Goal: Task Accomplishment & Management: Manage account settings

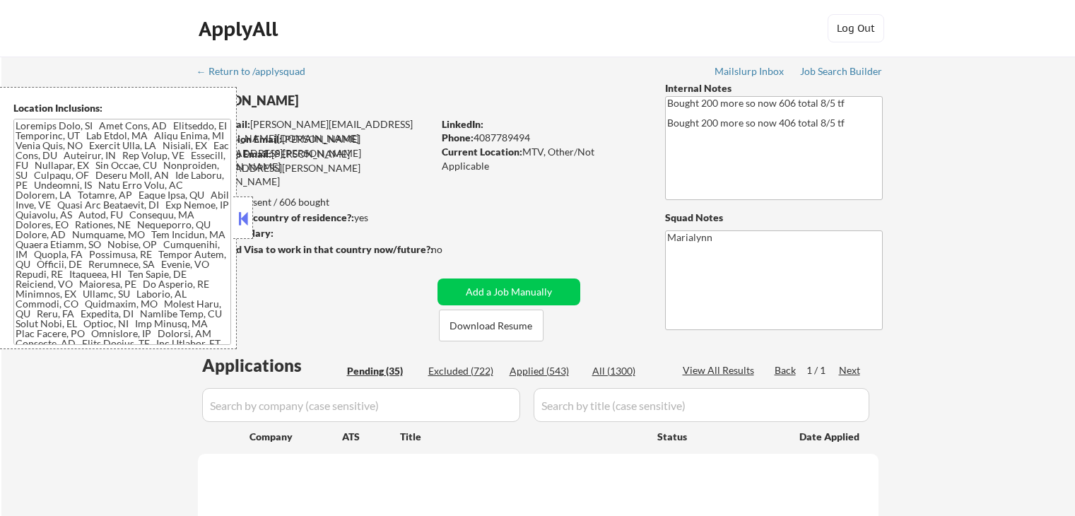
scroll to position [283, 0]
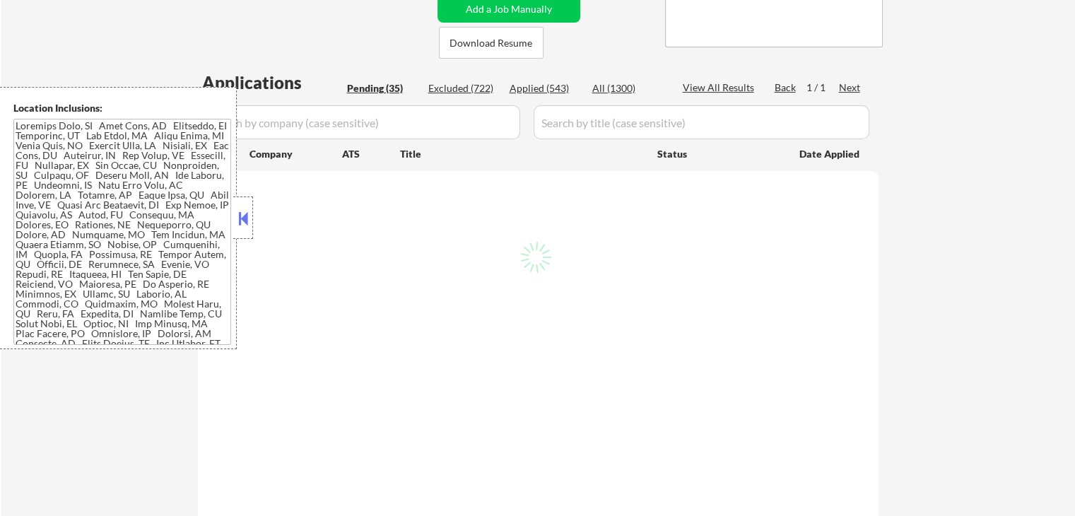
select select ""pending""
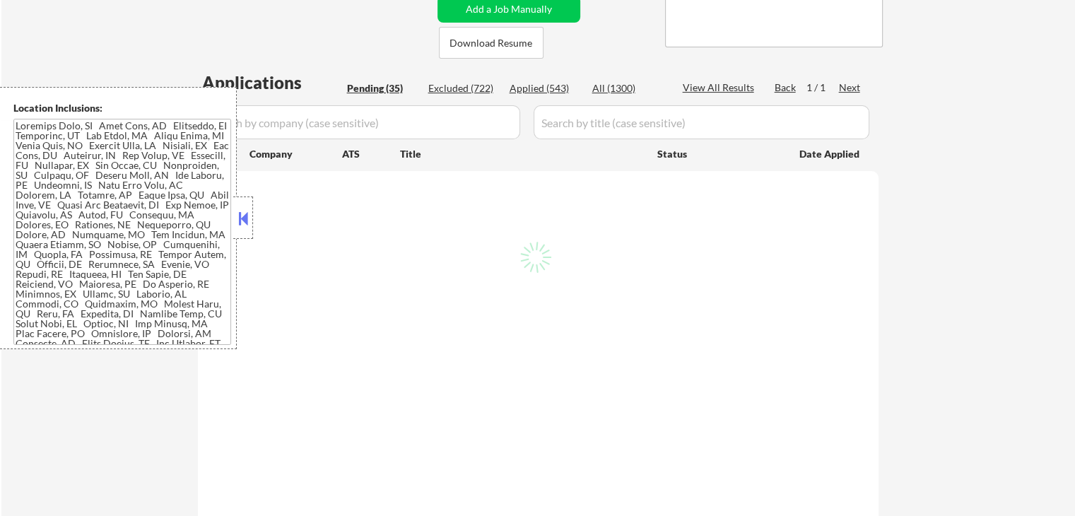
select select ""pending""
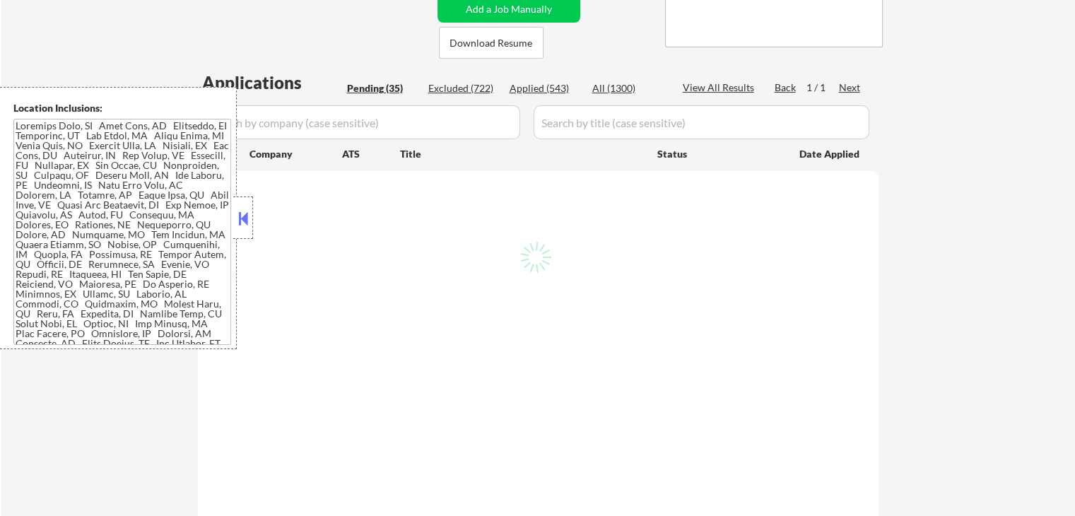
select select ""pending""
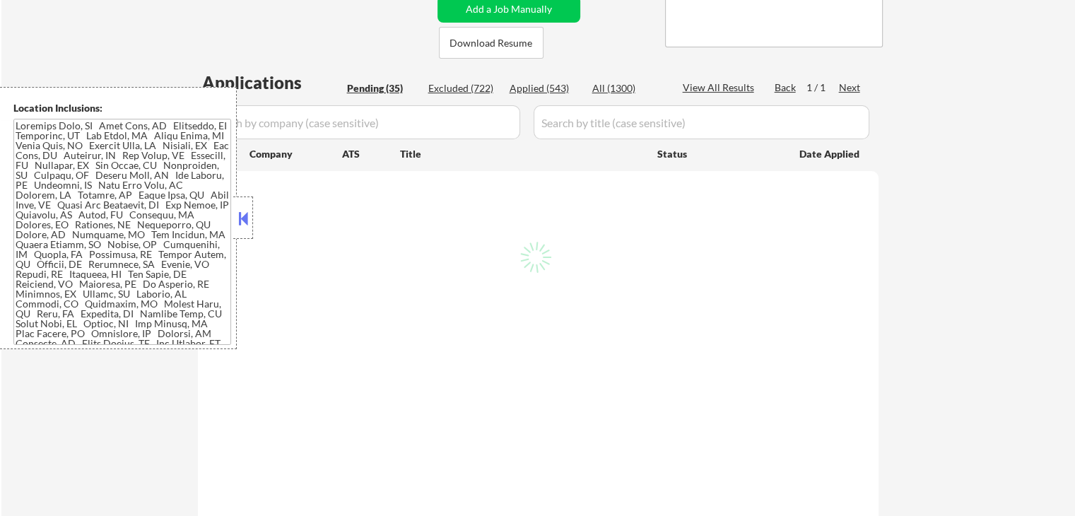
select select ""pending""
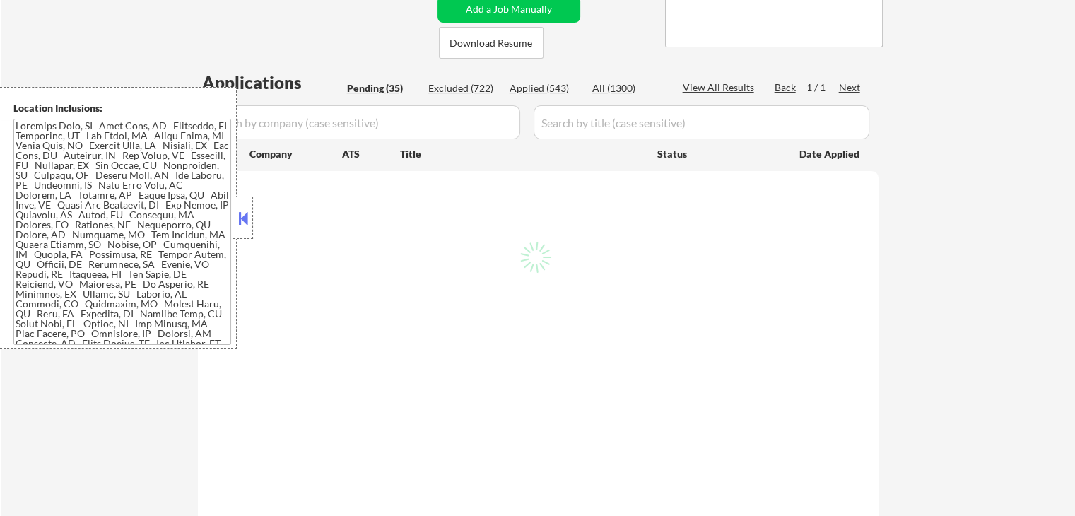
select select ""pending""
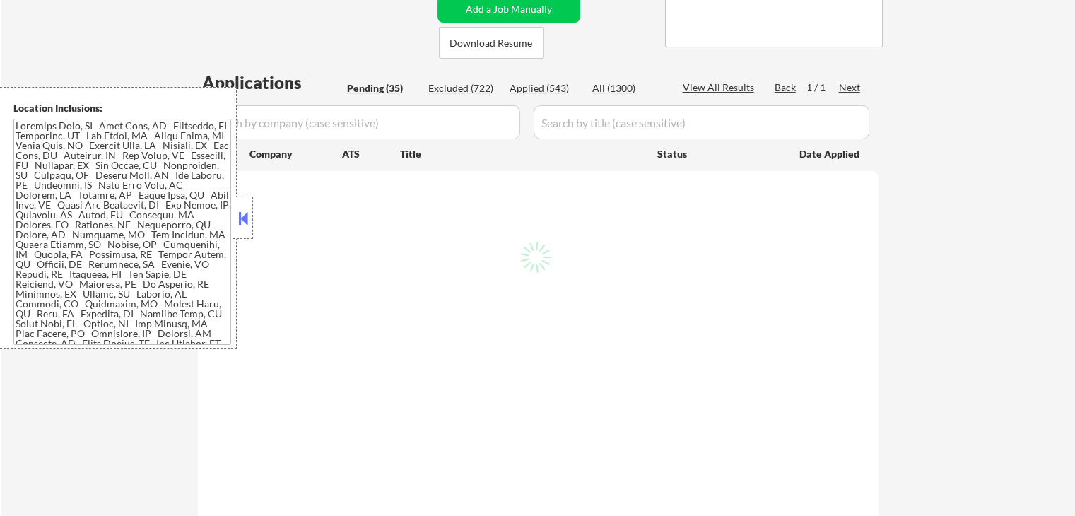
select select ""pending""
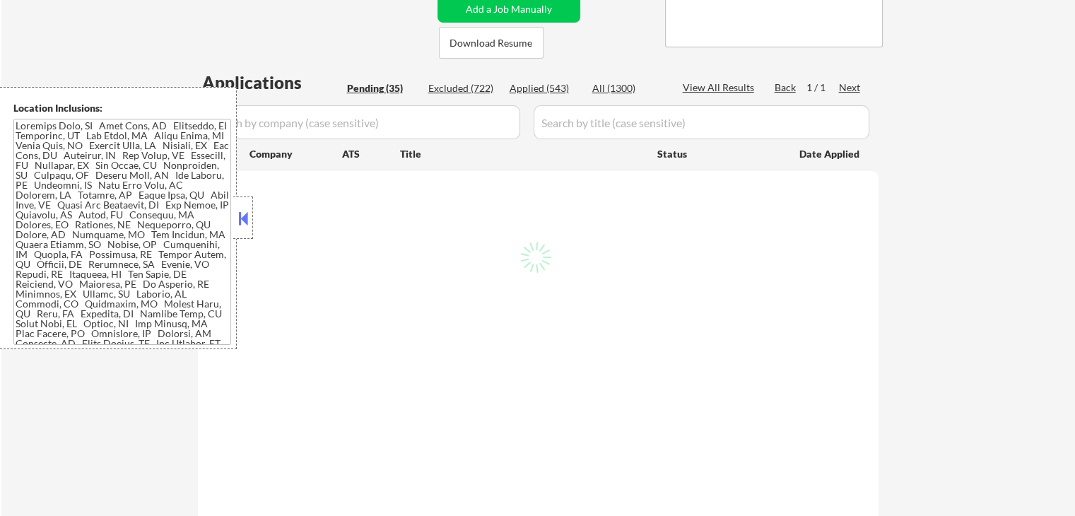
select select ""pending""
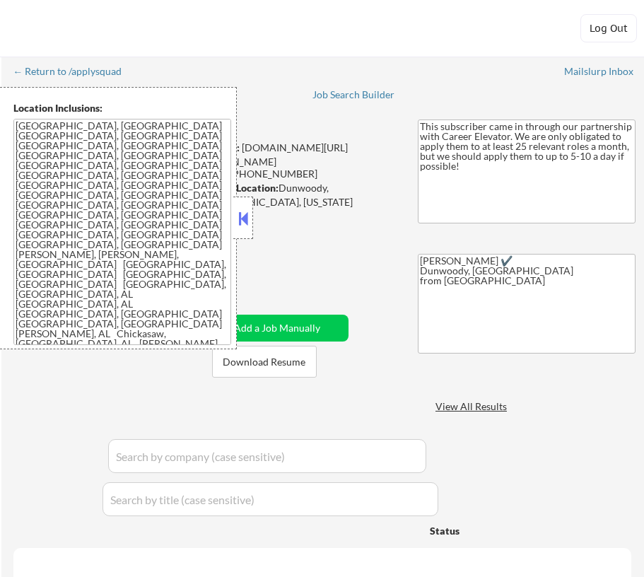
select select ""pending""
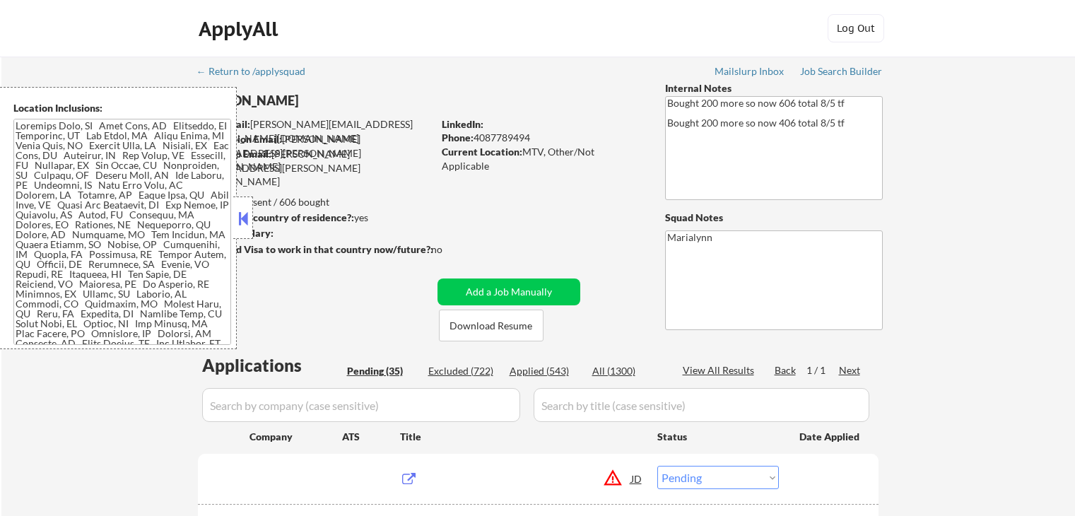
select select ""pending""
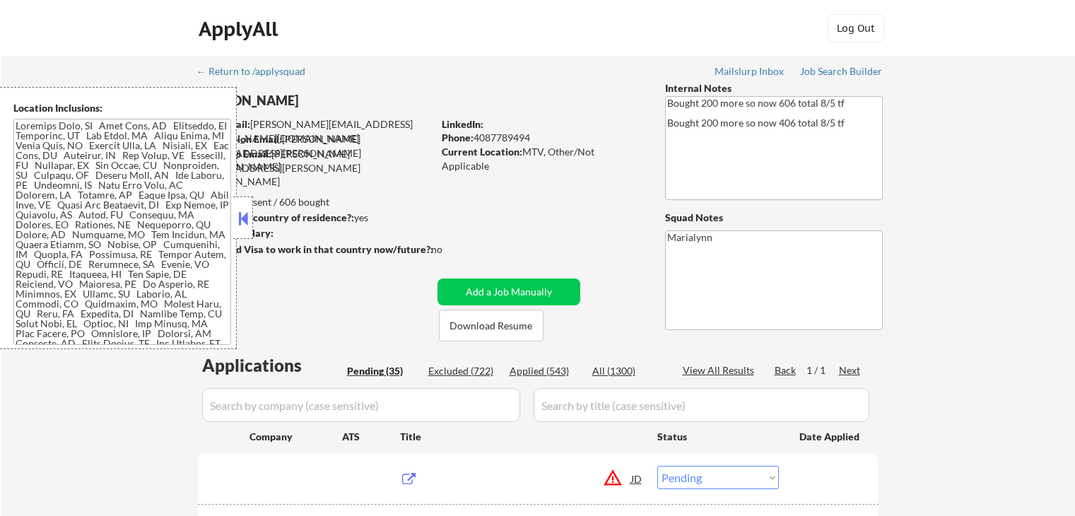
select select ""pending""
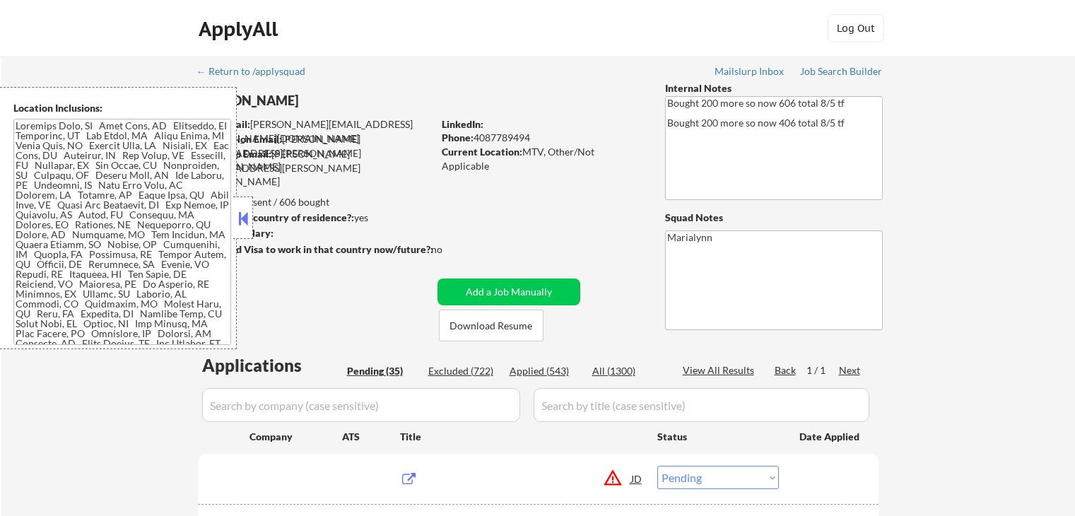
select select ""pending""
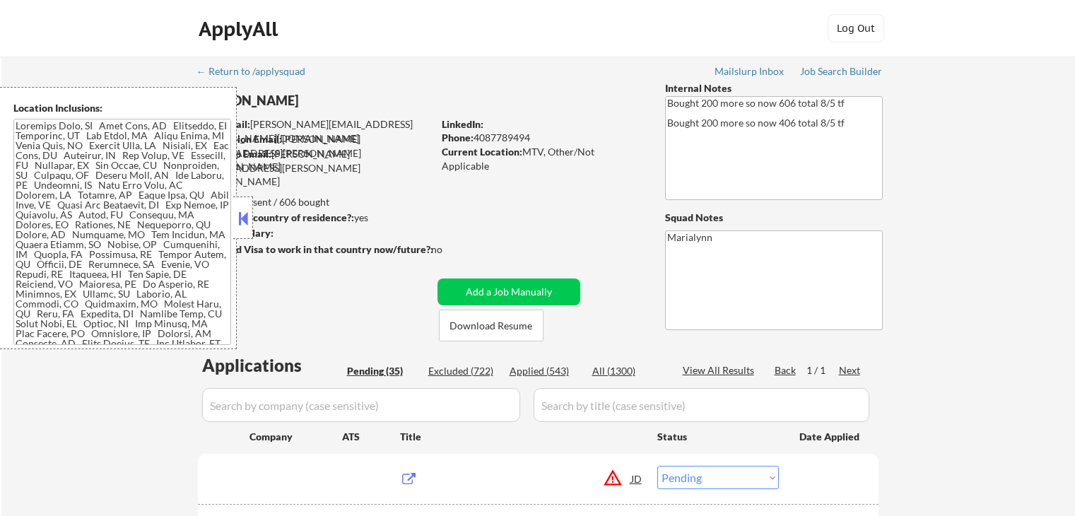
select select ""pending""
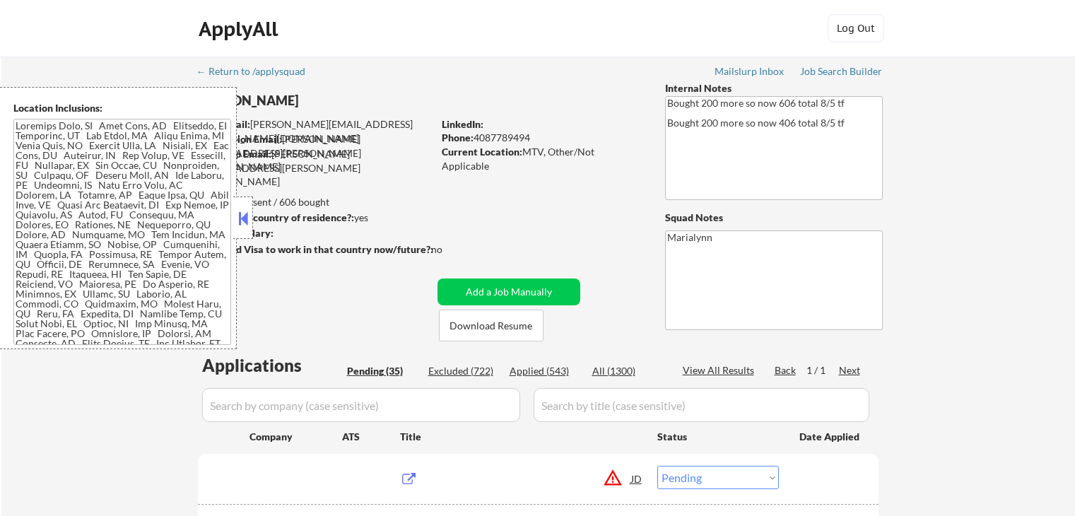
select select ""pending""
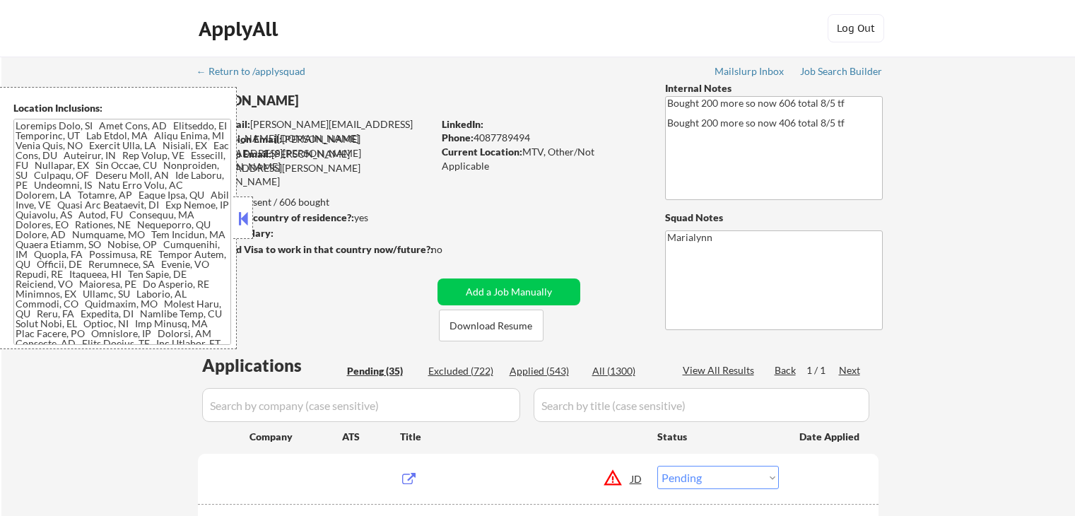
select select ""pending""
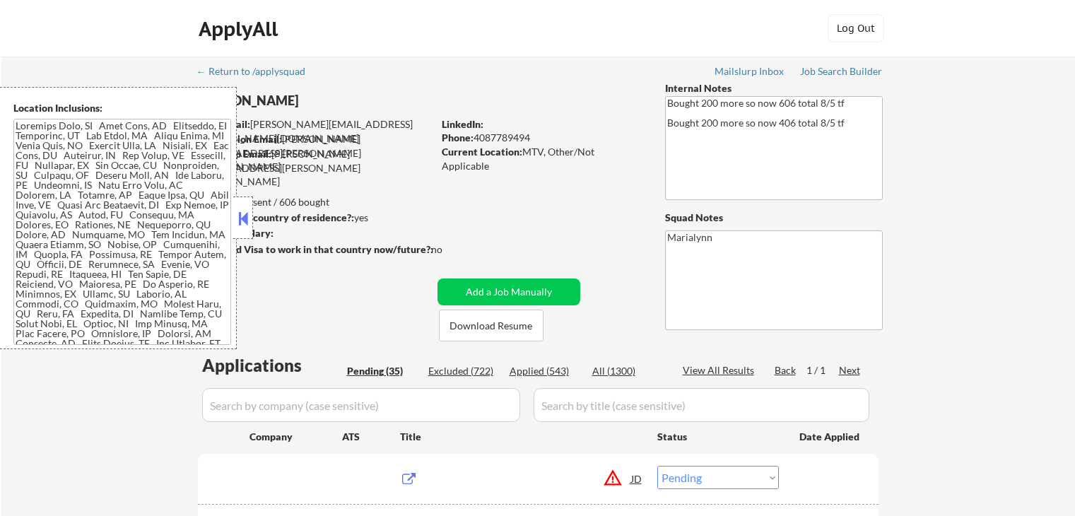
select select ""pending""
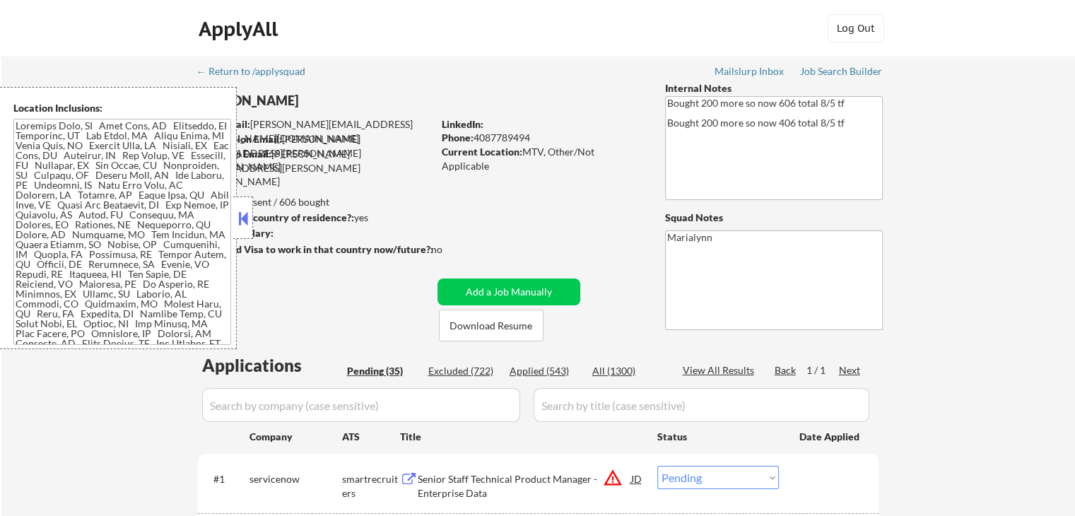
drag, startPoint x: 240, startPoint y: 221, endPoint x: 254, endPoint y: 228, distance: 15.5
click at [242, 221] on button at bounding box center [243, 218] width 16 height 21
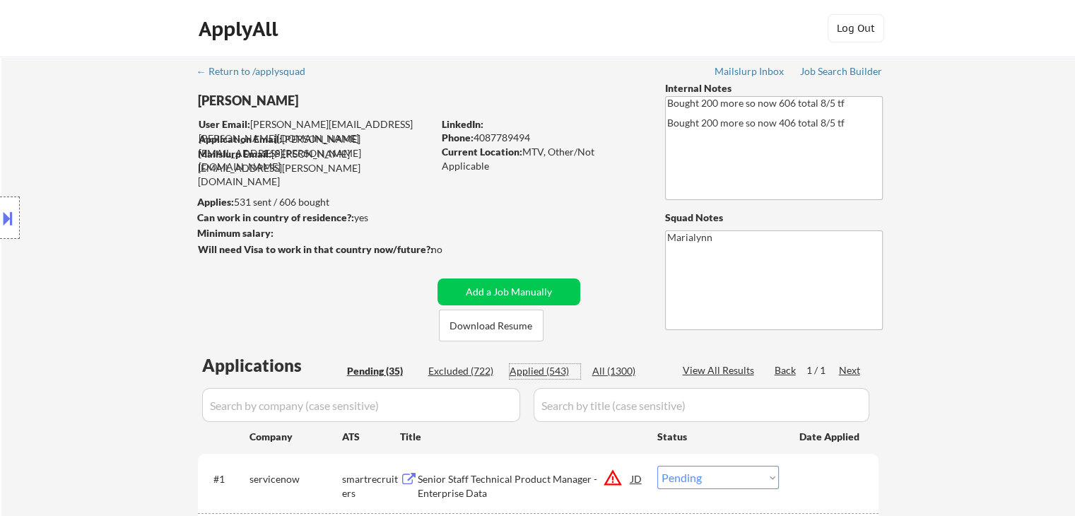
click at [546, 374] on div "Applied (543)" at bounding box center [545, 371] width 71 height 14
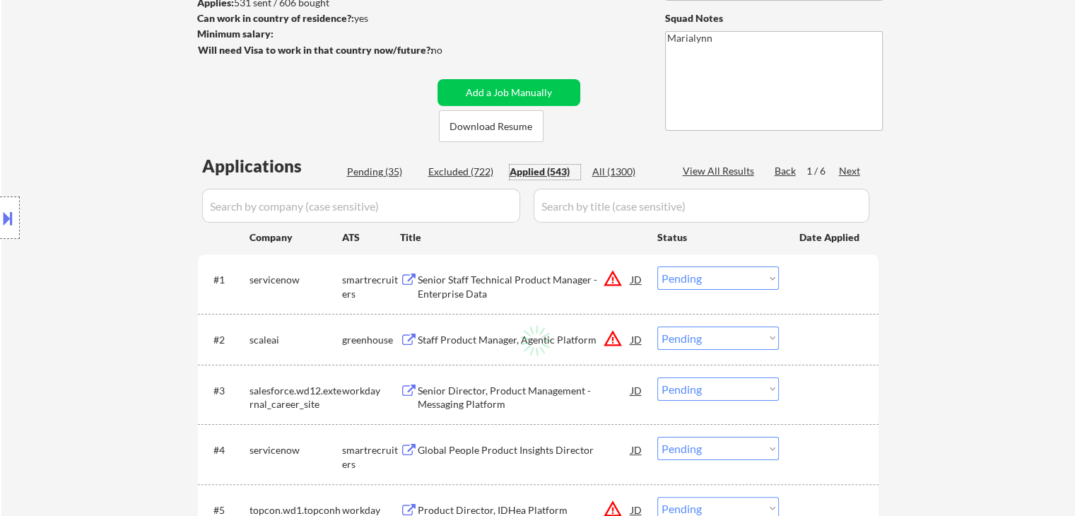
scroll to position [212, 0]
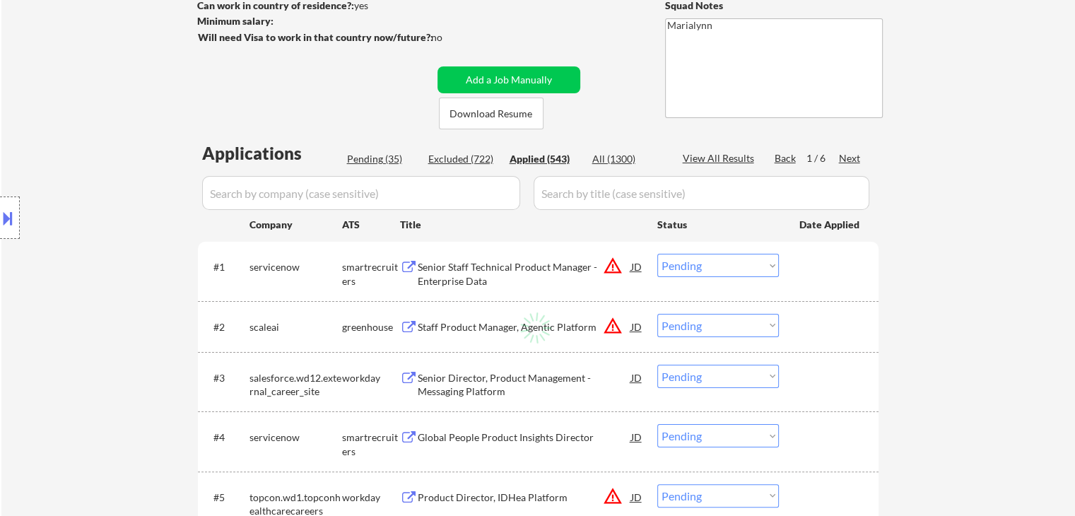
select select ""applied""
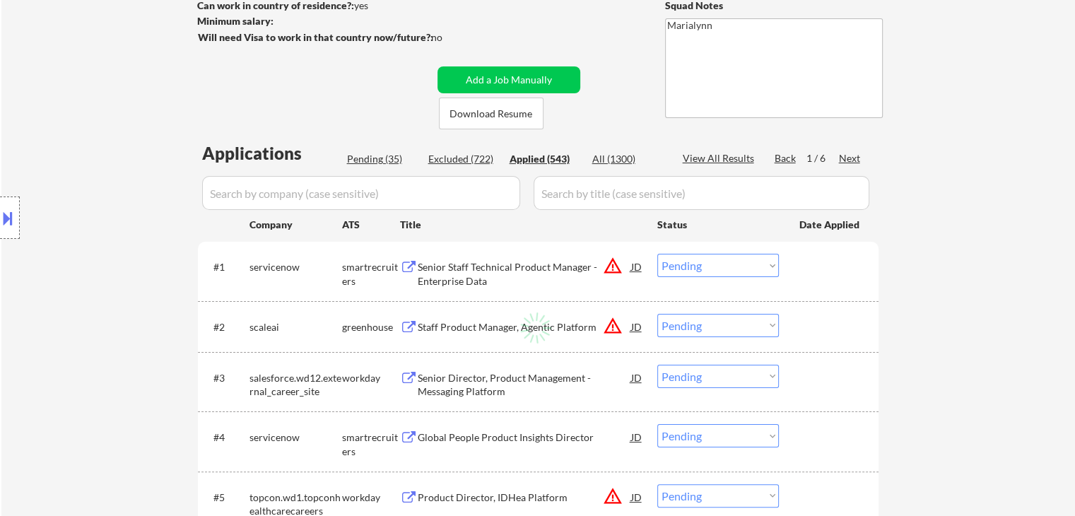
select select ""applied""
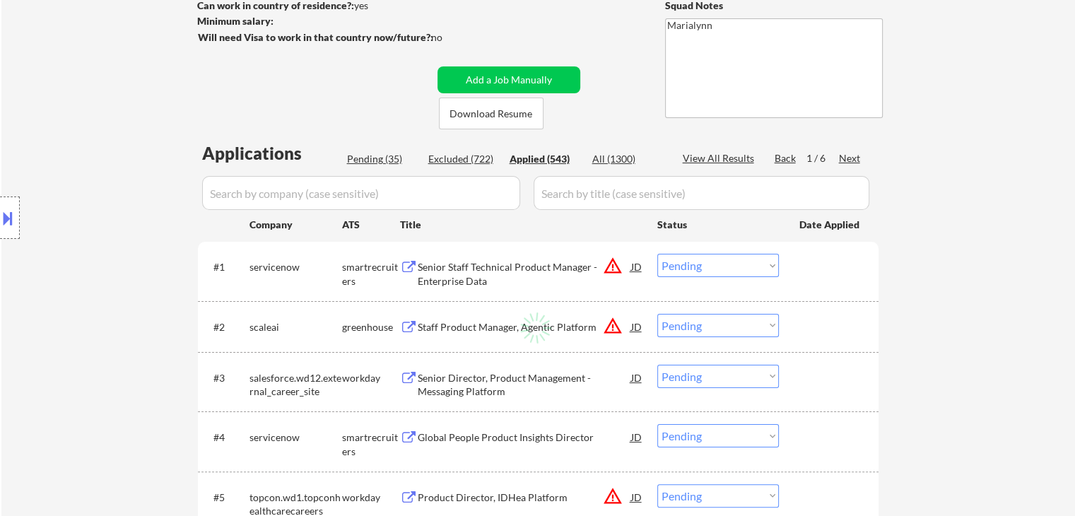
select select ""applied""
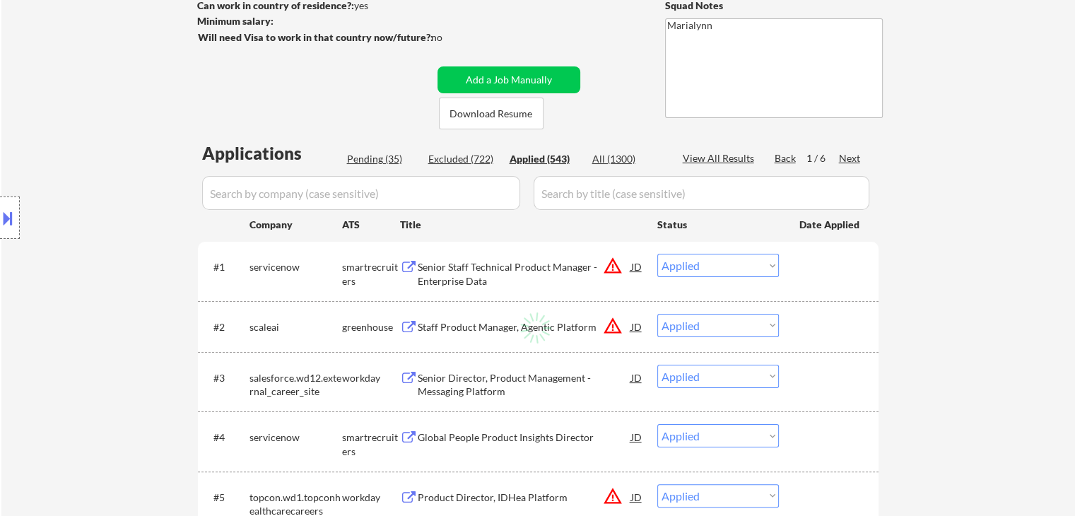
select select ""applied""
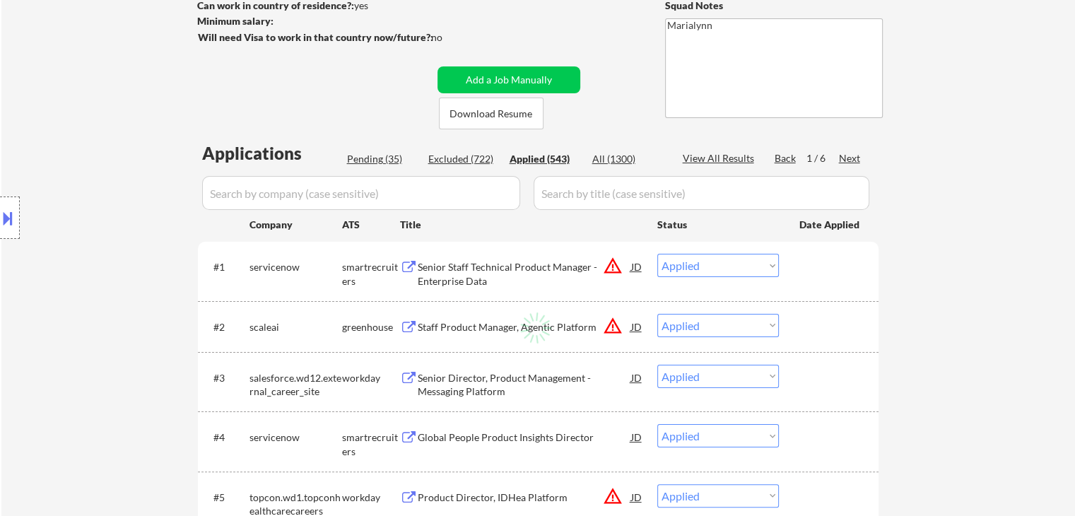
select select ""applied""
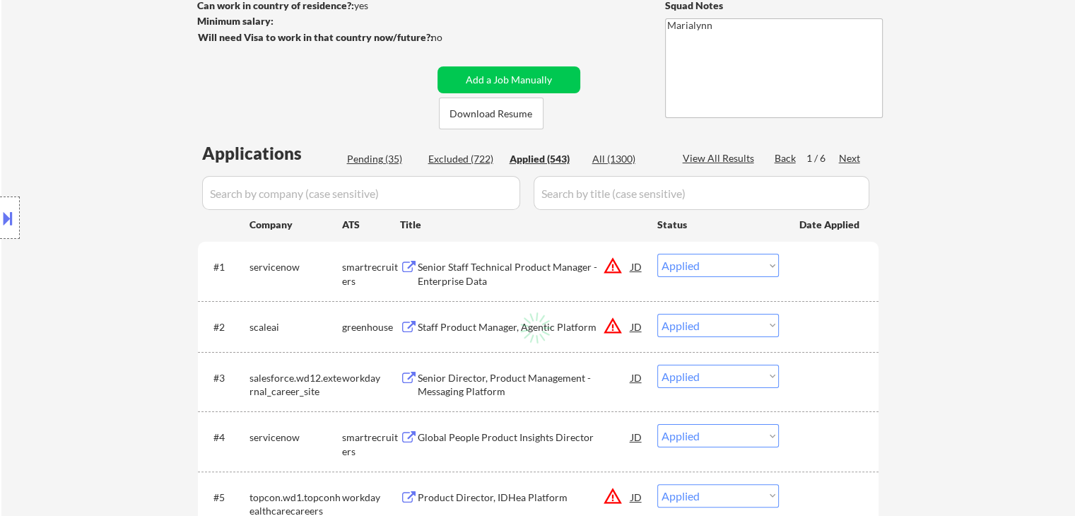
select select ""applied""
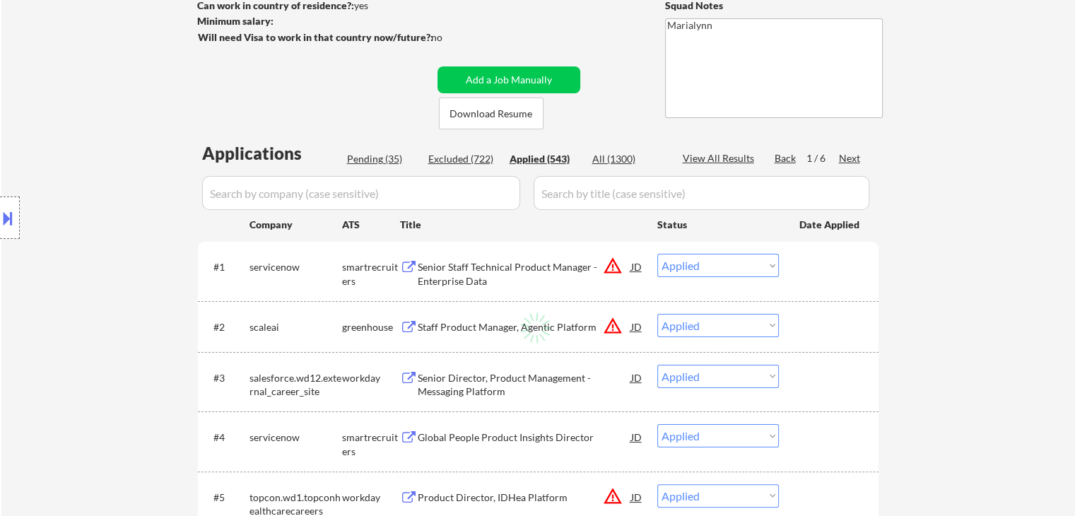
select select ""applied""
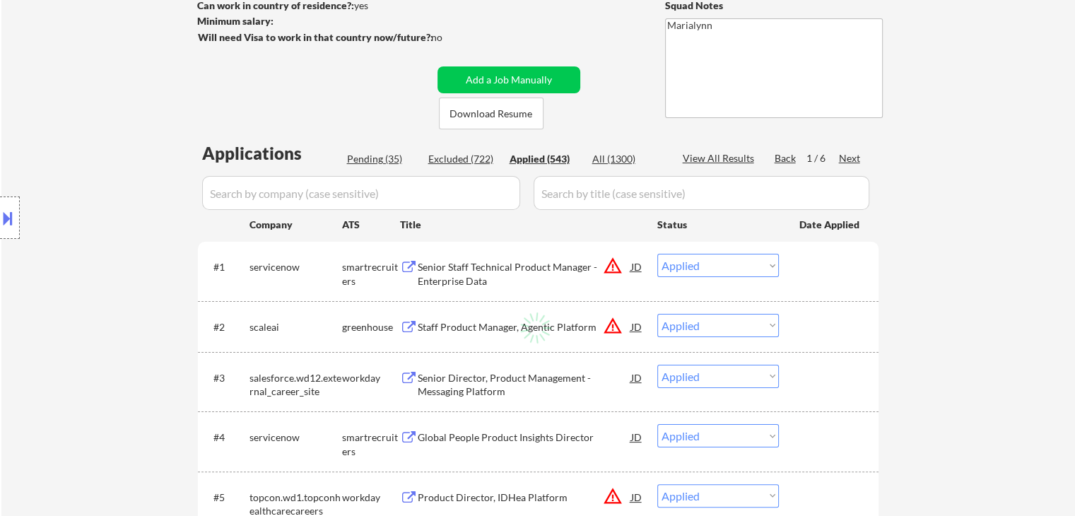
select select ""applied""
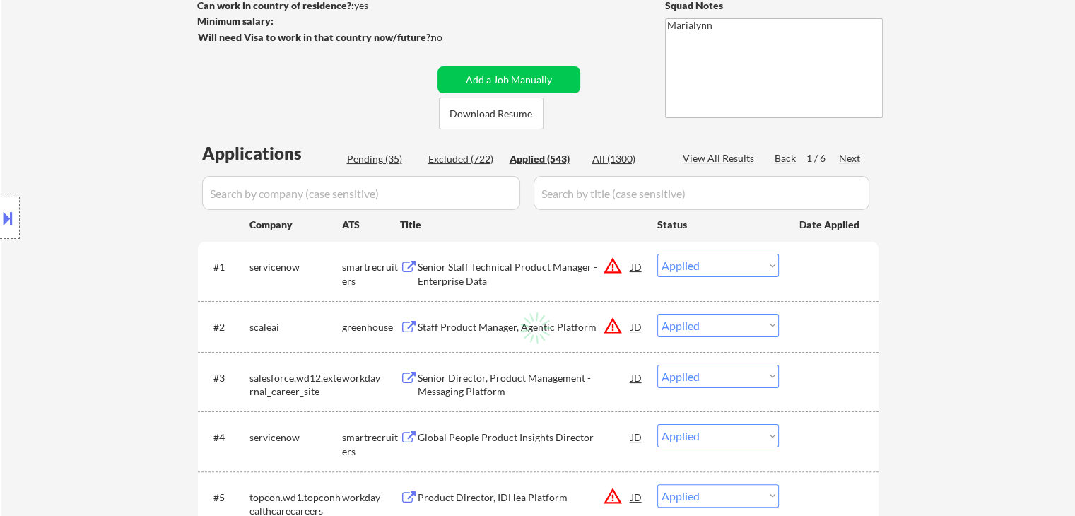
select select ""applied""
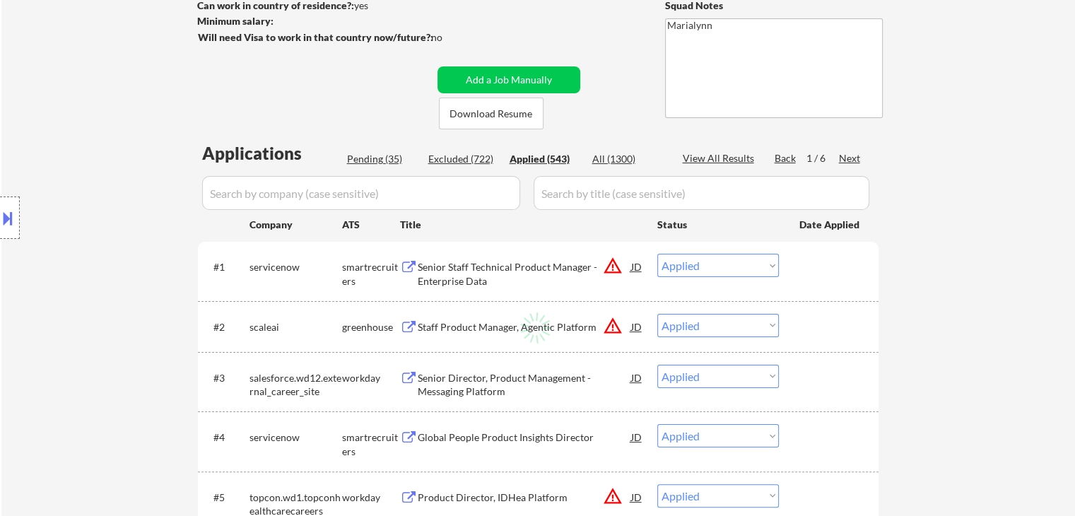
select select ""applied""
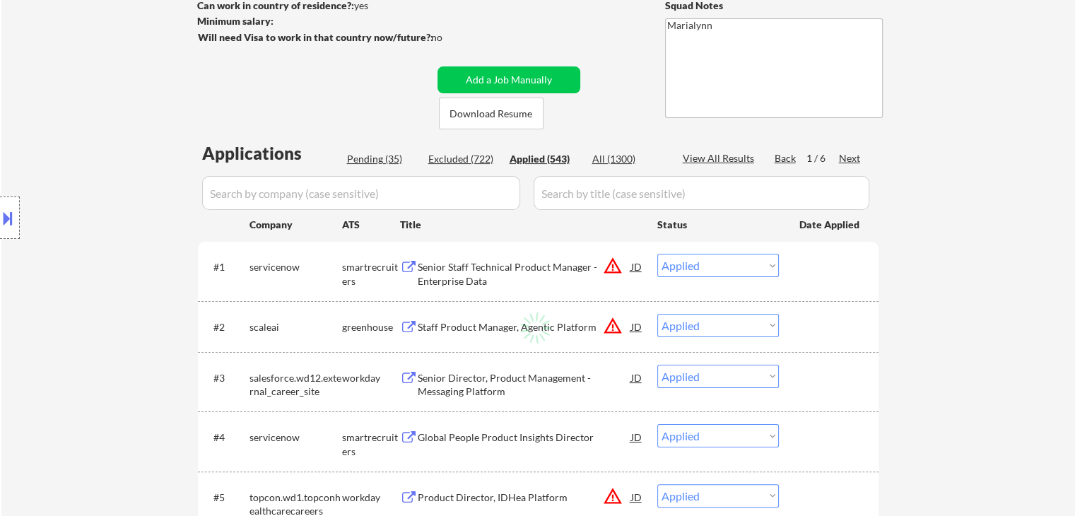
select select ""applied""
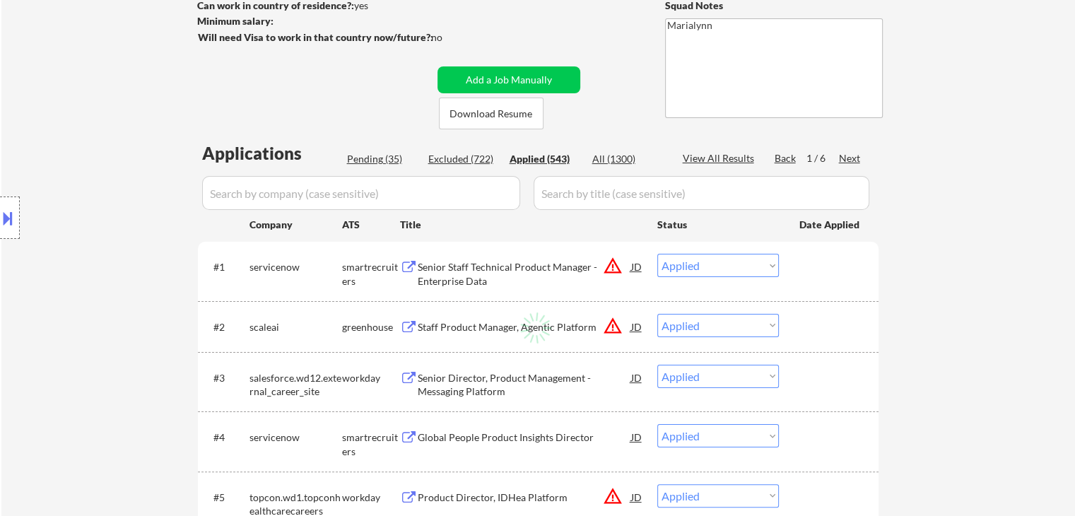
select select ""applied""
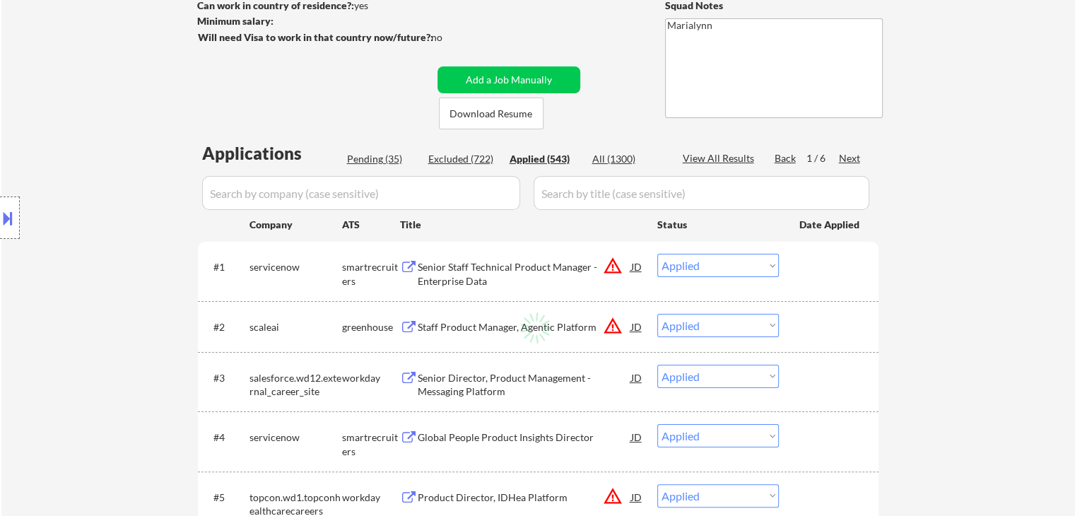
select select ""applied""
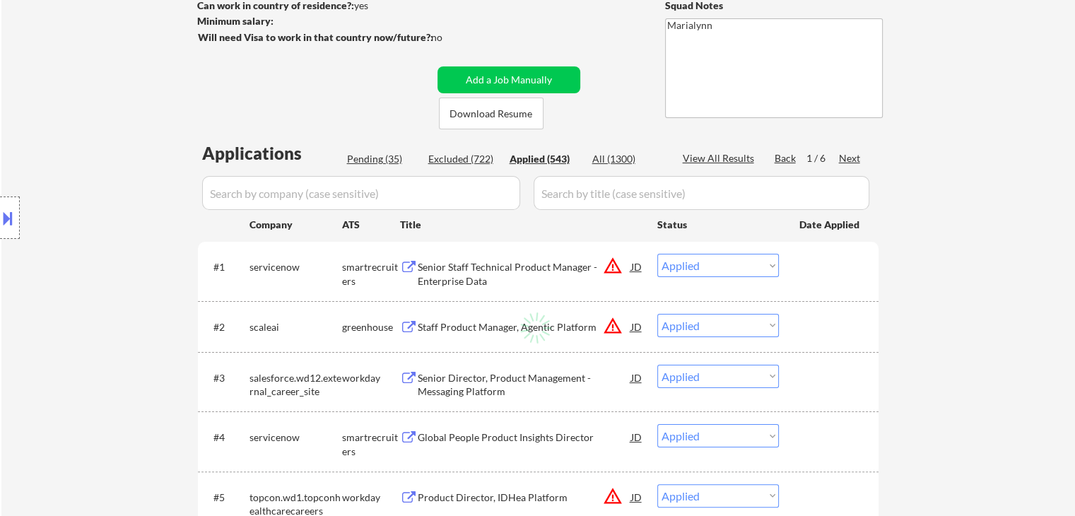
select select ""applied""
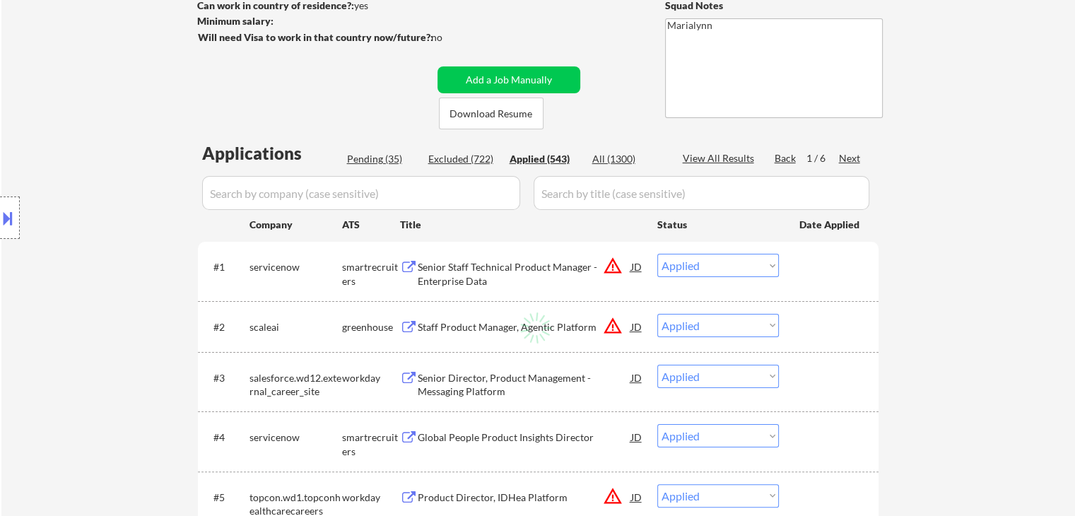
select select ""applied""
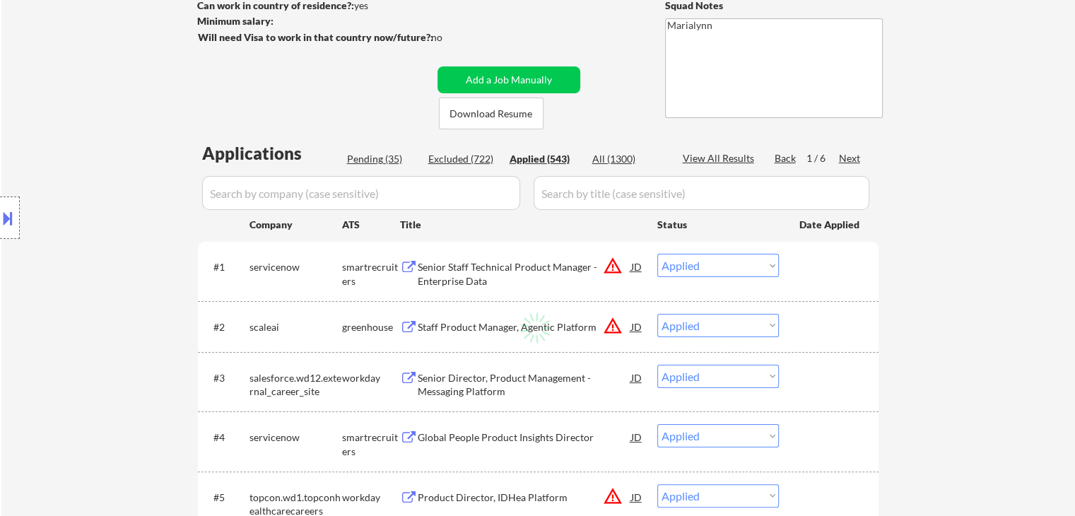
select select ""applied""
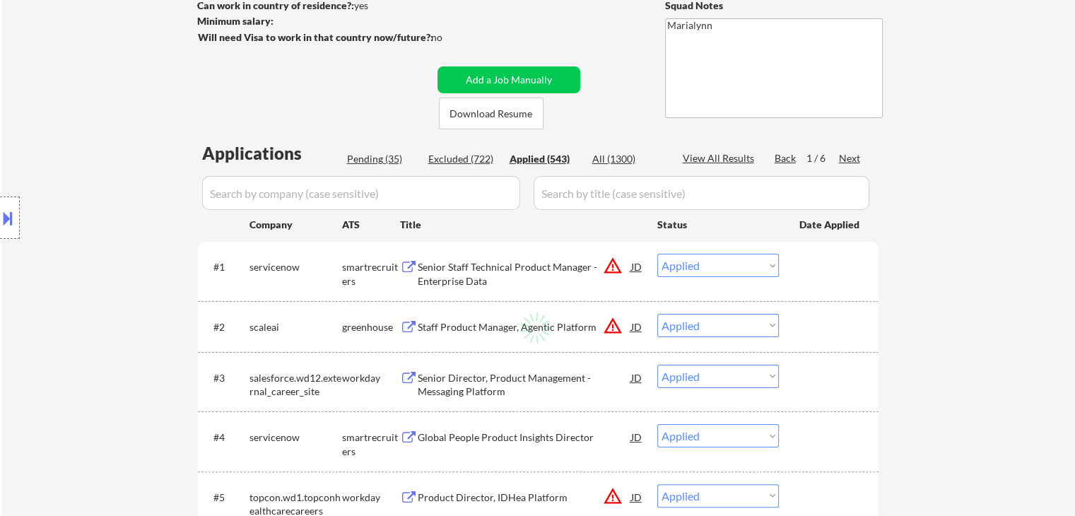
select select ""applied""
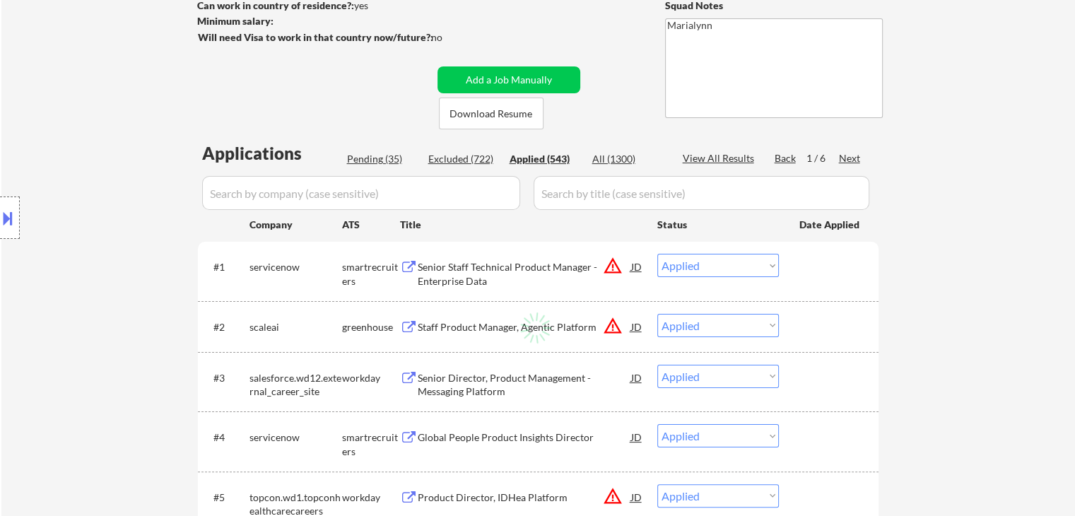
select select ""applied""
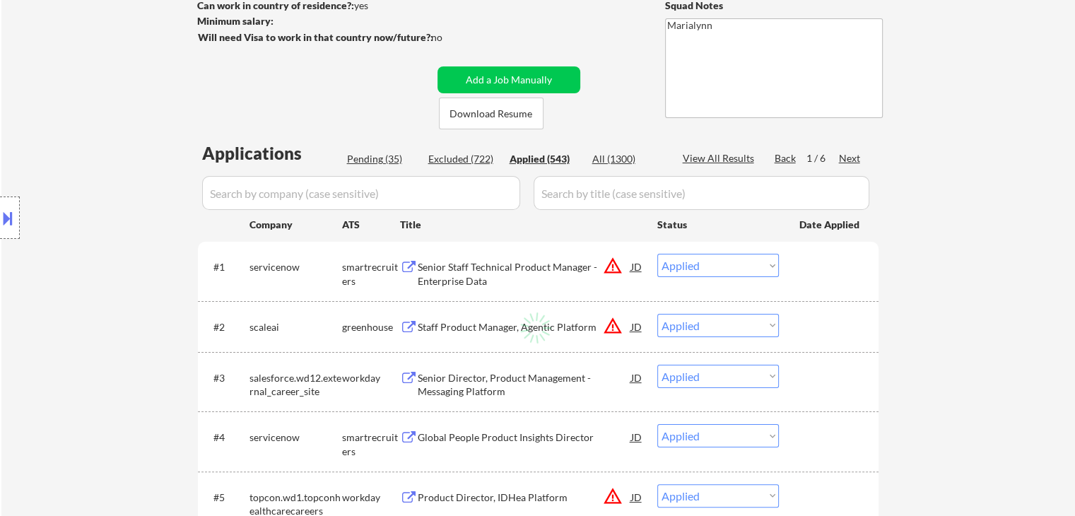
select select ""applied""
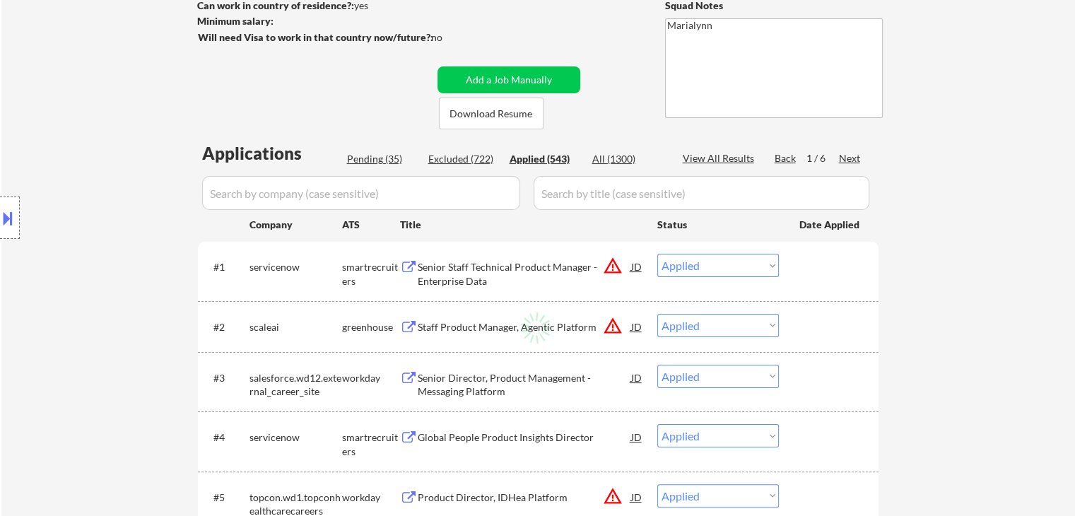
select select ""applied""
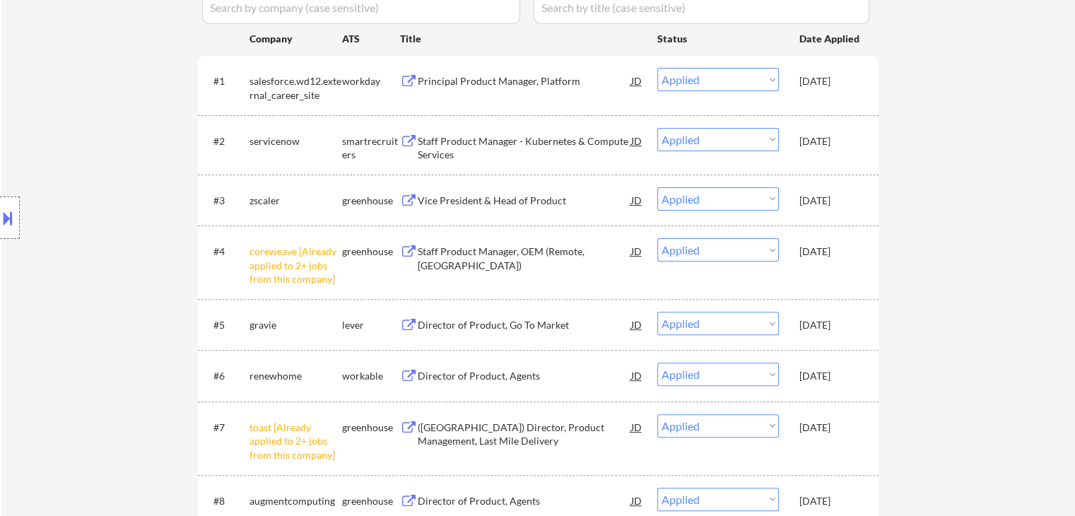
scroll to position [424, 0]
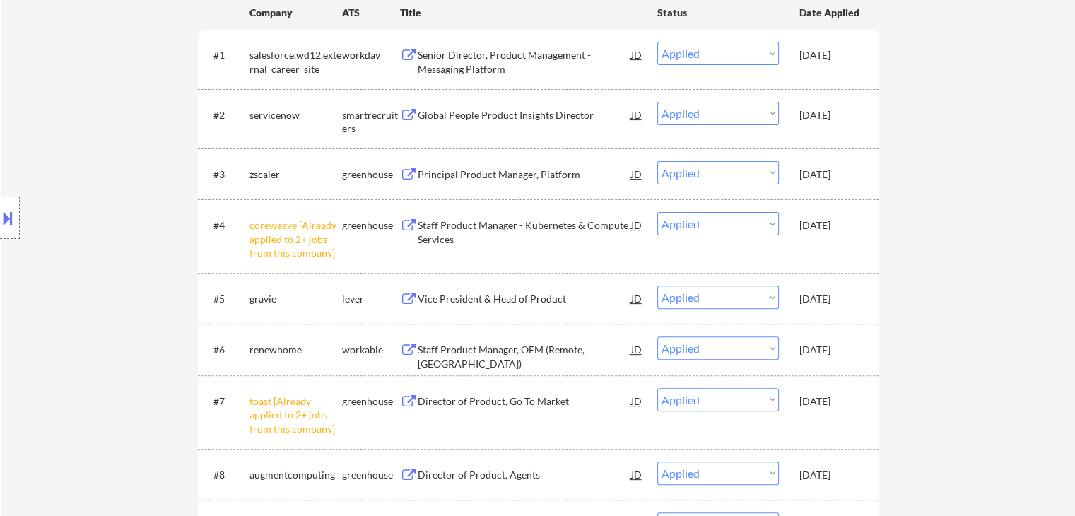
click at [814, 360] on div "Oct 15, 2025" at bounding box center [830, 348] width 62 height 25
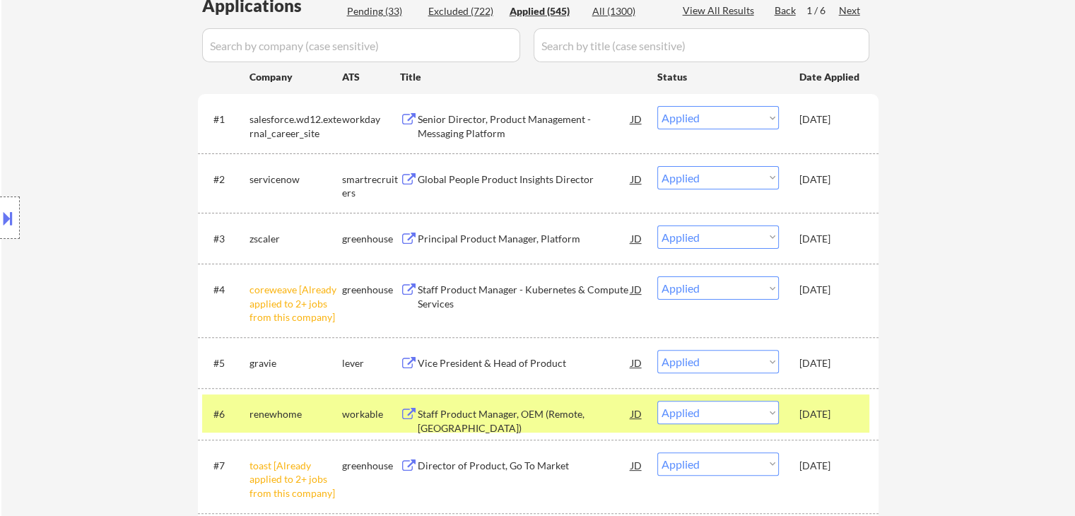
scroll to position [495, 0]
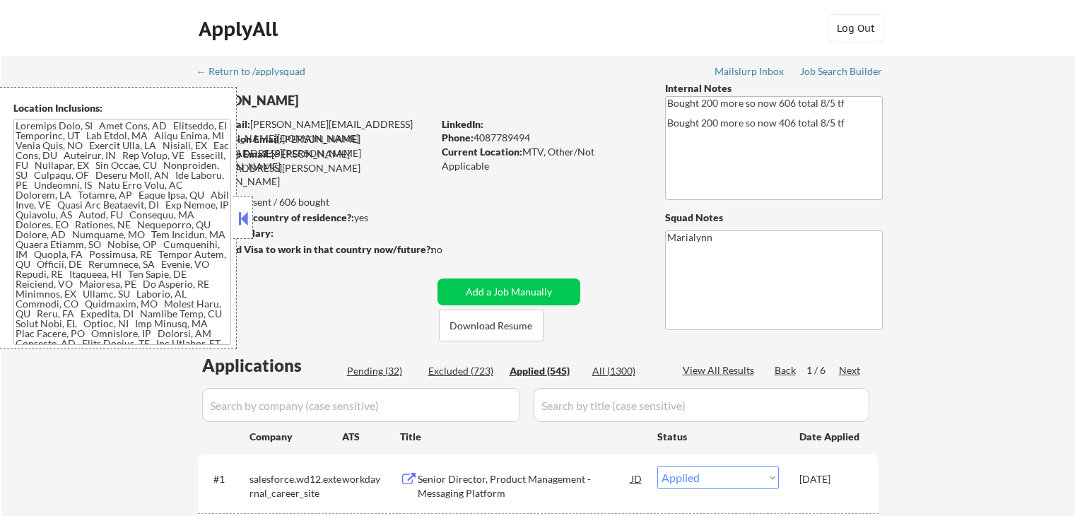
select select ""applied""
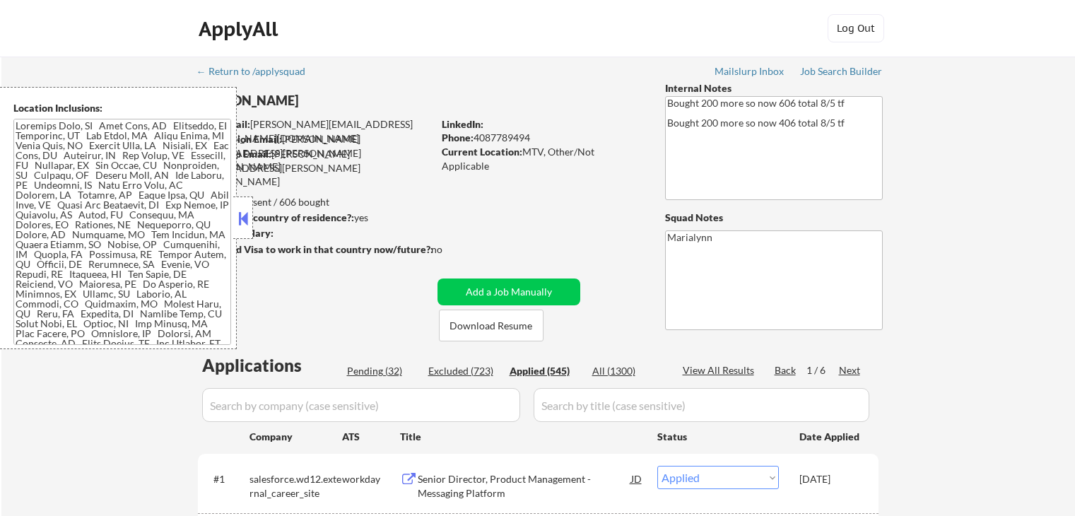
select select ""applied""
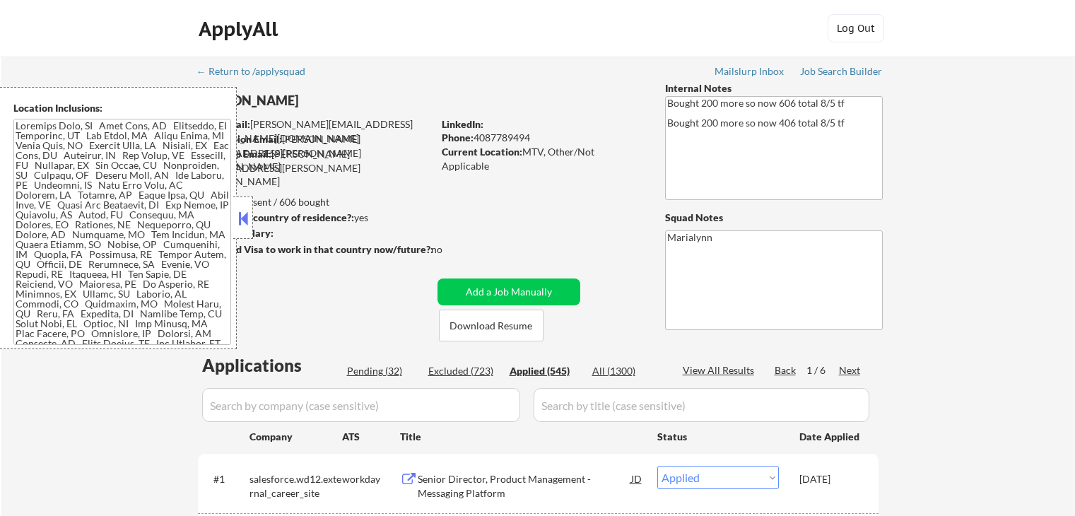
select select ""applied""
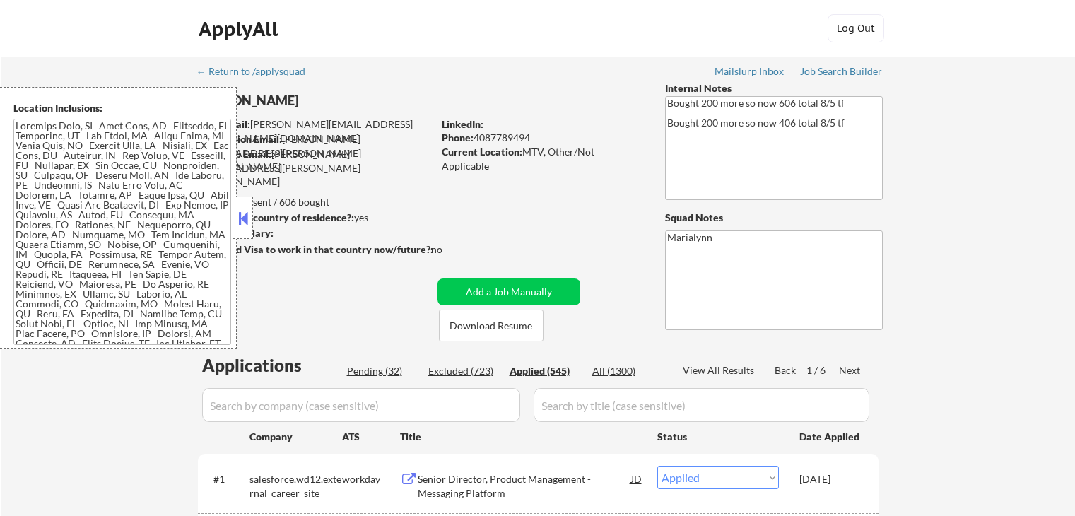
select select ""applied""
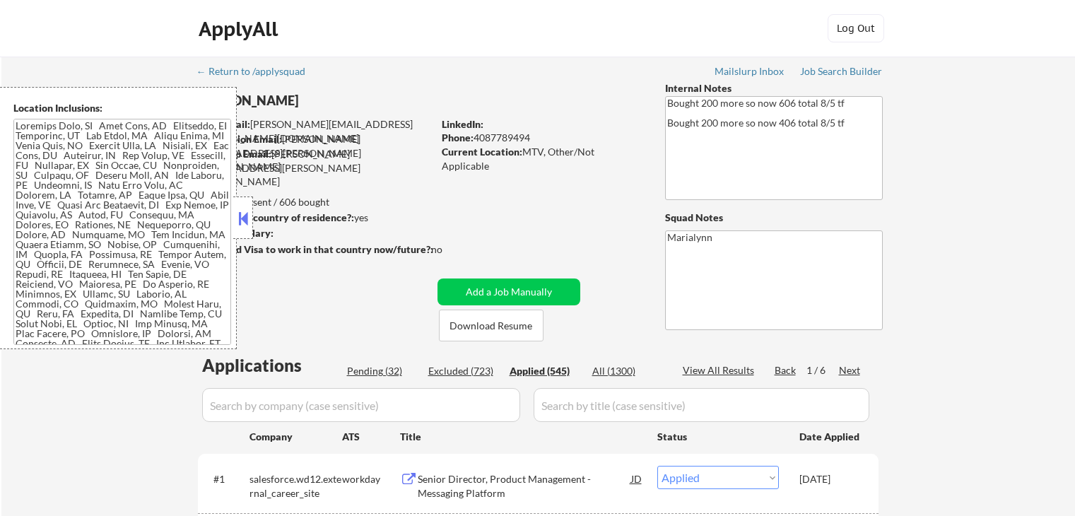
select select ""applied""
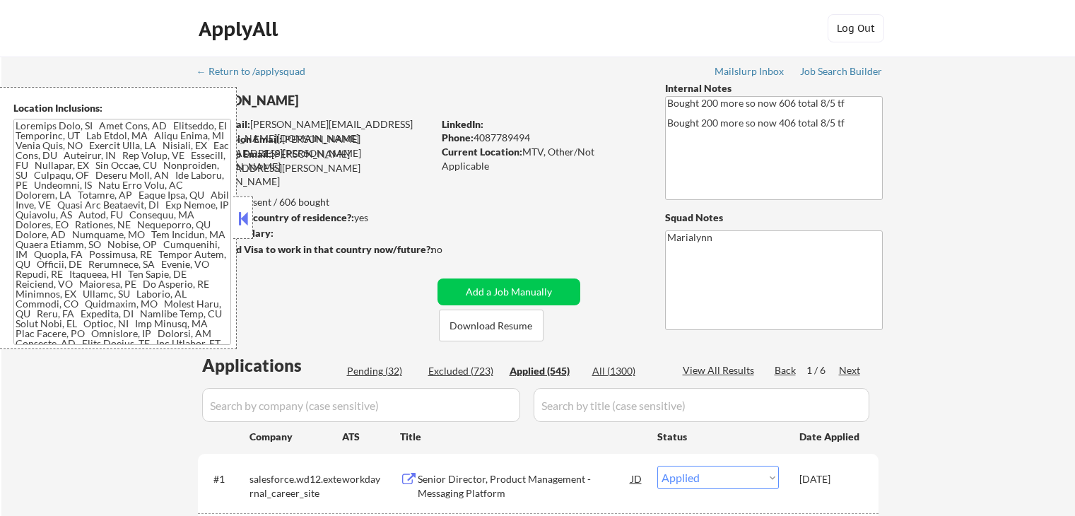
select select ""applied""
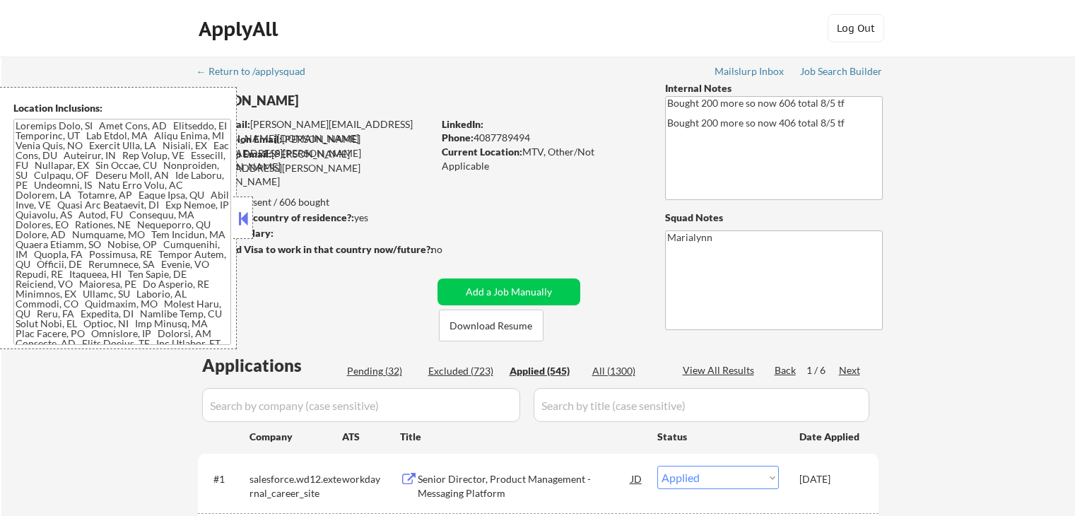
select select ""applied""
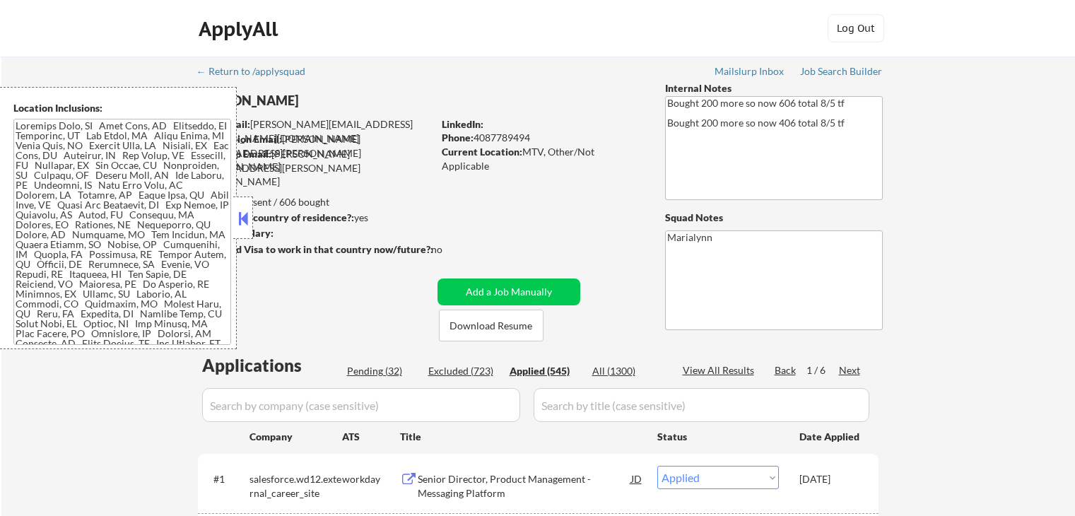
select select ""applied""
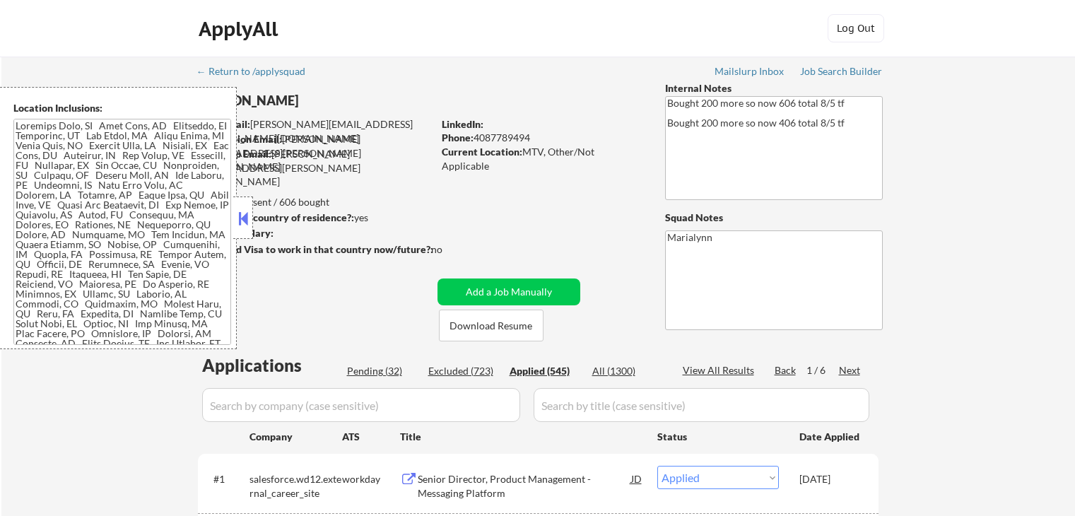
select select ""applied""
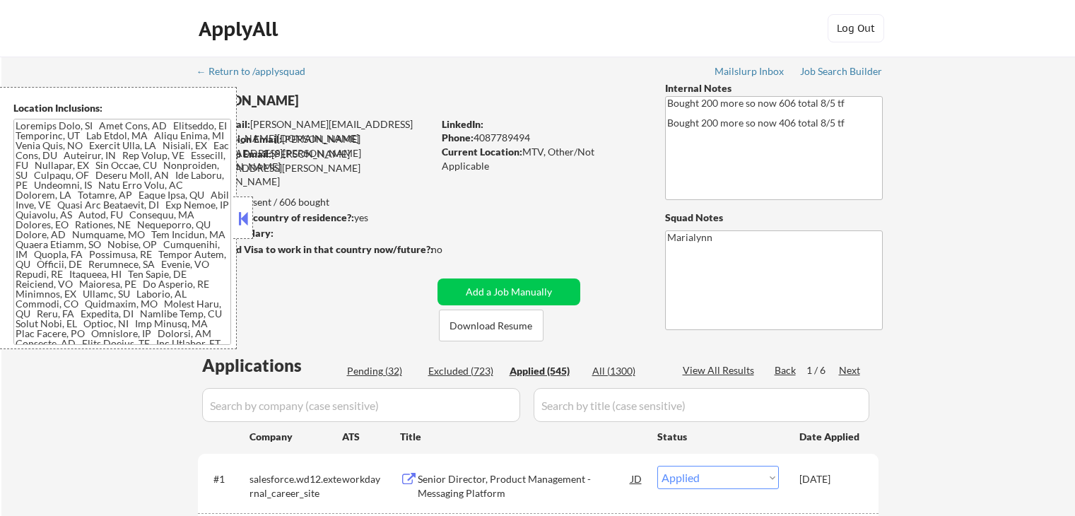
select select ""applied""
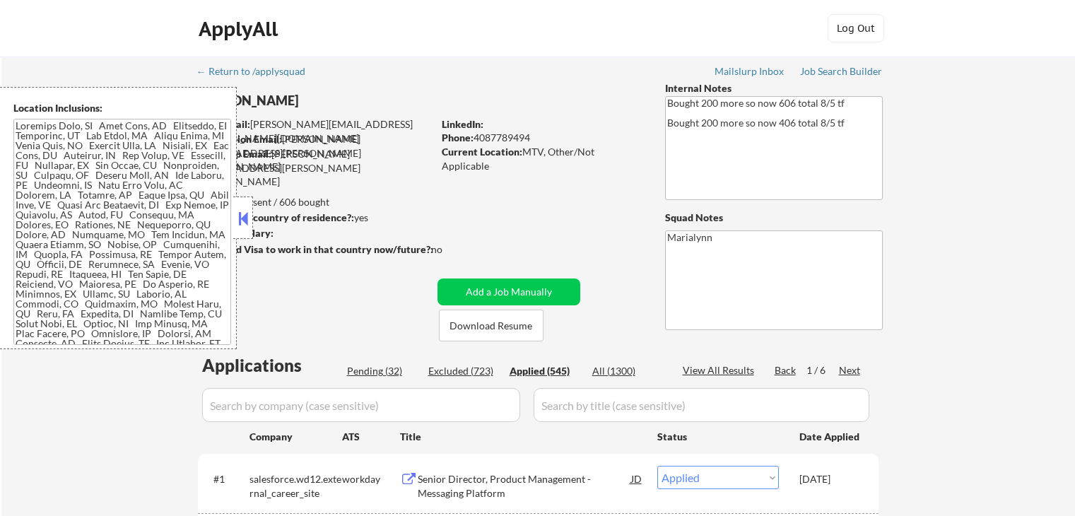
select select ""applied""
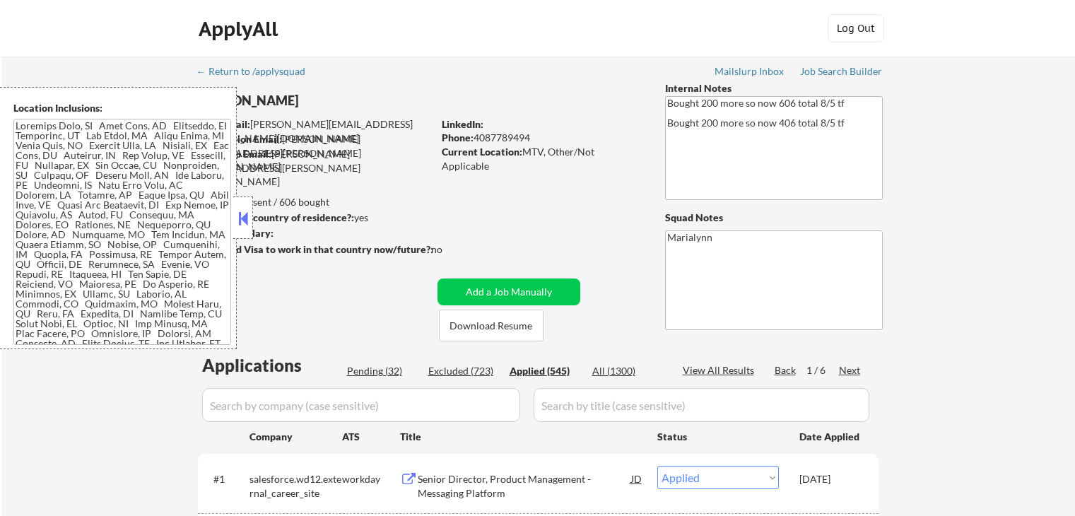
select select ""applied""
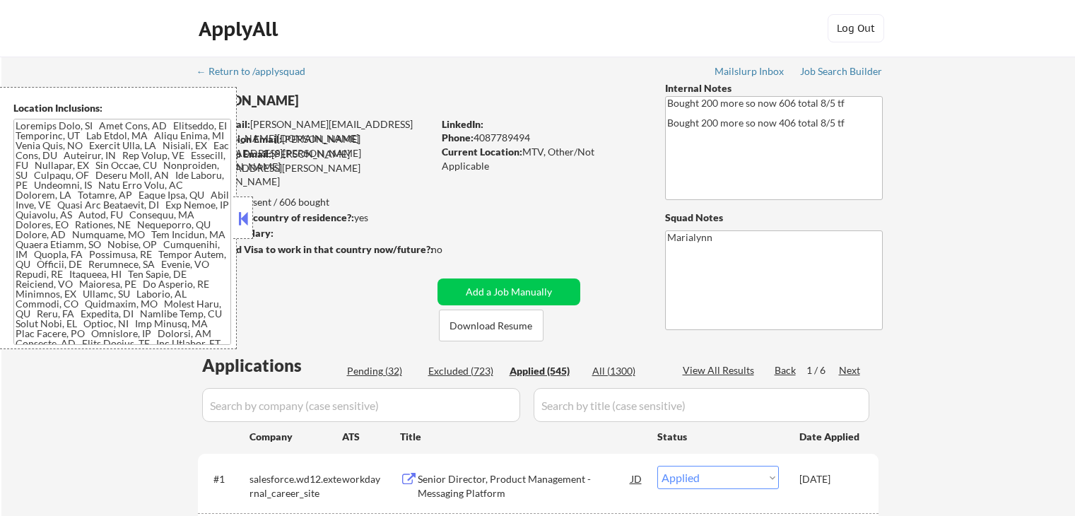
select select ""applied""
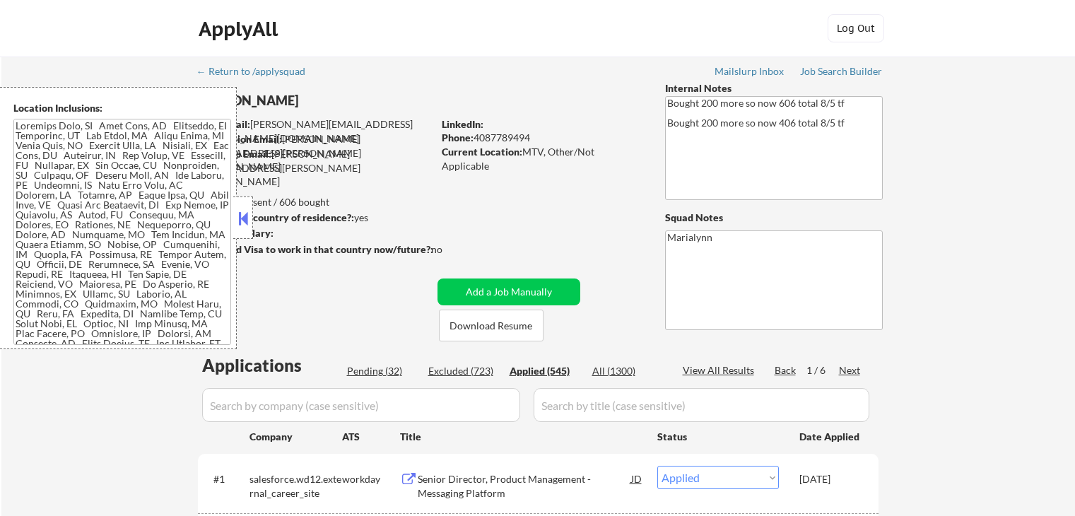
select select ""applied""
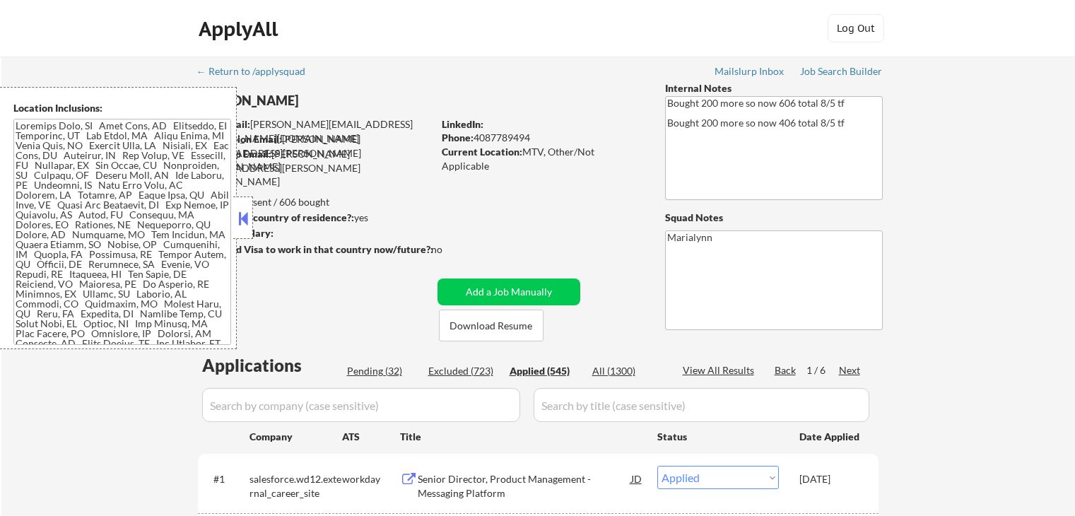
select select ""applied""
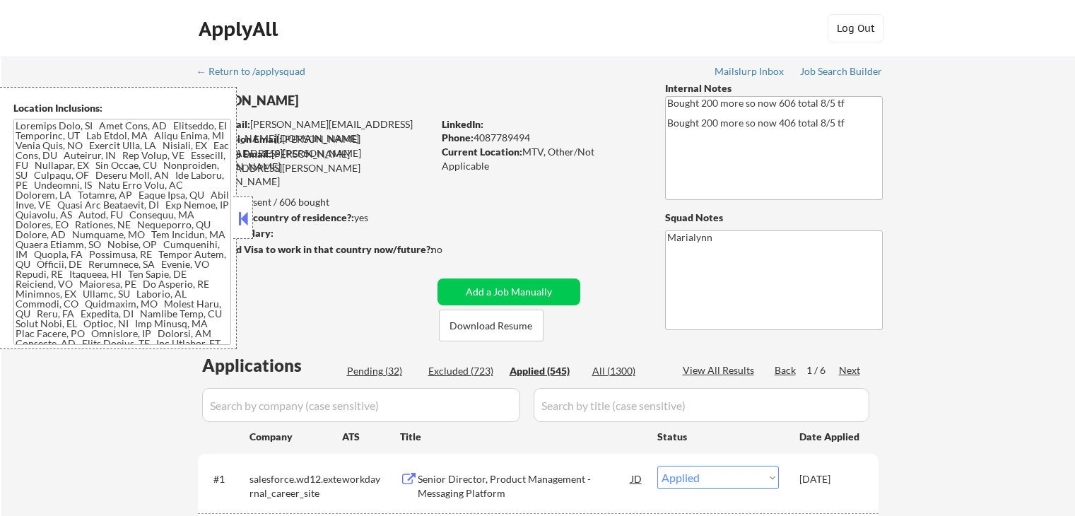
select select ""applied""
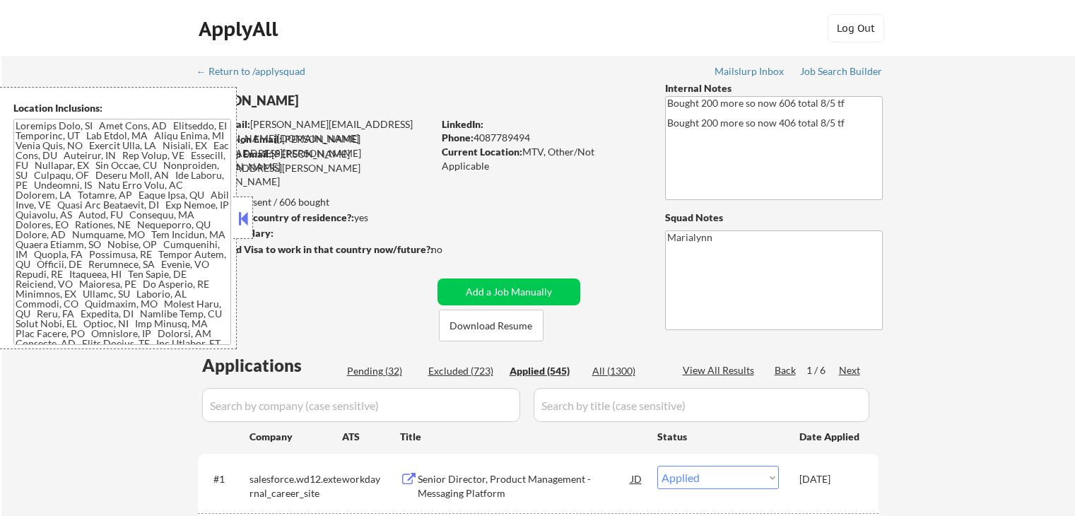
select select ""applied""
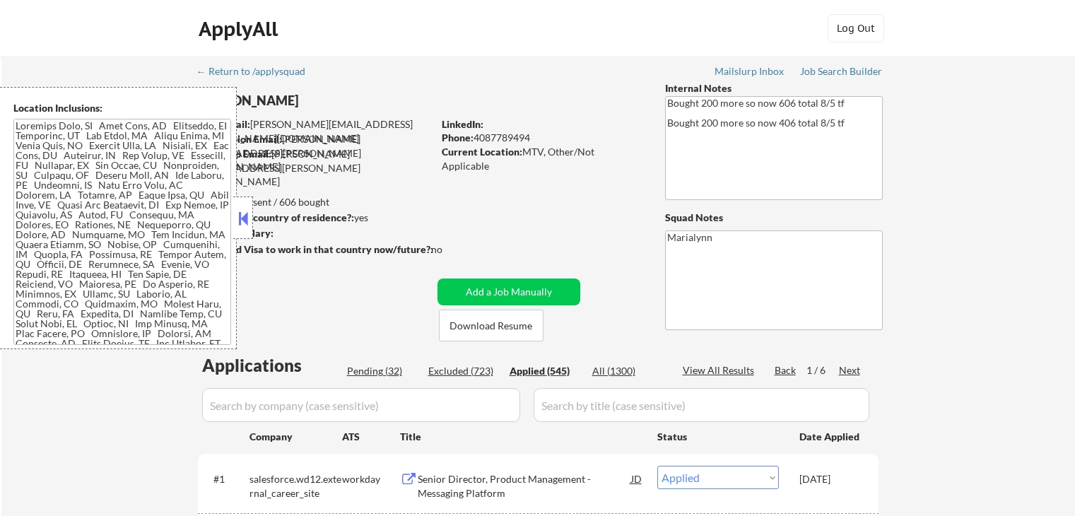
select select ""applied""
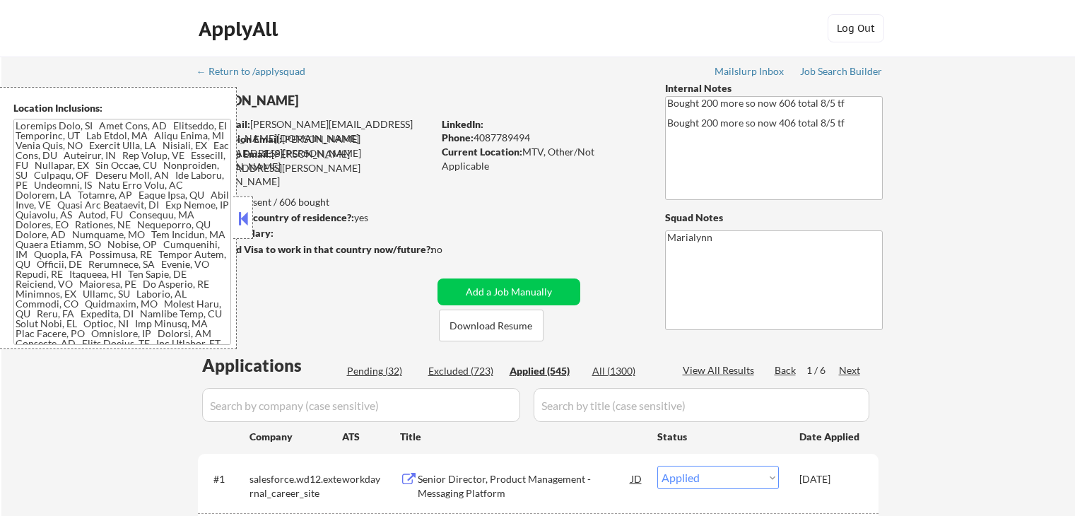
select select ""applied""
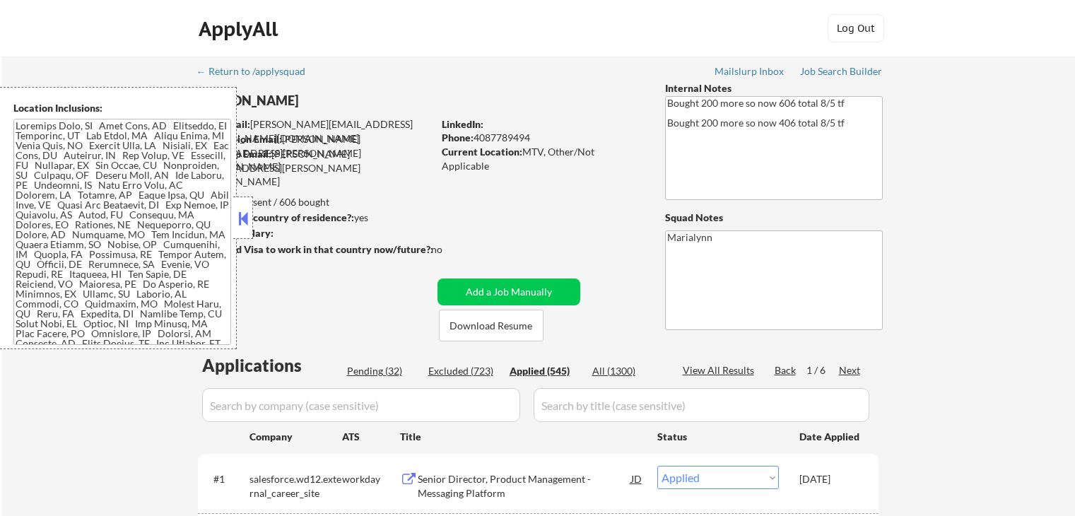
select select ""applied""
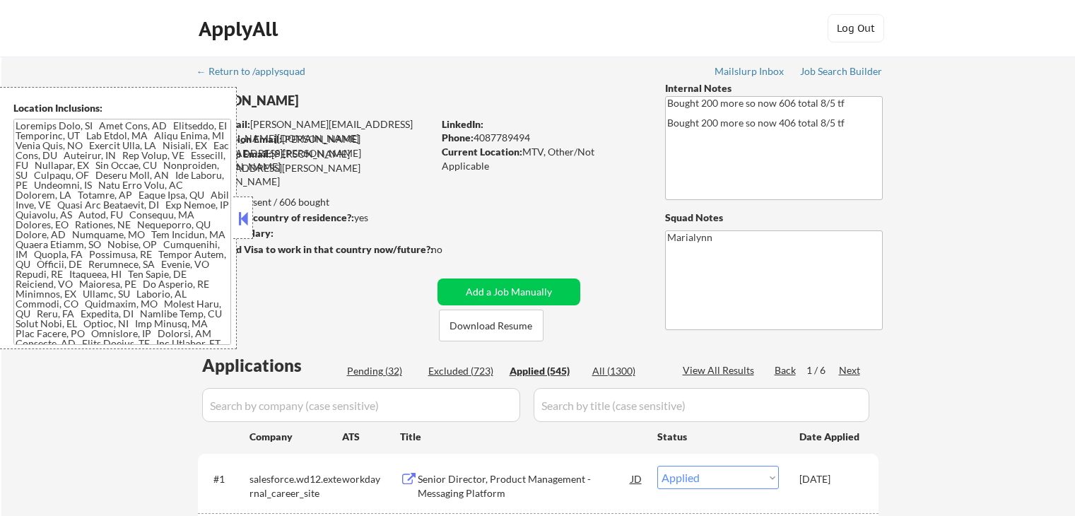
scroll to position [495, 0]
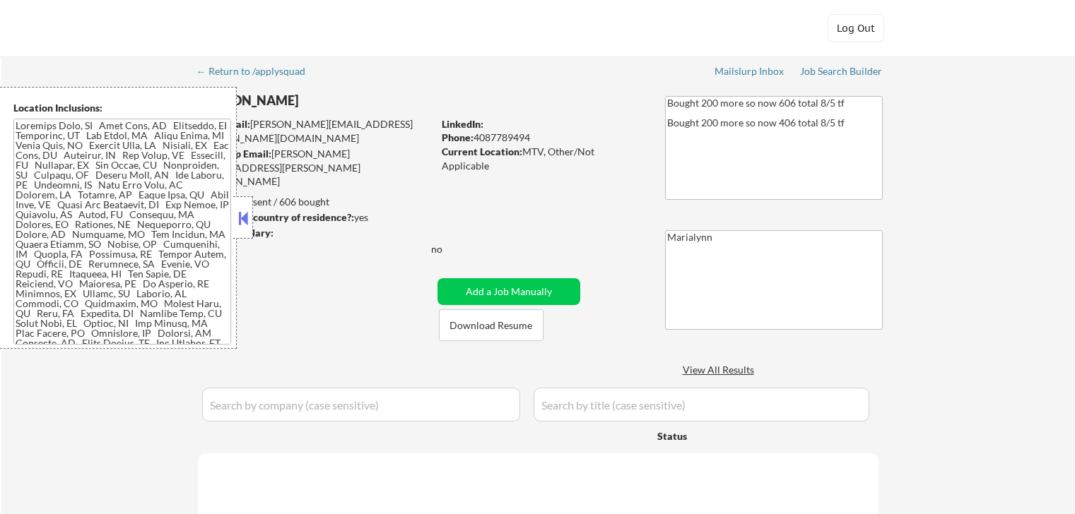
select select ""pending""
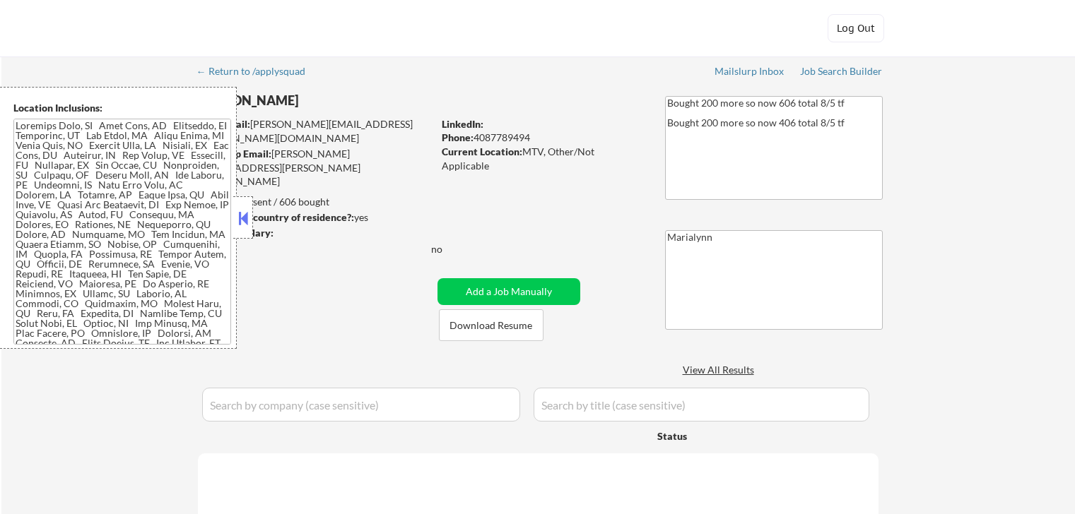
select select ""pending""
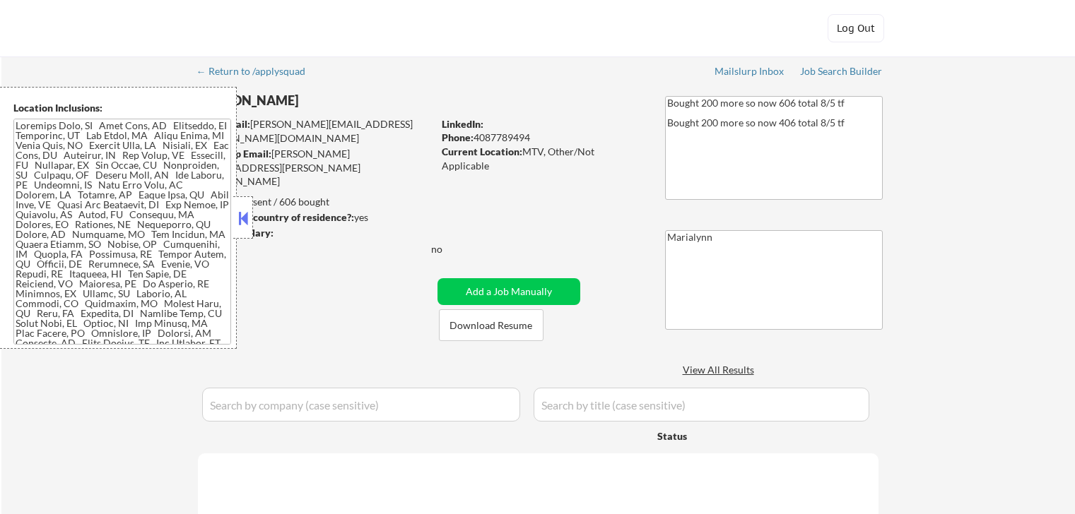
select select ""pending""
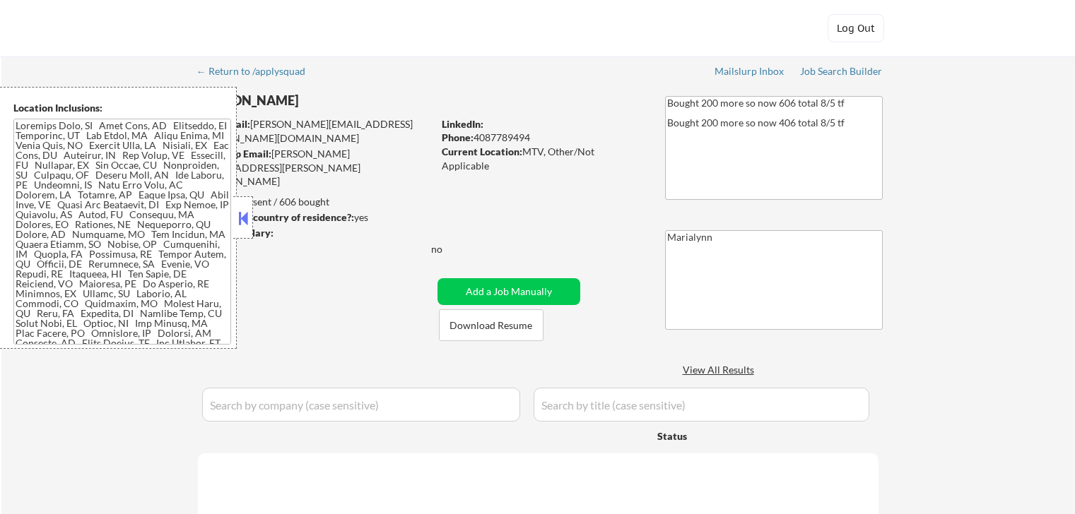
select select ""pending""
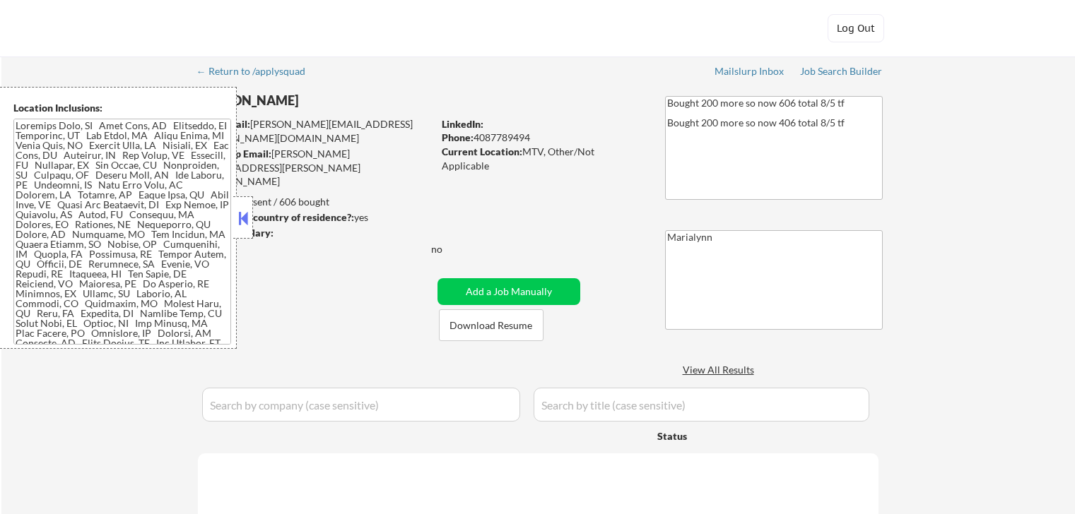
select select ""pending""
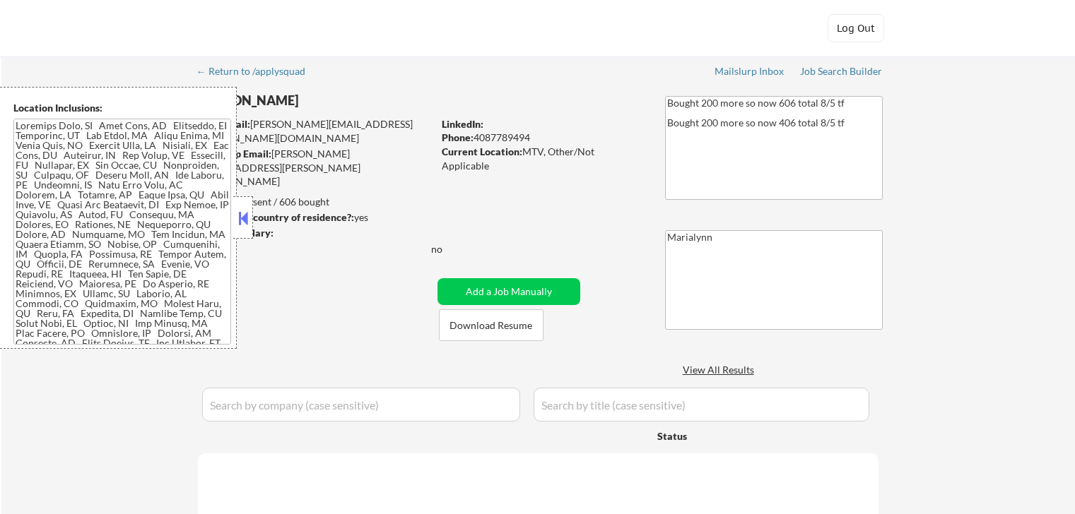
select select ""pending""
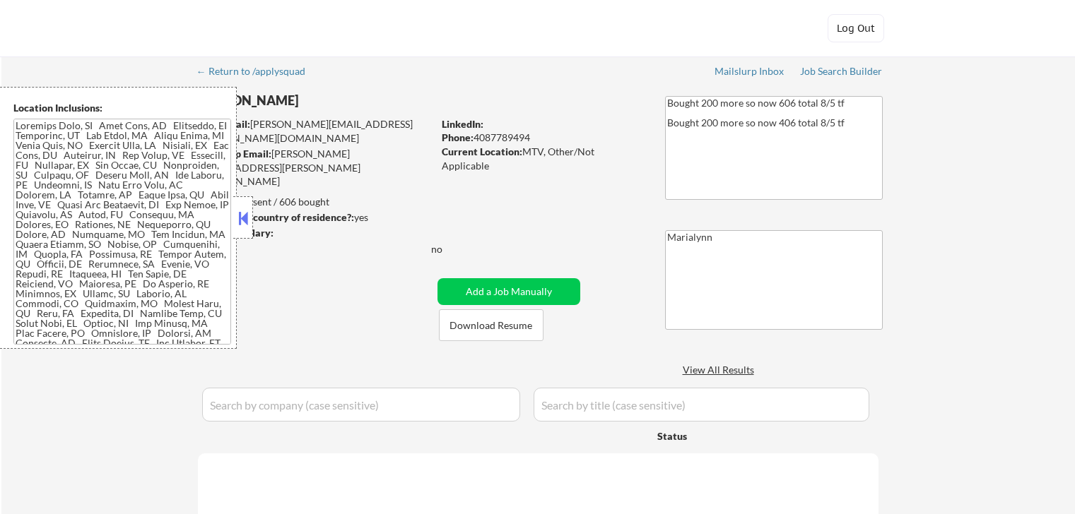
select select ""pending""
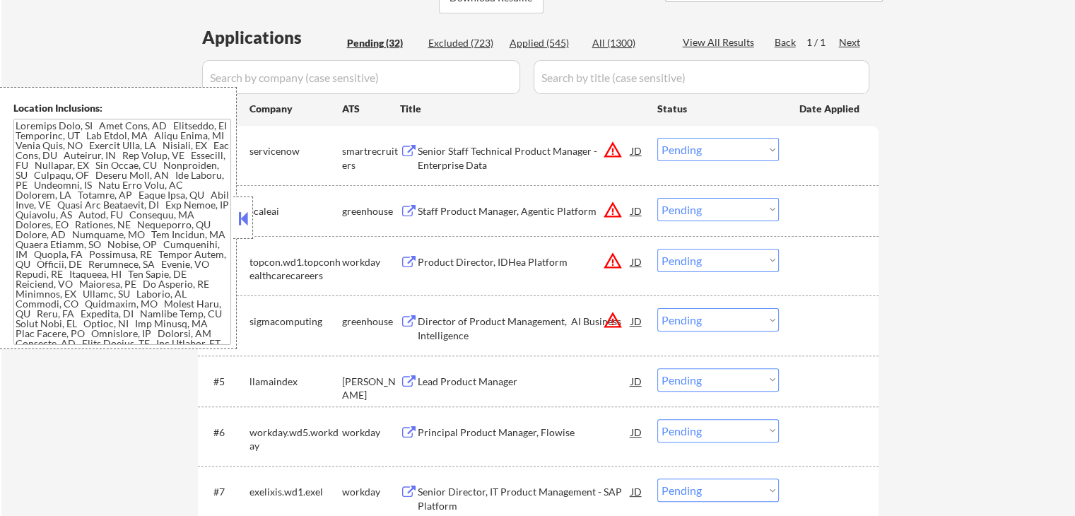
scroll to position [212, 0]
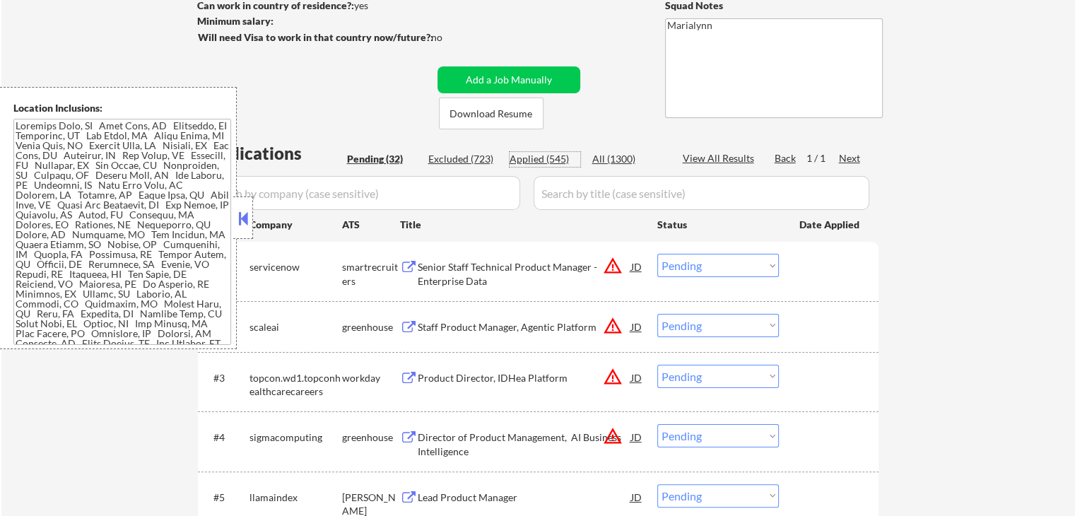
click at [522, 162] on div "Applied (545)" at bounding box center [545, 159] width 71 height 14
select select ""applied""
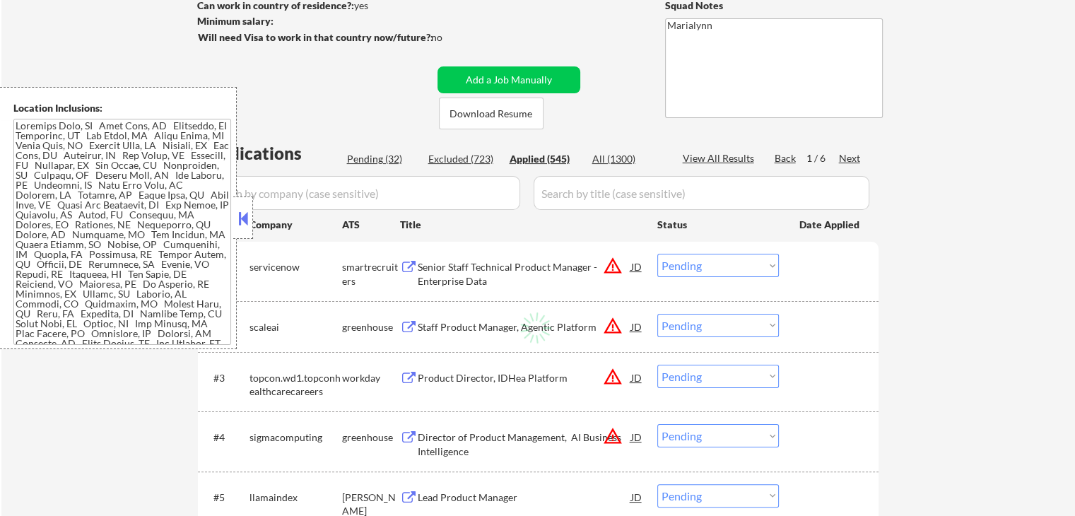
select select ""applied""
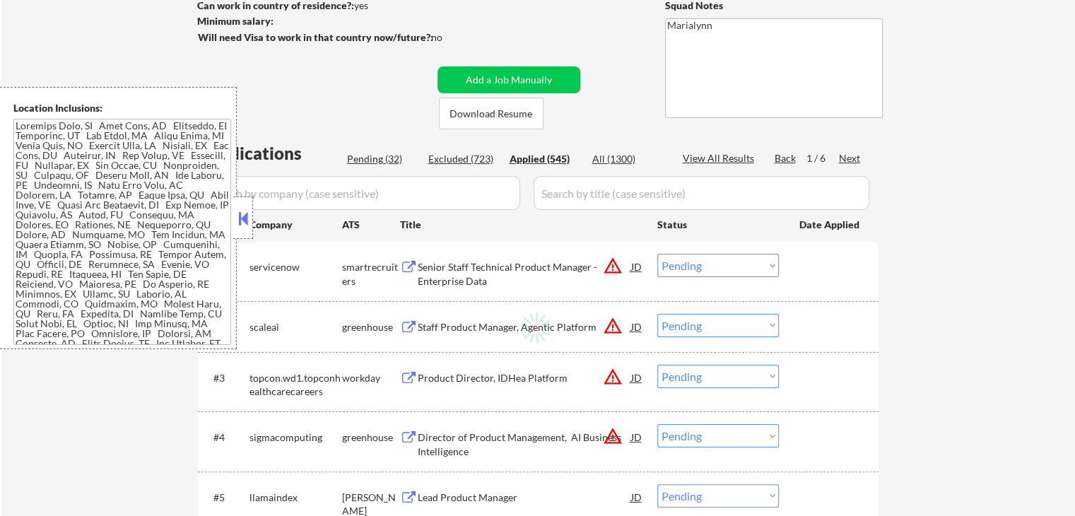
select select ""applied""
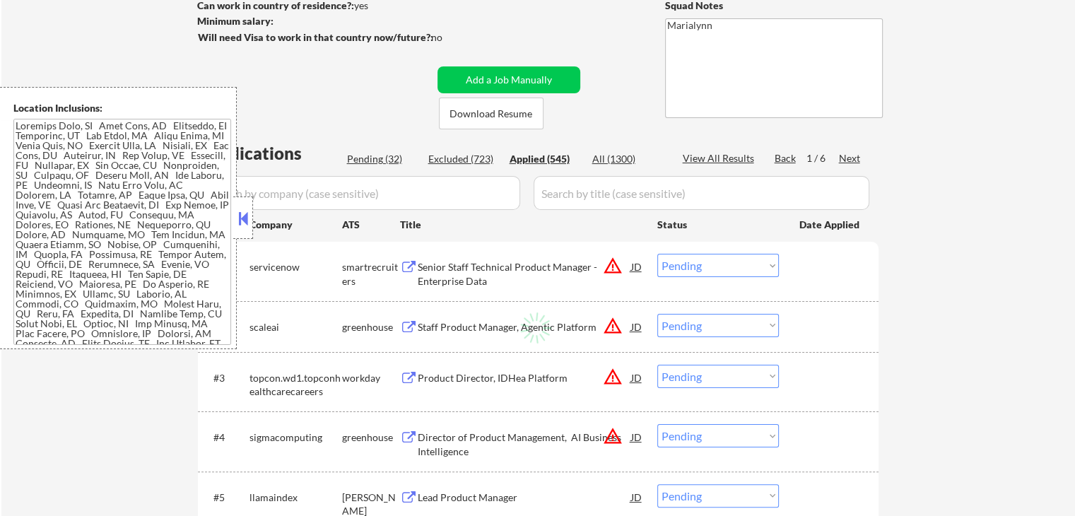
select select ""applied""
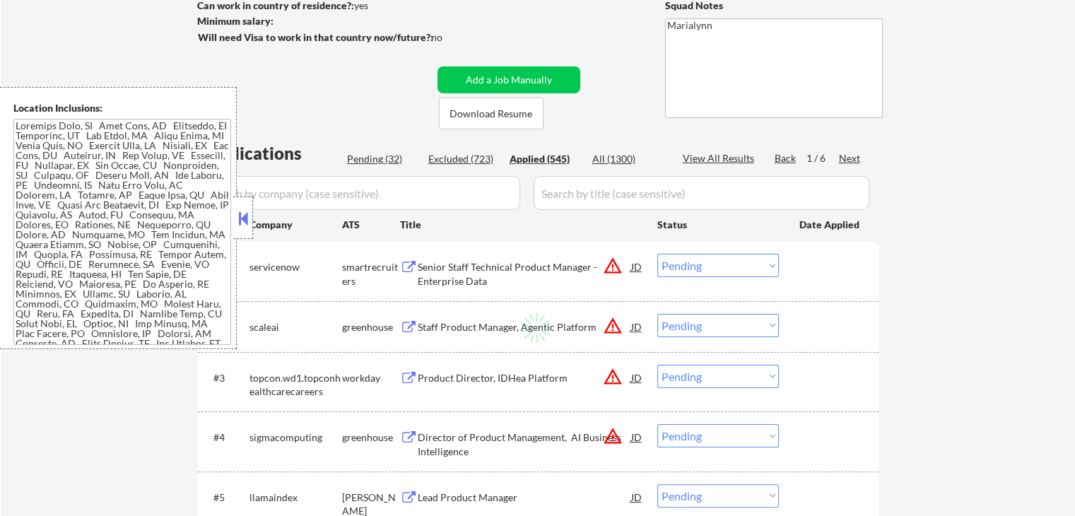
select select ""applied""
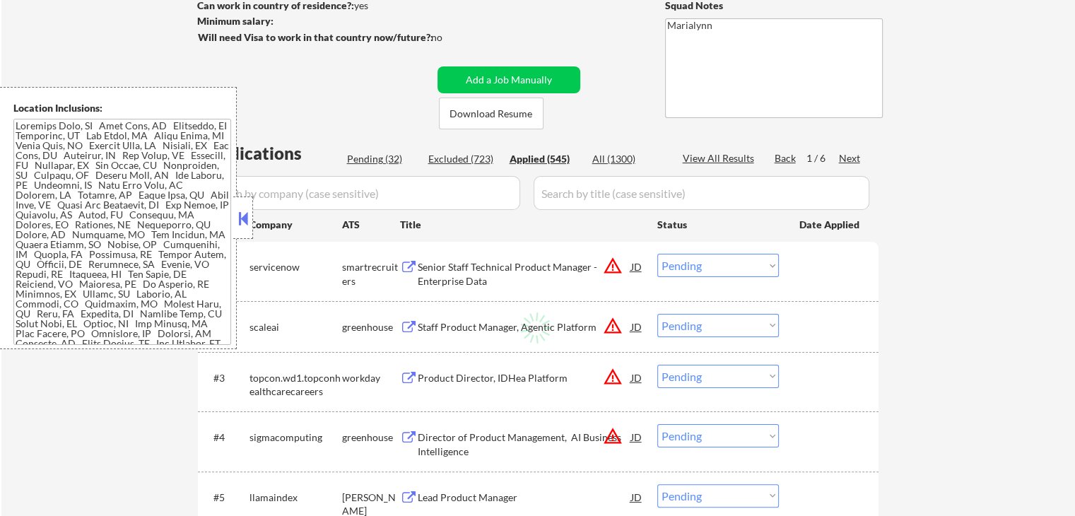
select select ""applied""
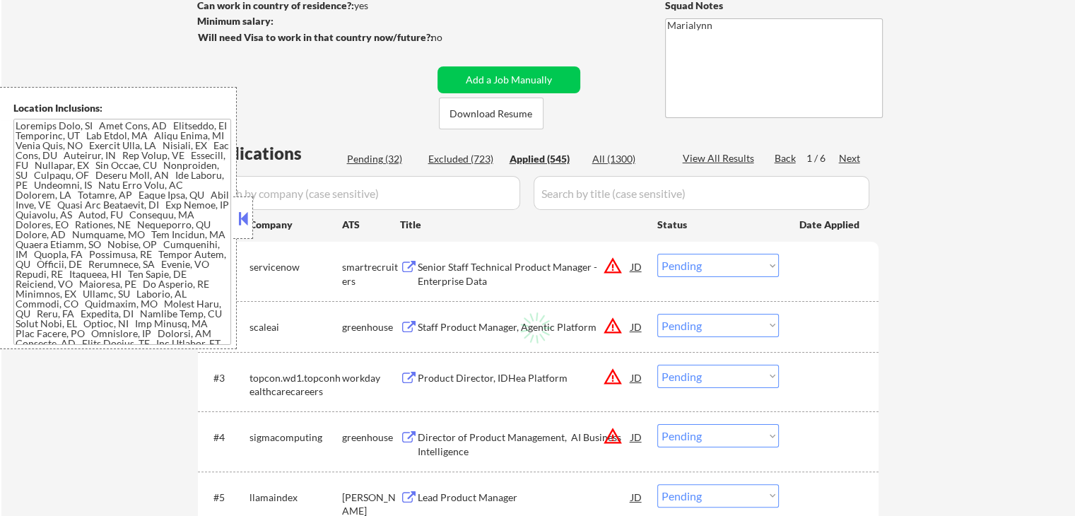
select select ""applied""
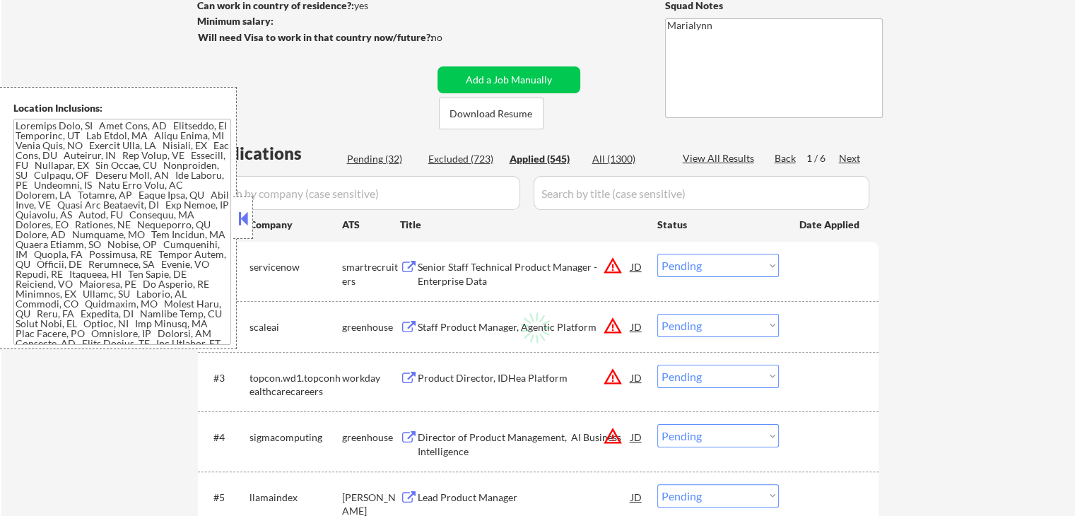
select select ""applied""
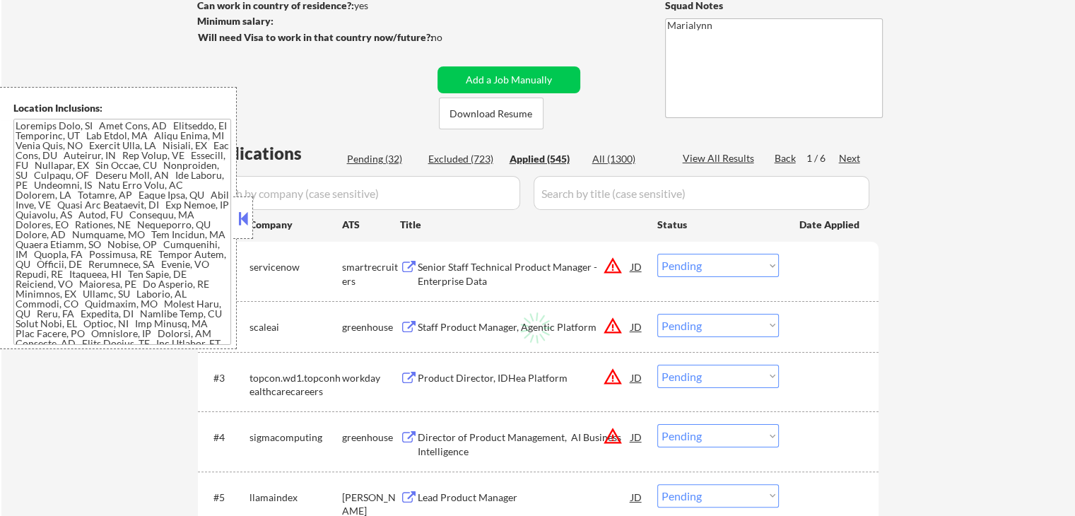
select select ""applied""
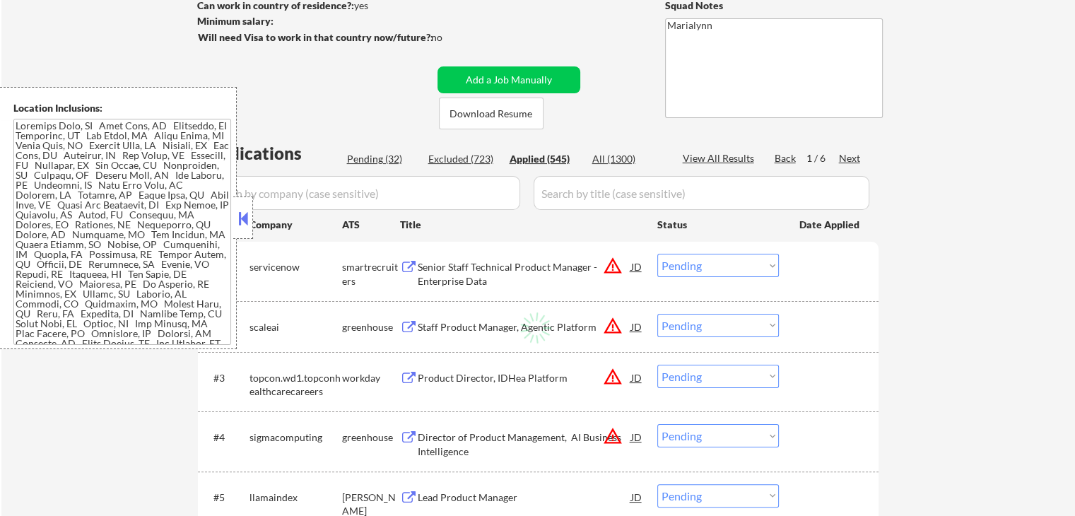
select select ""applied""
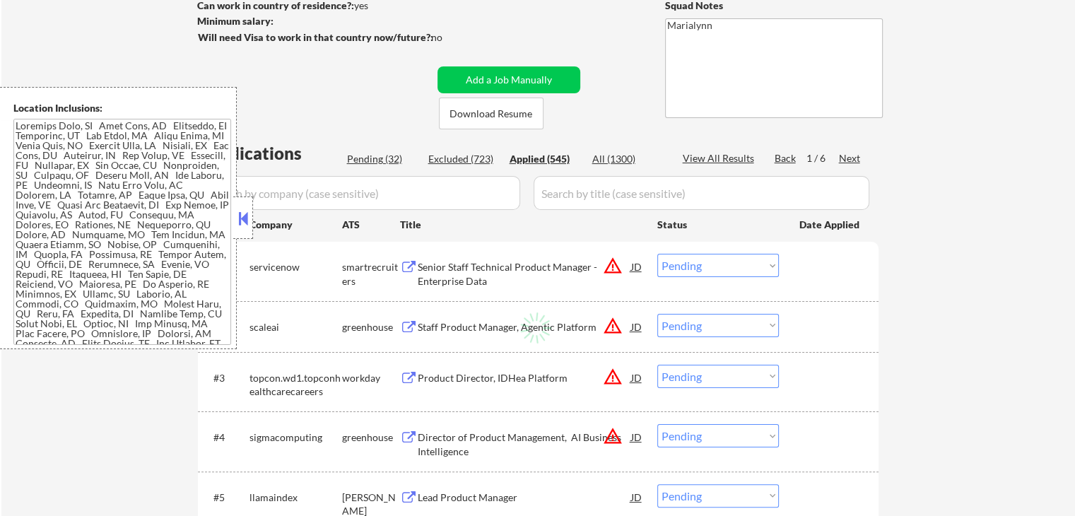
select select ""applied""
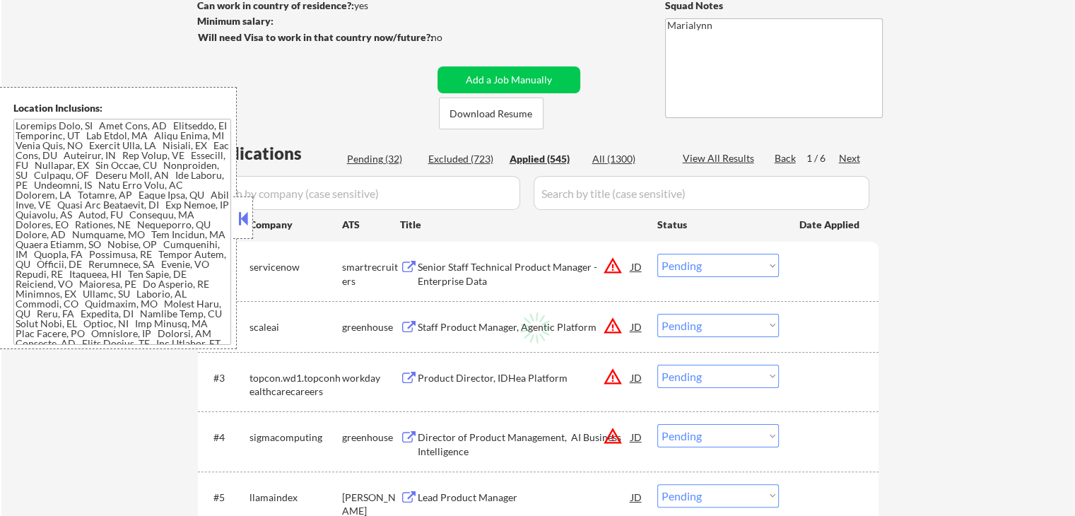
select select ""applied""
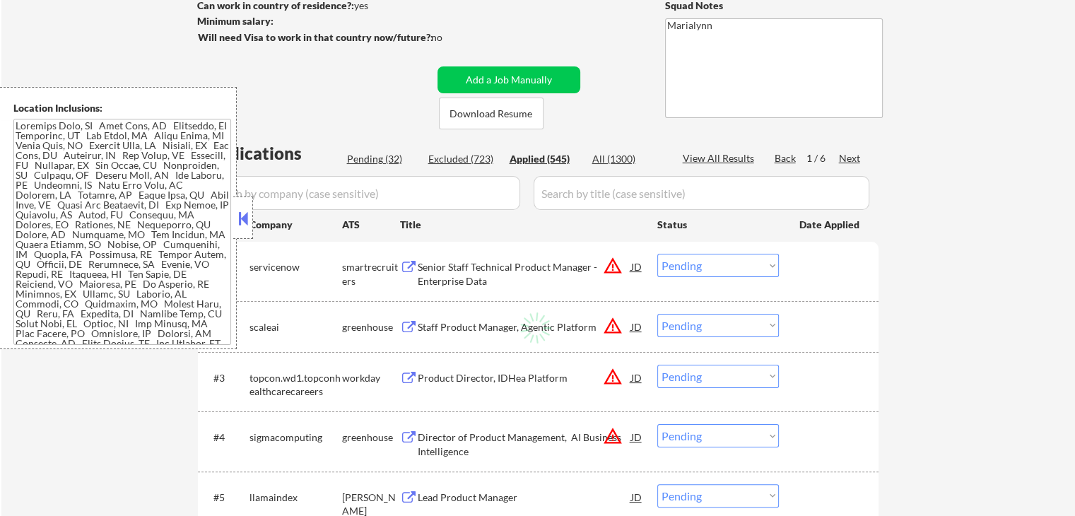
select select ""applied""
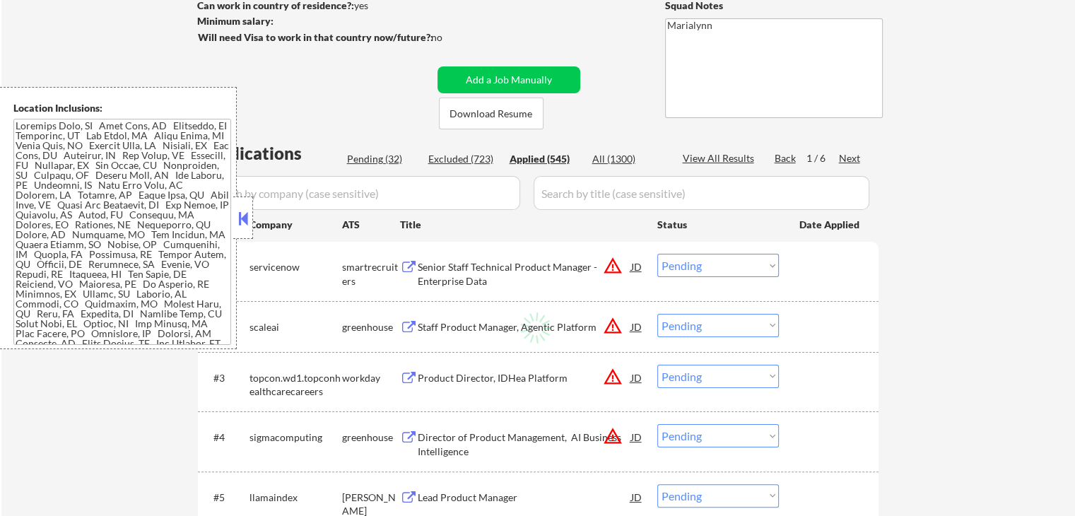
select select ""applied""
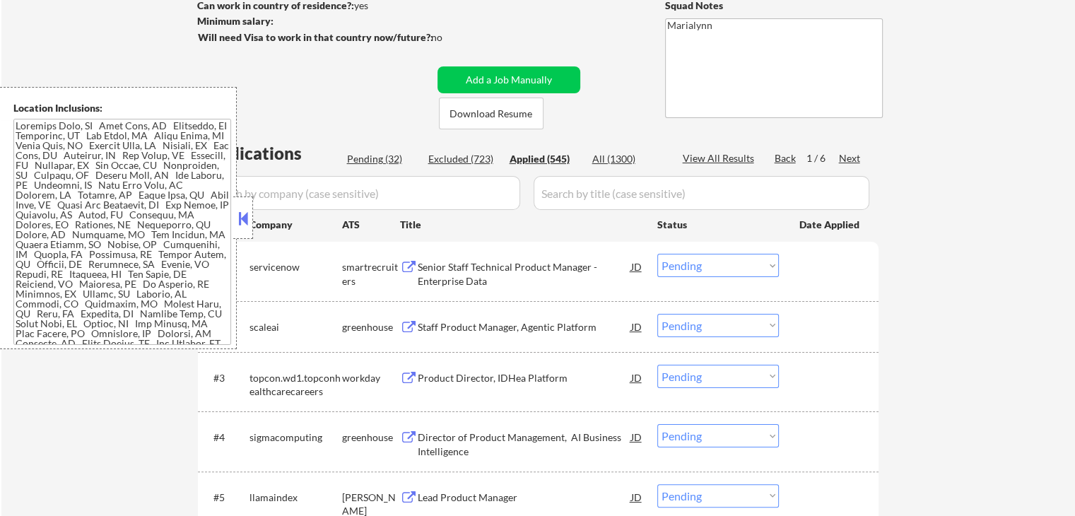
select select ""applied""
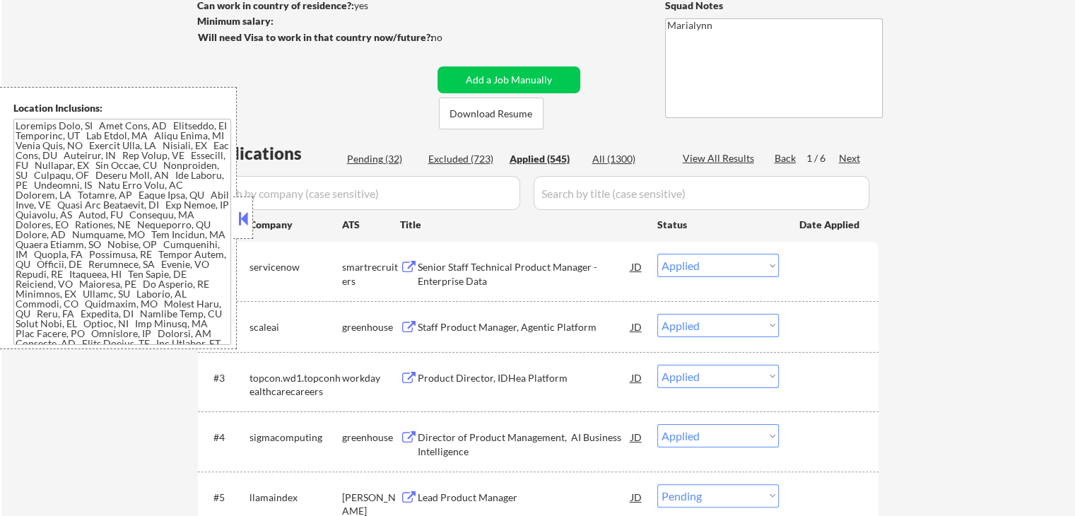
select select ""applied""
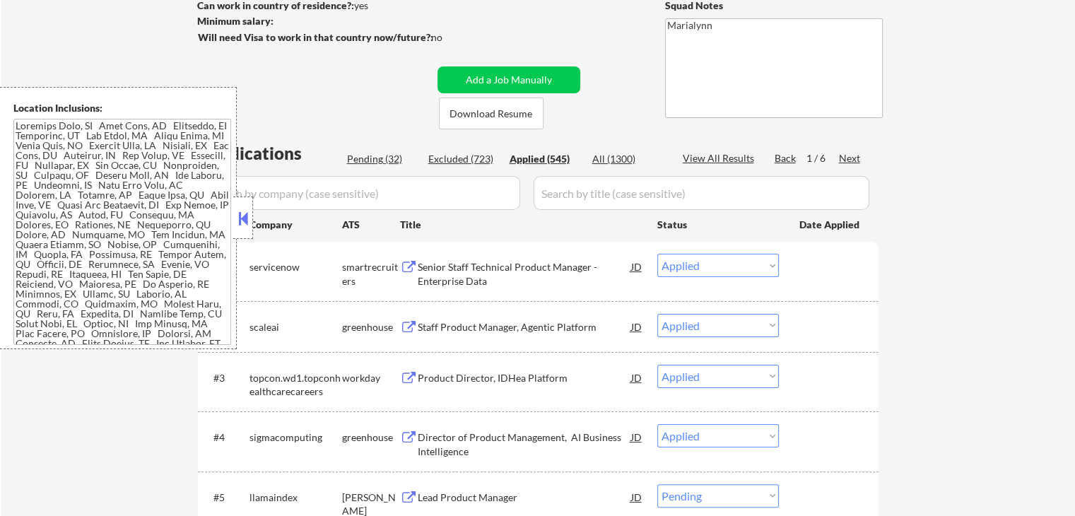
select select ""applied""
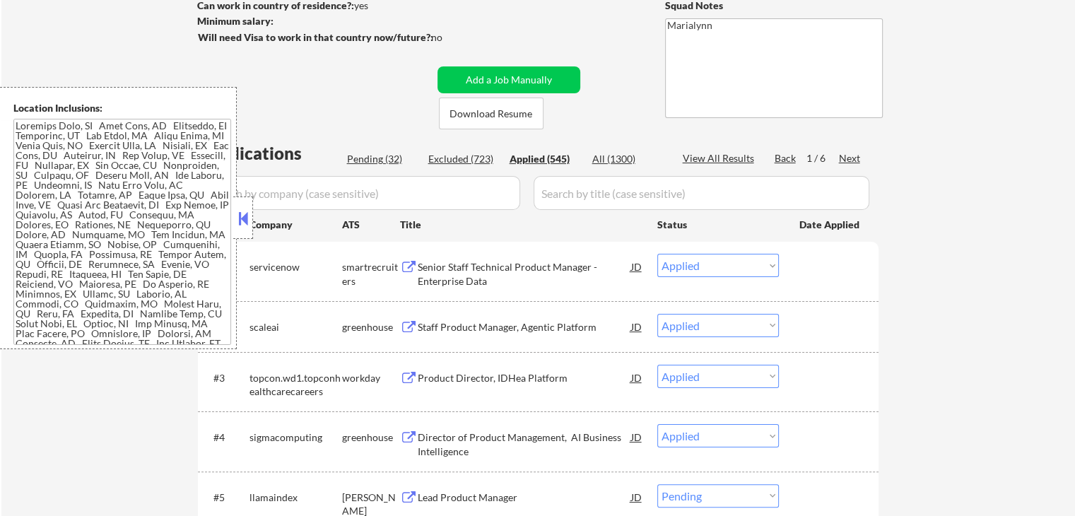
select select ""applied""
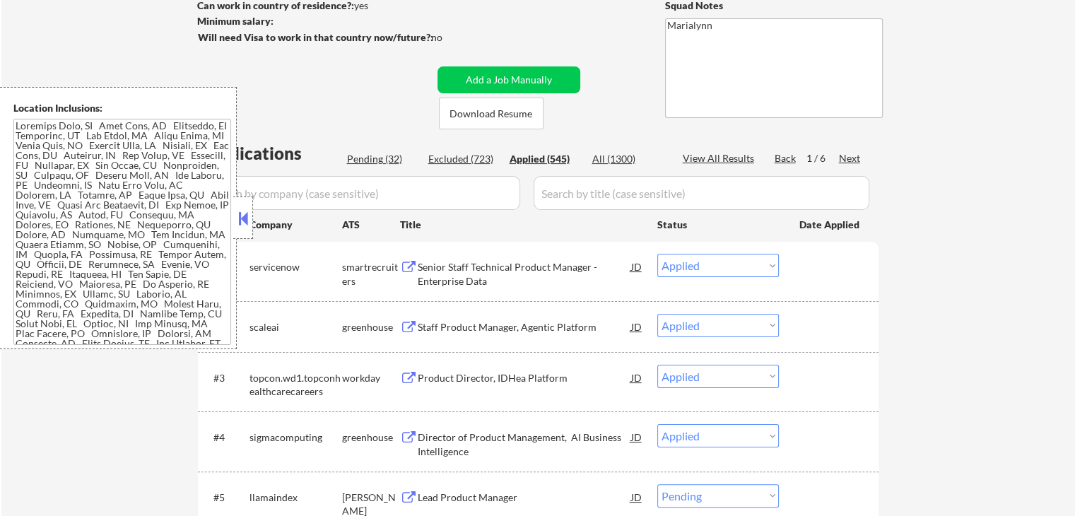
select select ""applied""
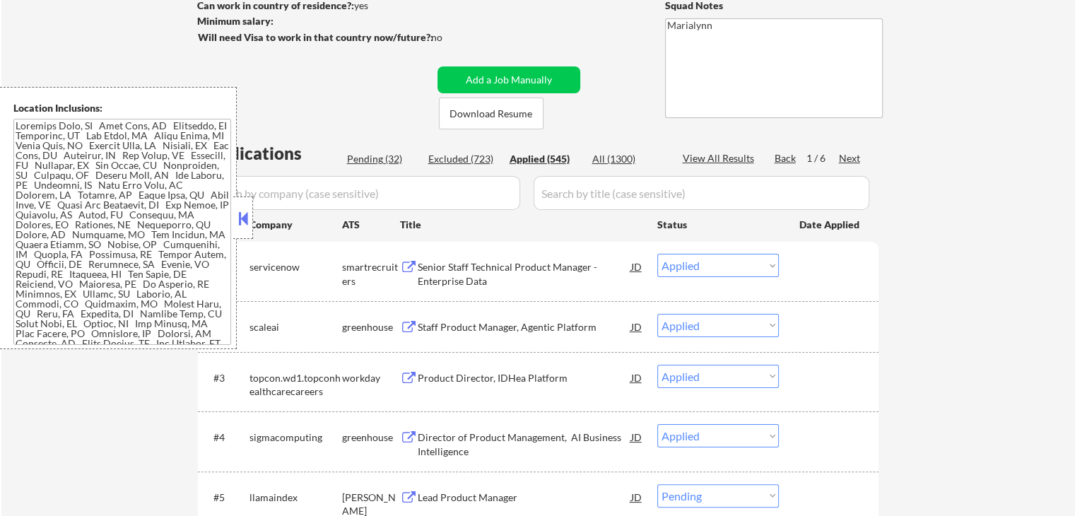
select select ""applied""
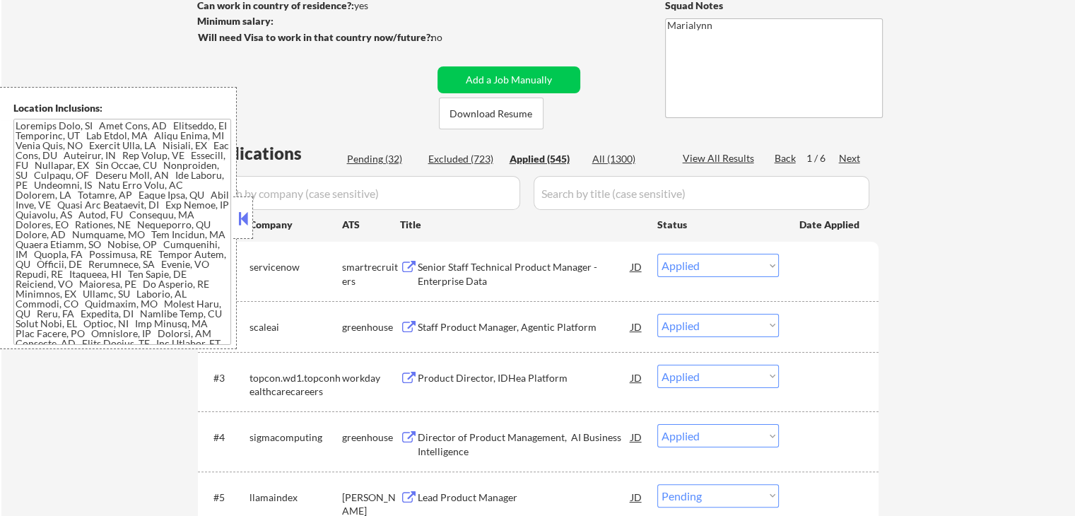
select select ""applied""
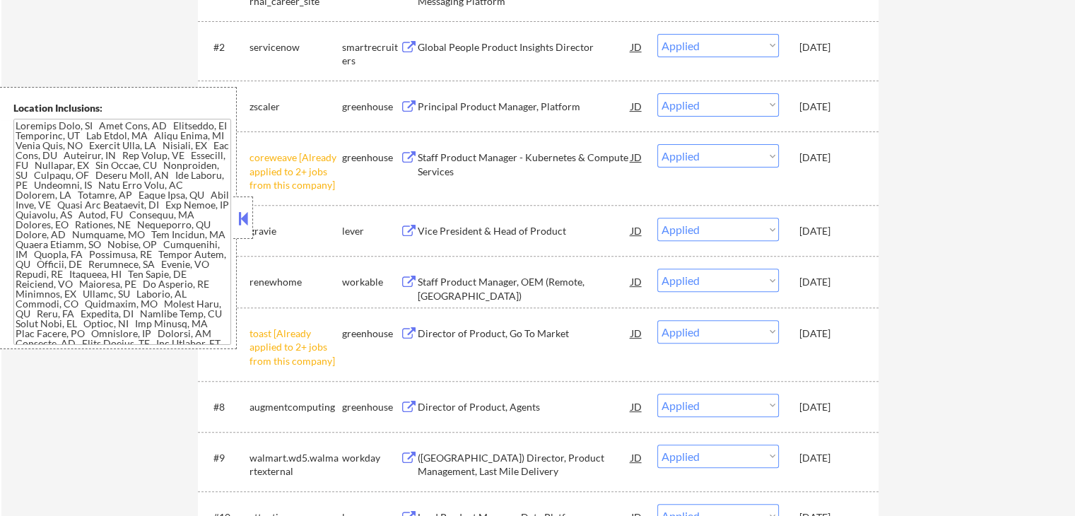
scroll to position [495, 0]
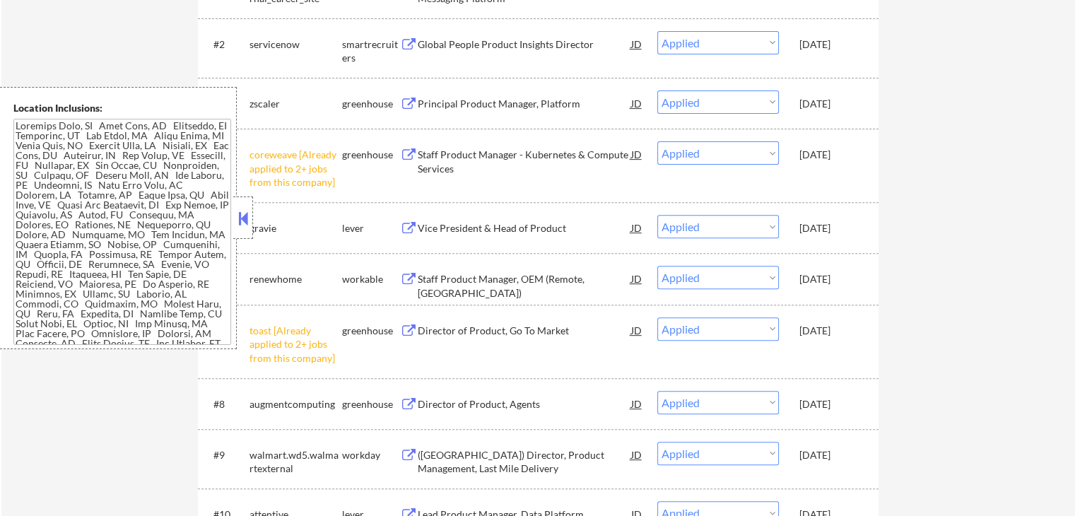
click at [845, 278] on div "[DATE]" at bounding box center [830, 279] width 62 height 14
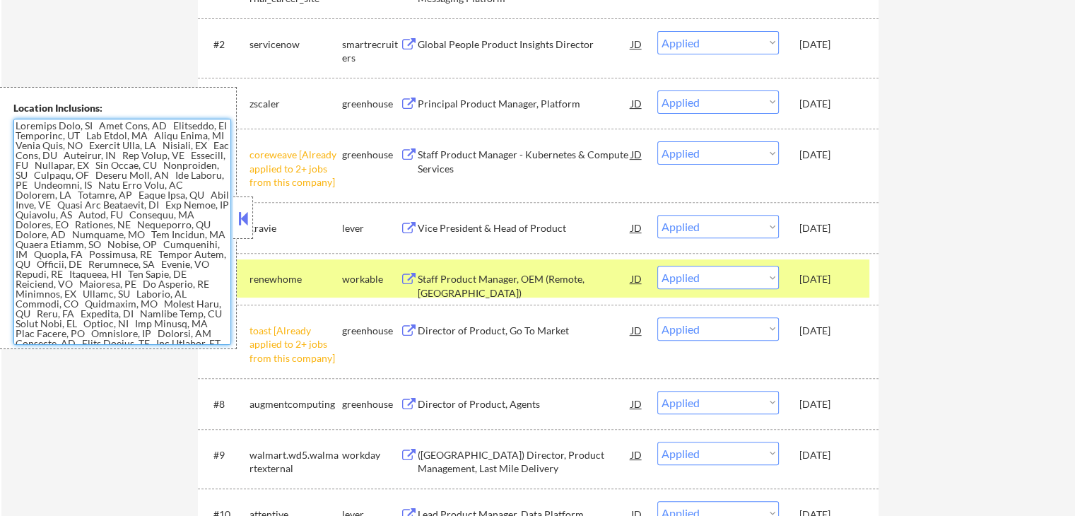
click at [250, 216] on button at bounding box center [243, 218] width 16 height 21
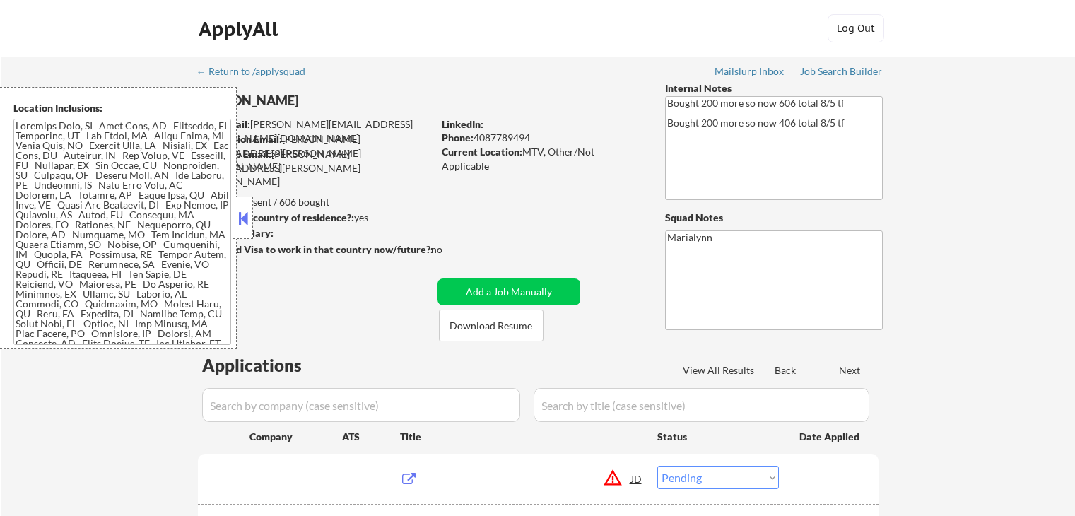
select select ""pending""
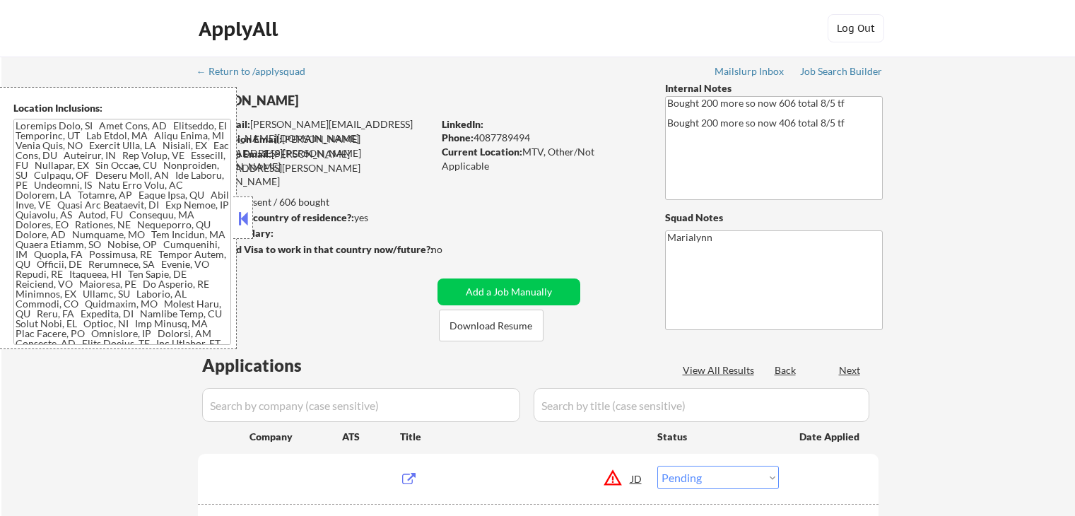
select select ""pending""
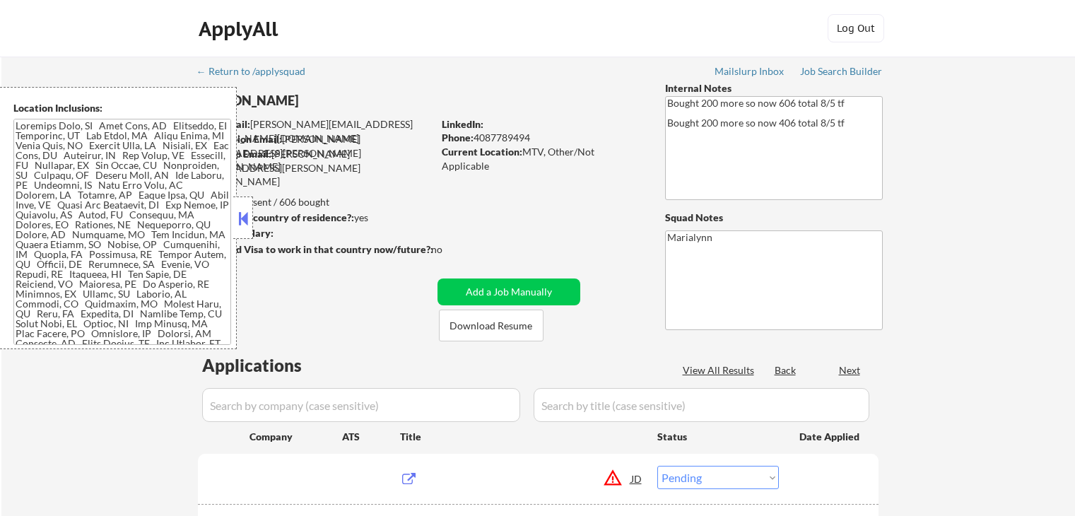
select select ""pending""
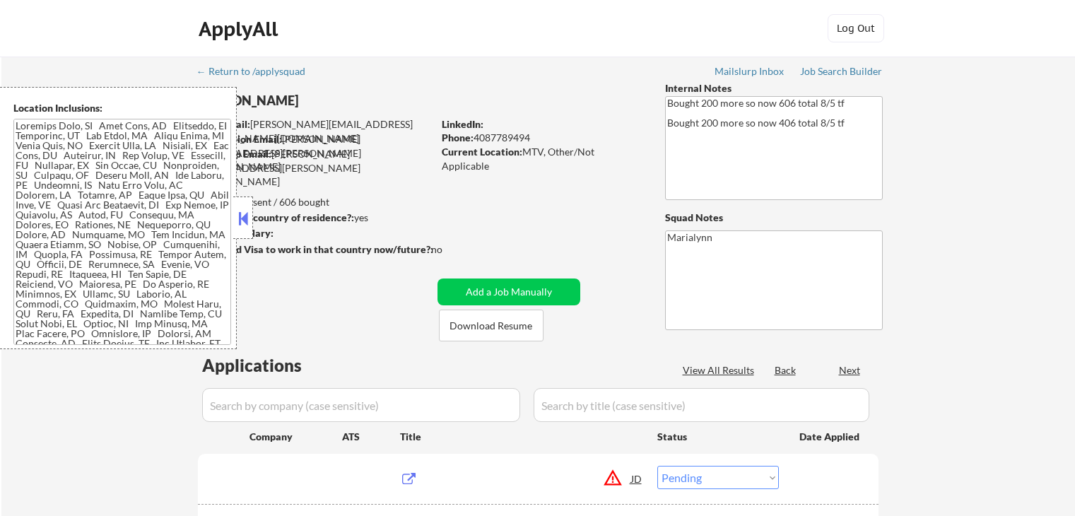
select select ""pending""
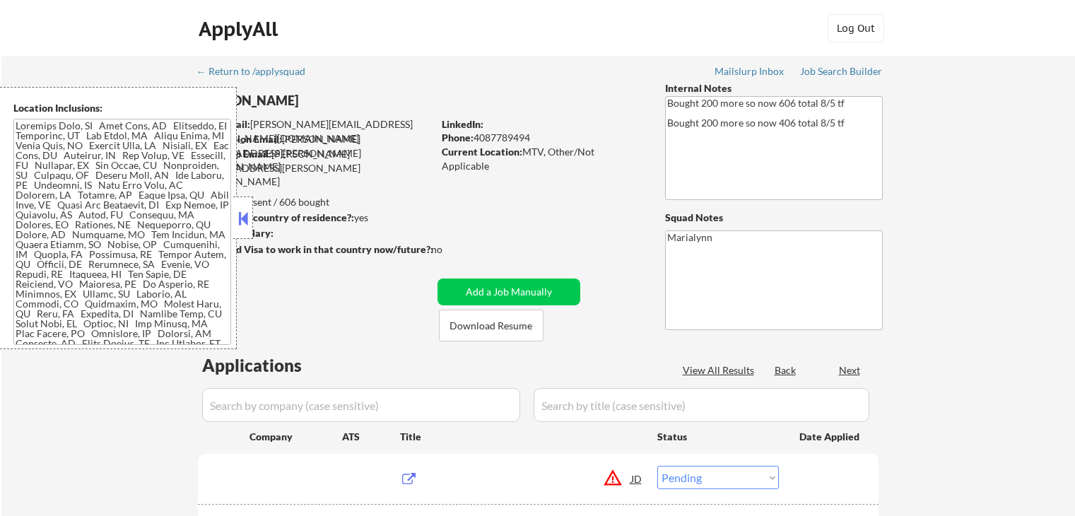
select select ""pending""
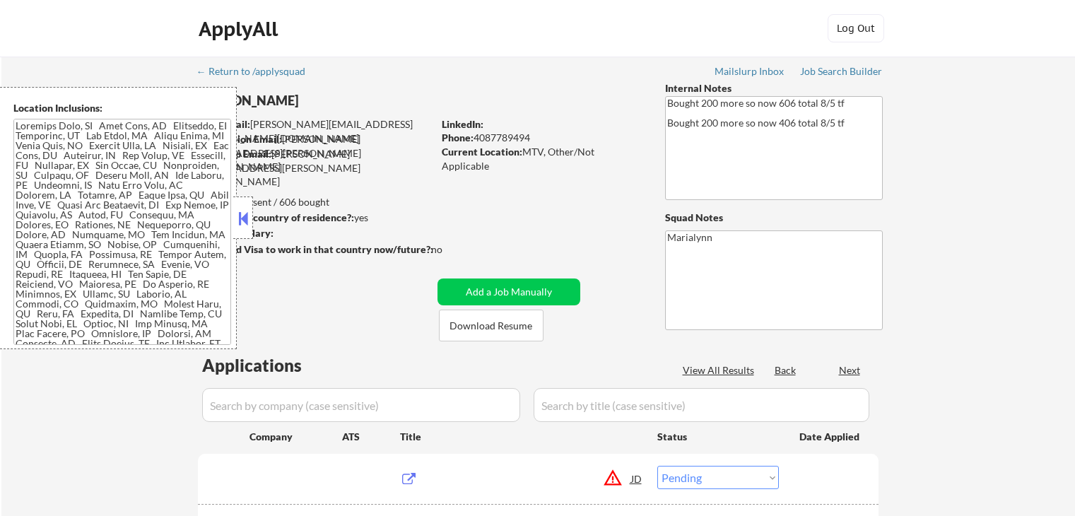
select select ""pending""
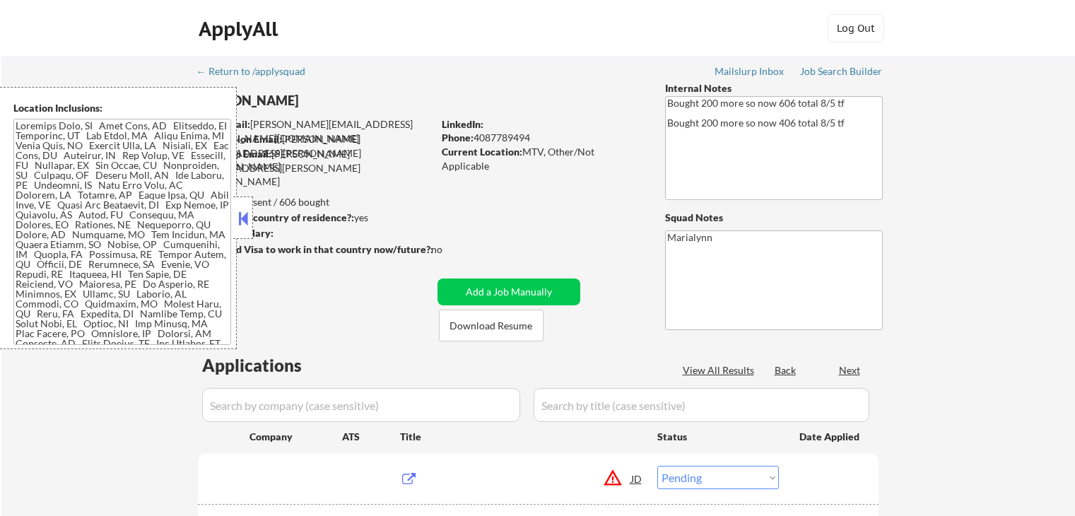
select select ""pending""
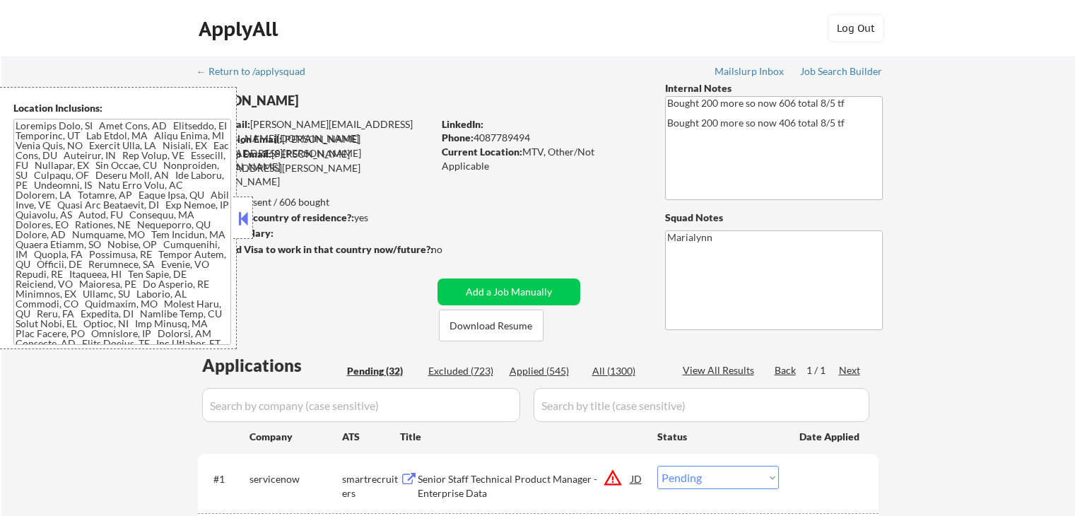
scroll to position [424, 0]
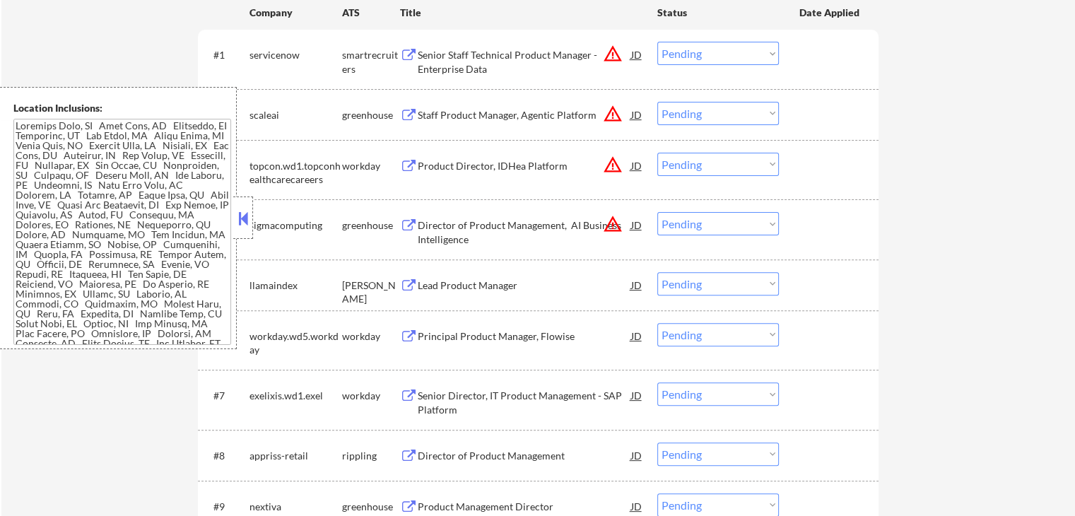
drag, startPoint x: 246, startPoint y: 213, endPoint x: 372, endPoint y: 179, distance: 130.3
click at [246, 213] on button at bounding box center [243, 218] width 16 height 21
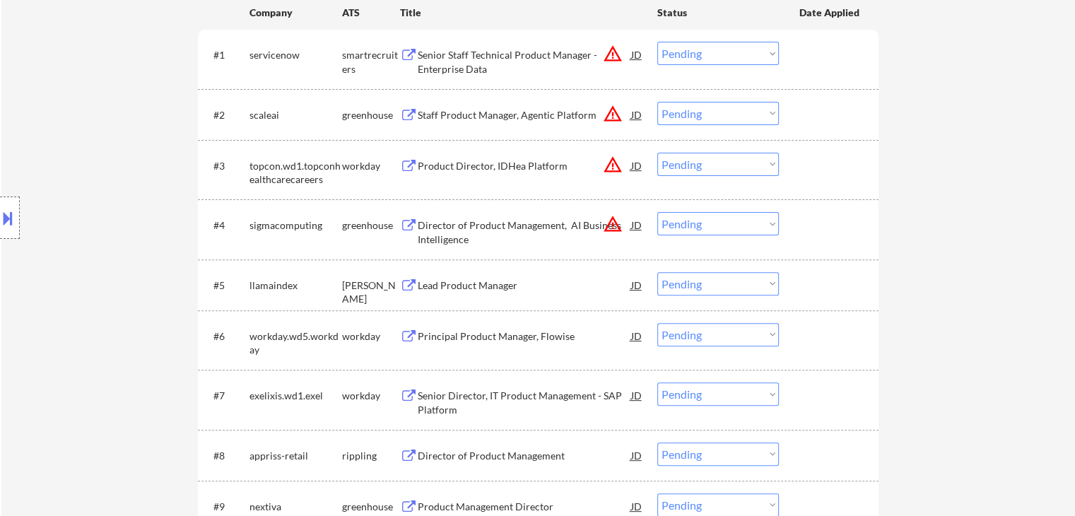
click at [693, 341] on select "Choose an option... Pending Applied Excluded (Questions) Excluded (Expired) Exc…" at bounding box center [718, 334] width 122 height 23
click at [657, 323] on select "Choose an option... Pending Applied Excluded (Questions) Excluded (Expired) Exc…" at bounding box center [718, 334] width 122 height 23
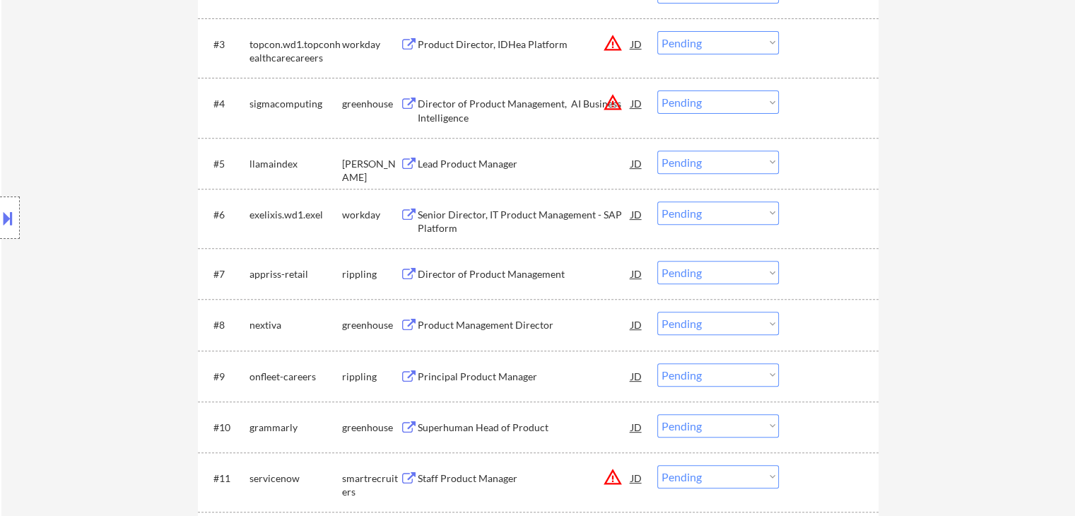
scroll to position [565, 0]
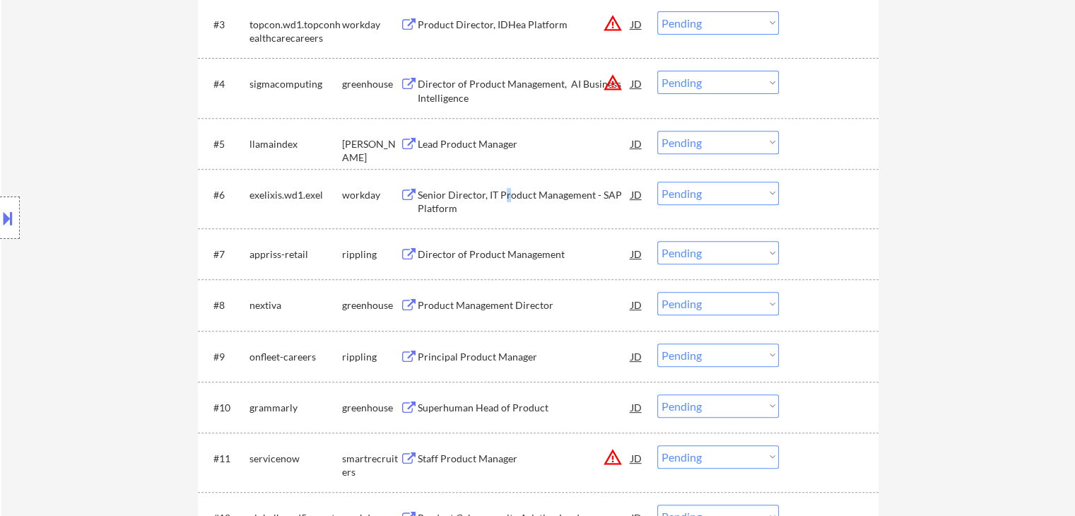
drag, startPoint x: 506, startPoint y: 187, endPoint x: 499, endPoint y: 186, distance: 7.2
click at [506, 188] on div "Senior Director, IT Product Management - SAP Platform" at bounding box center [524, 202] width 213 height 28
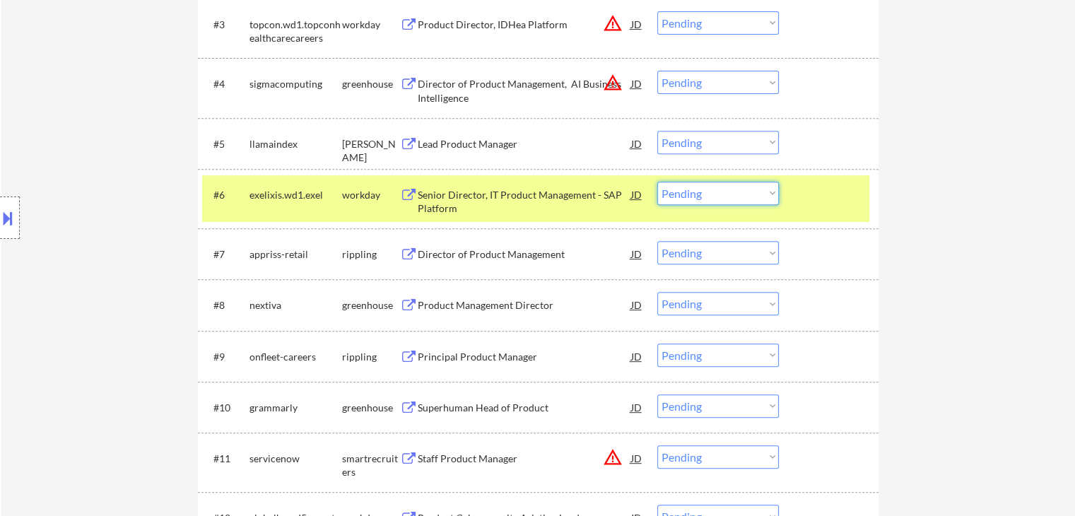
click at [693, 184] on select "Choose an option... Pending Applied Excluded (Questions) Excluded (Expired) Exc…" at bounding box center [718, 193] width 122 height 23
click at [657, 182] on select "Choose an option... Pending Applied Excluded (Questions) Excluded (Expired) Exc…" at bounding box center [718, 193] width 122 height 23
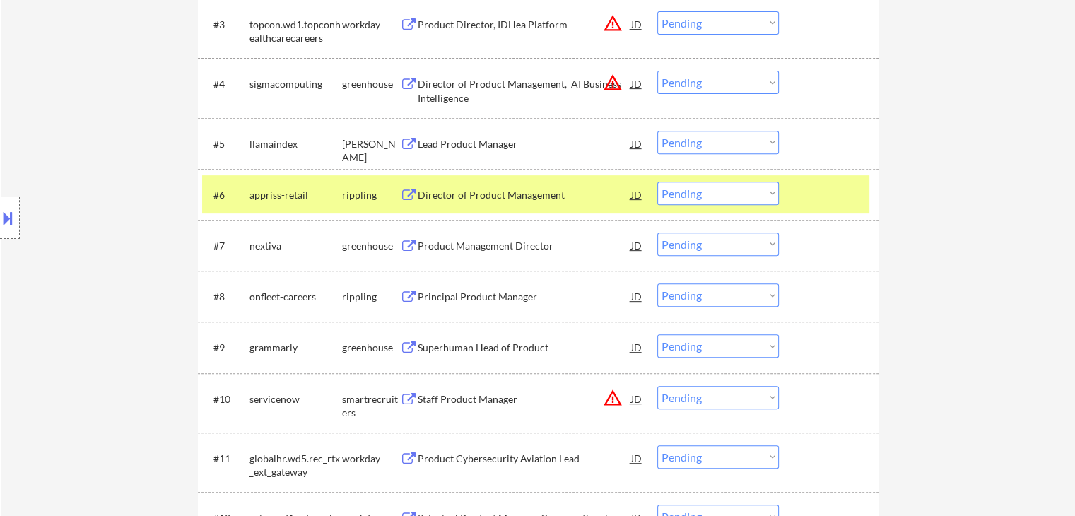
click at [555, 190] on div "Director of Product Management" at bounding box center [524, 195] width 213 height 14
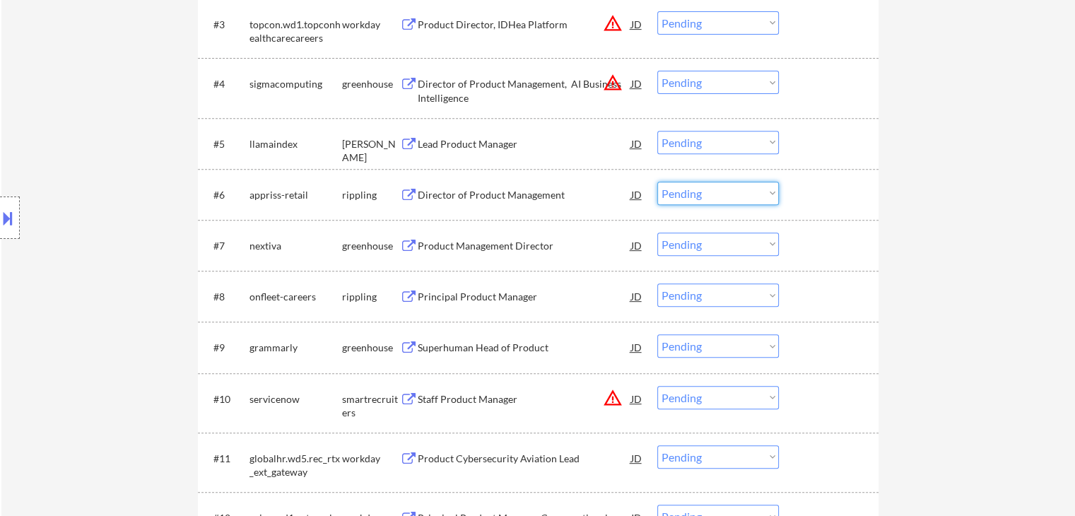
click at [707, 185] on select "Choose an option... Pending Applied Excluded (Questions) Excluded (Expired) Exc…" at bounding box center [718, 193] width 122 height 23
click at [657, 182] on select "Choose an option... Pending Applied Excluded (Questions) Excluded (Expired) Exc…" at bounding box center [718, 193] width 122 height 23
select select ""pending""
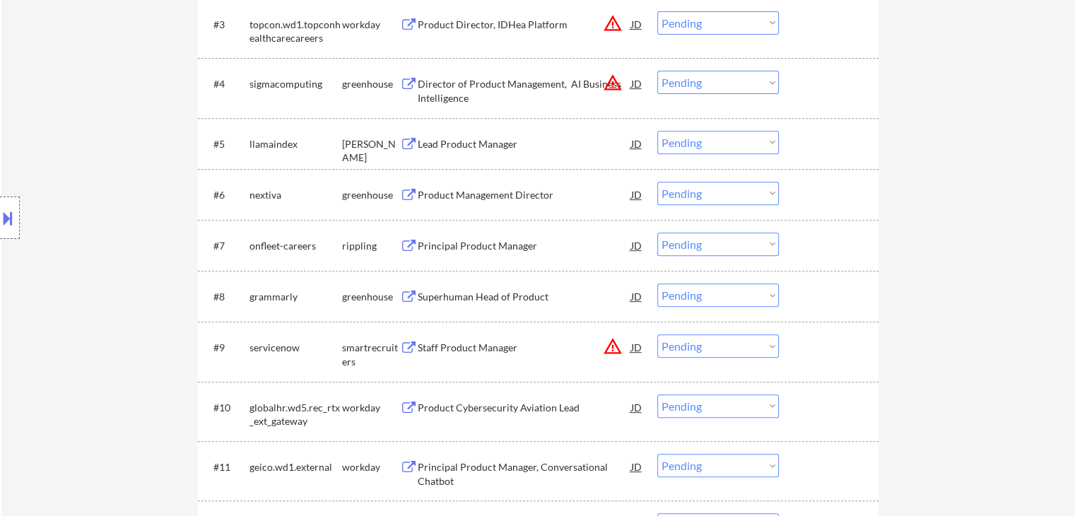
click at [470, 184] on div "Product Management Director" at bounding box center [524, 194] width 213 height 25
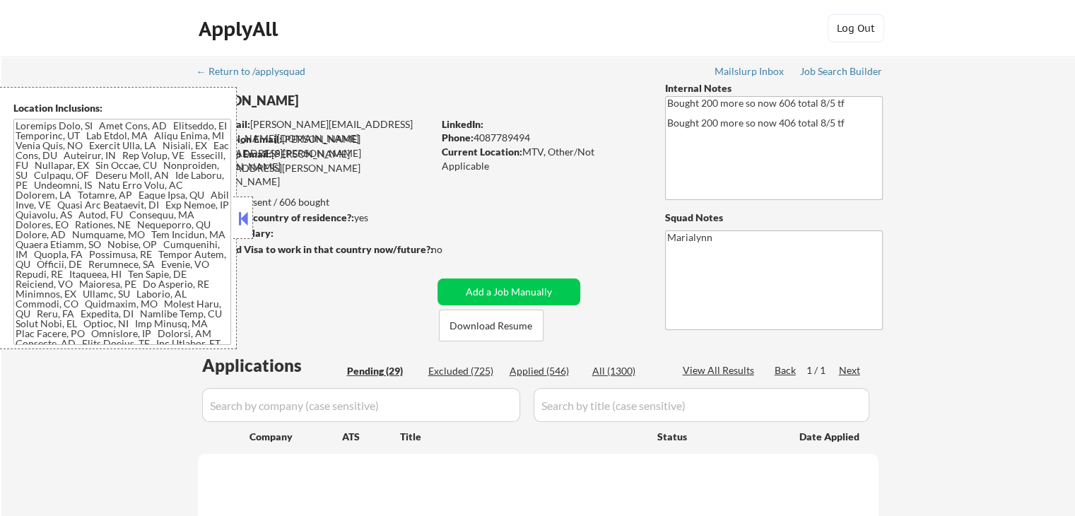
select select ""pending""
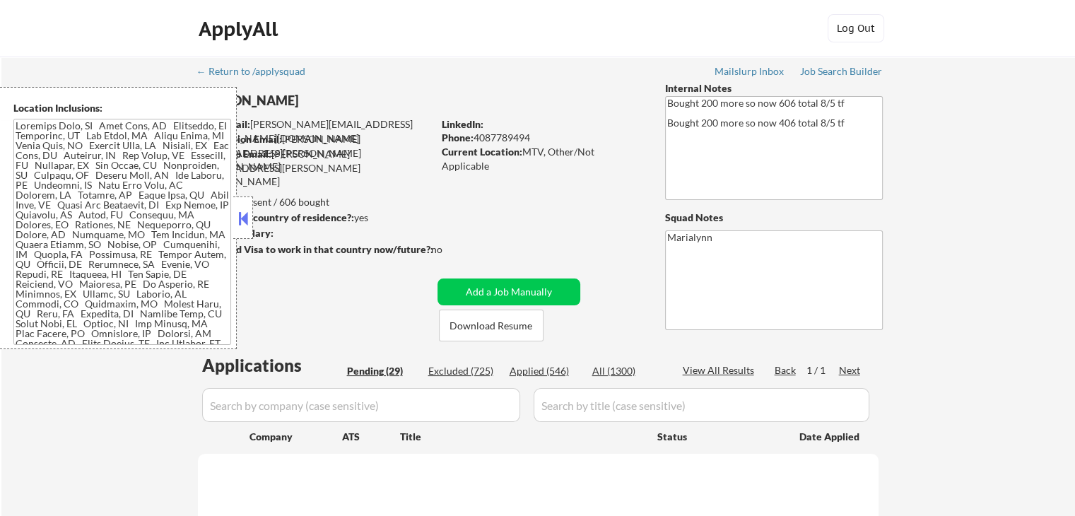
select select ""pending""
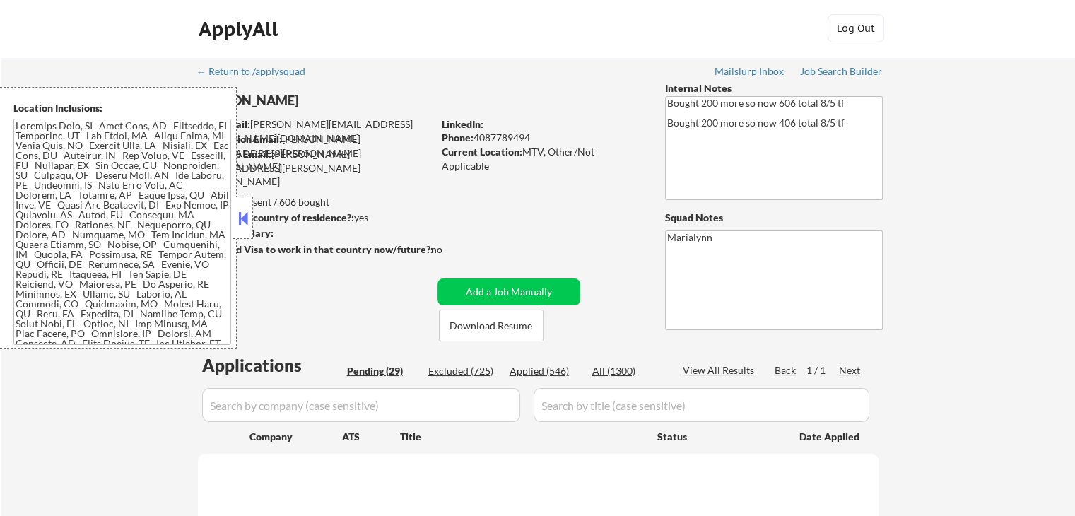
select select ""pending""
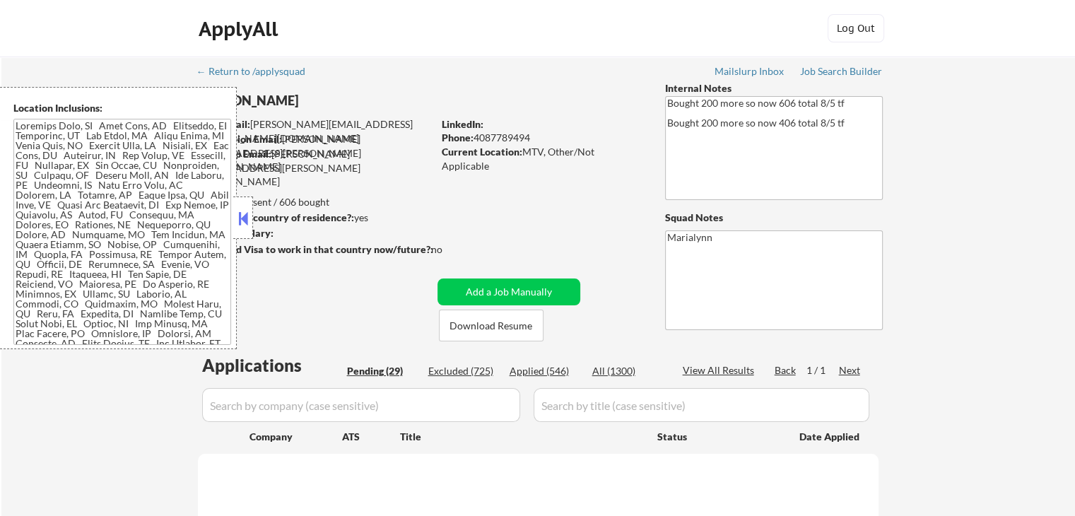
select select ""pending""
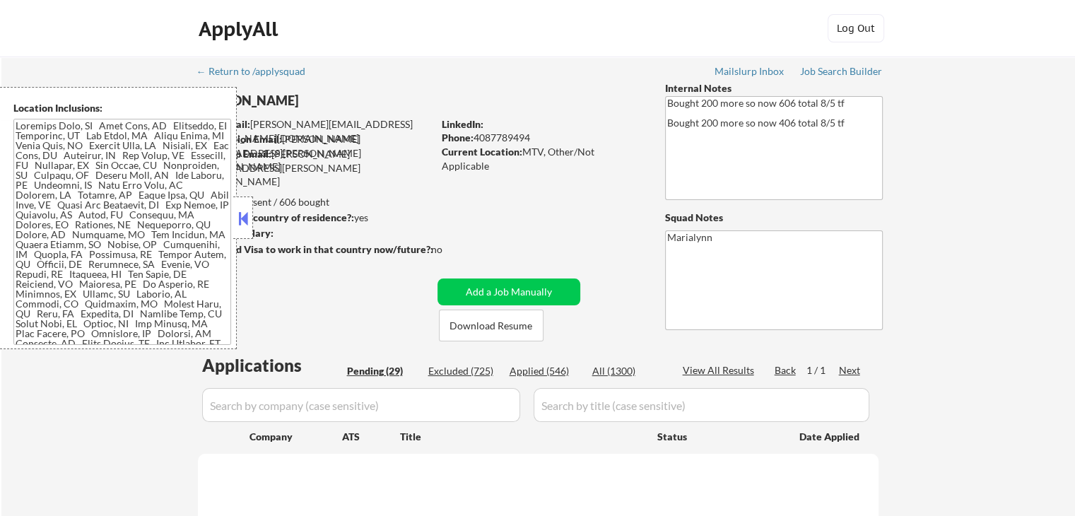
select select ""pending""
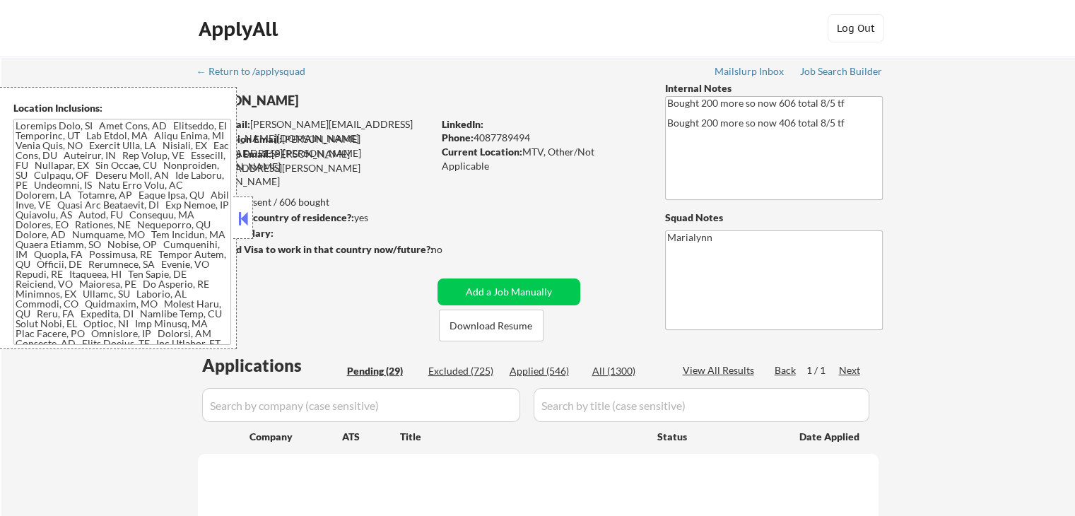
select select ""pending""
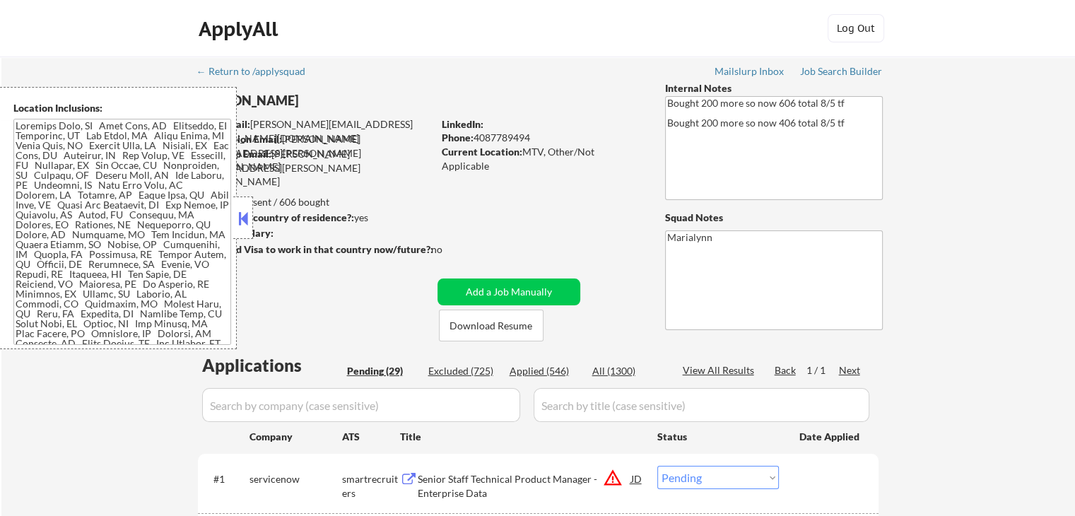
click at [244, 218] on button at bounding box center [243, 218] width 16 height 21
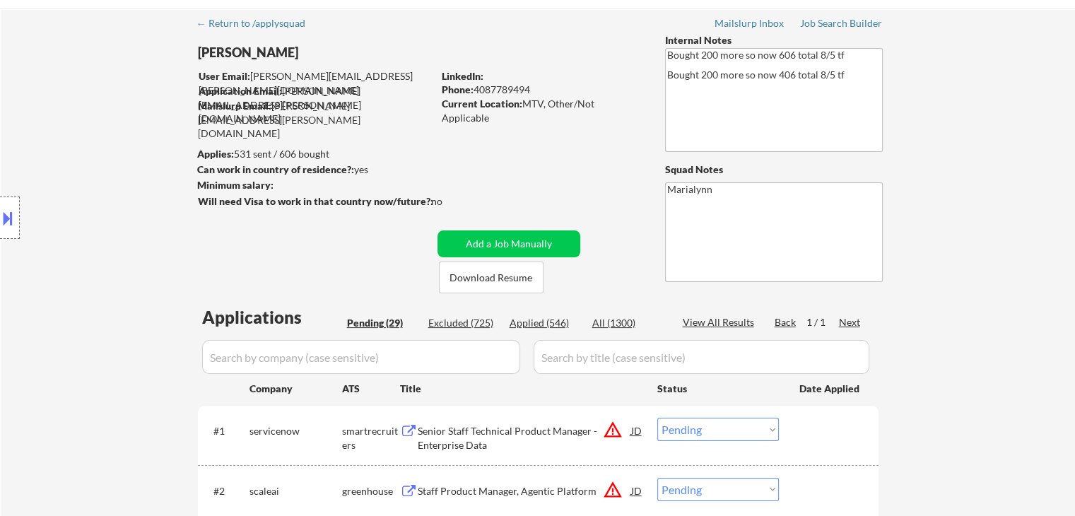
scroll to position [141, 0]
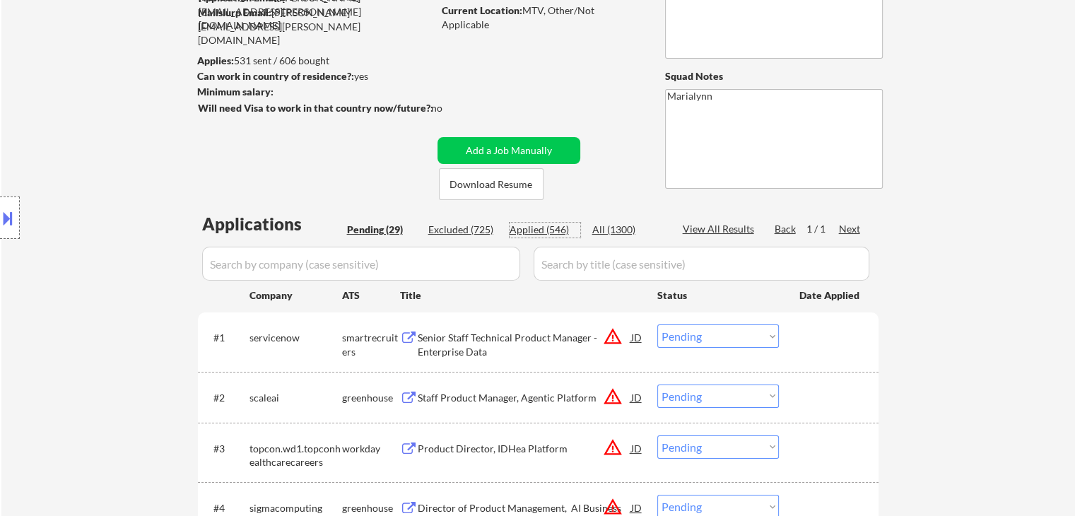
click at [531, 230] on div "Applied (546)" at bounding box center [545, 230] width 71 height 14
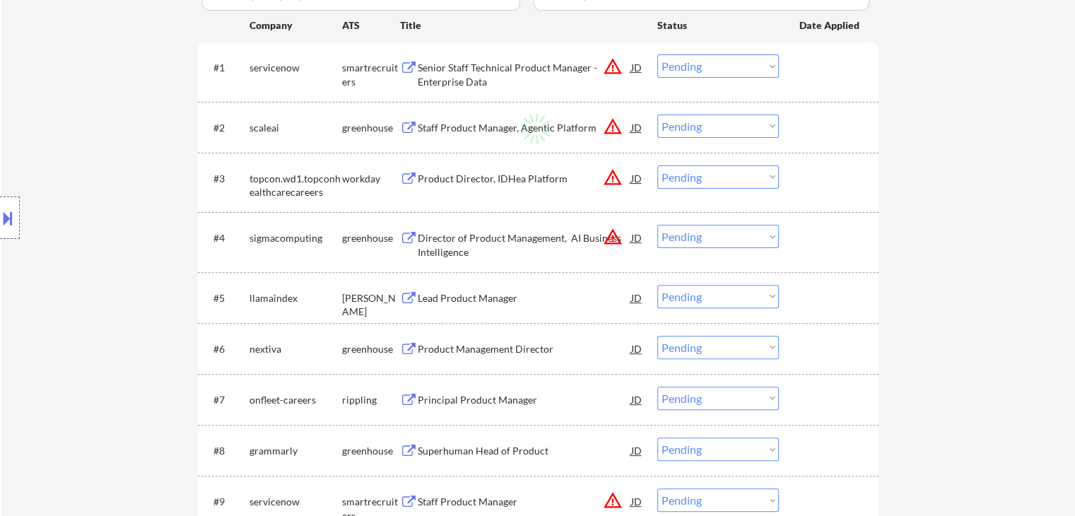
scroll to position [424, 0]
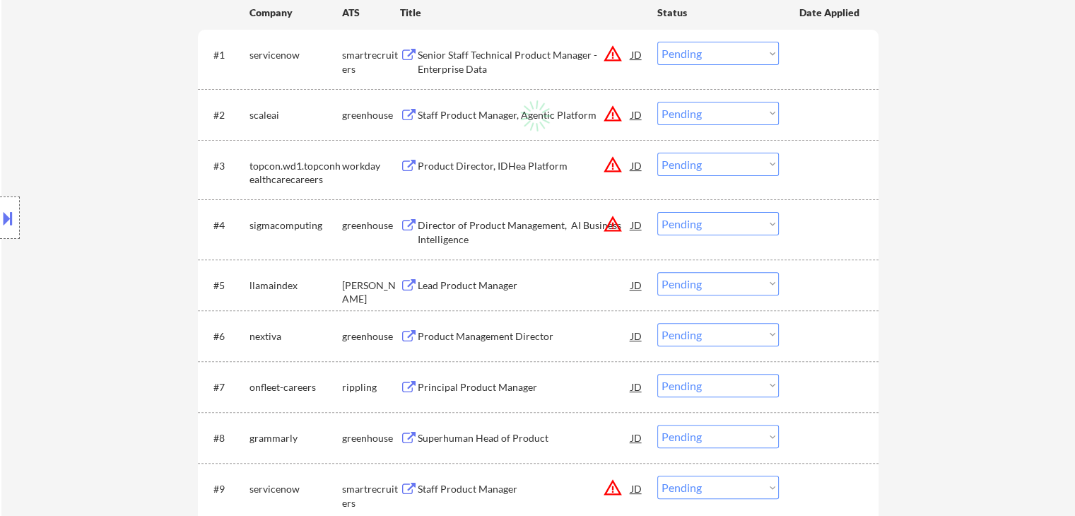
select select ""applied""
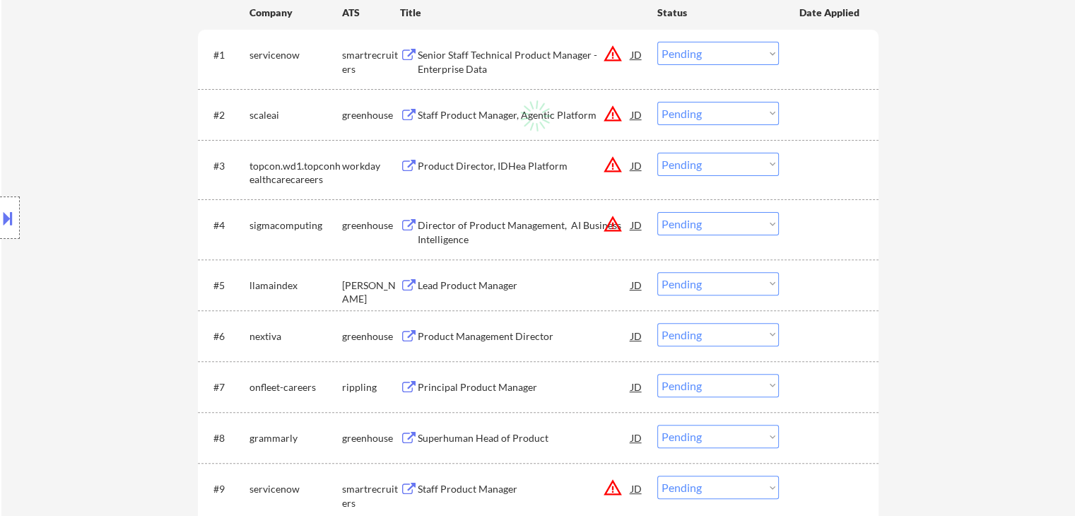
select select ""applied""
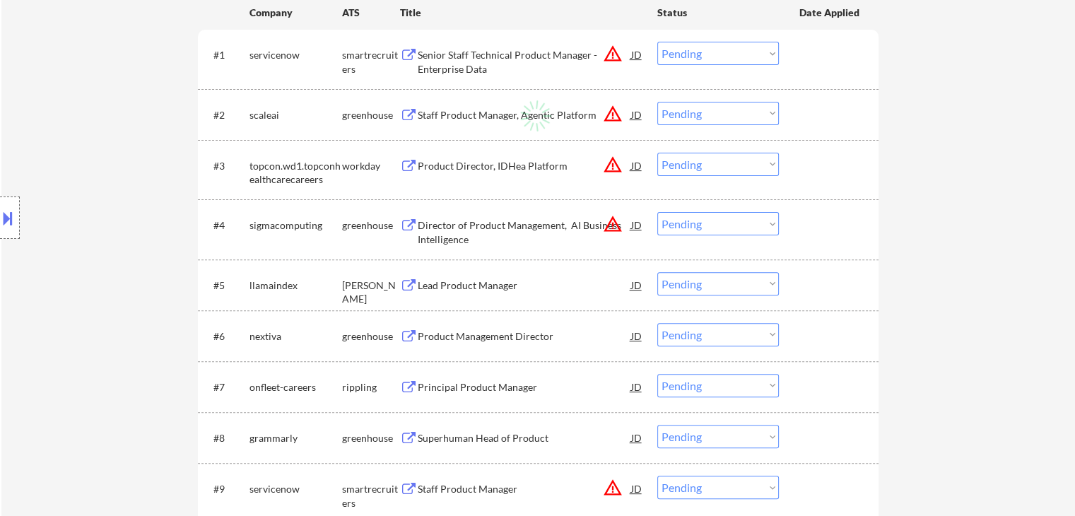
select select ""applied""
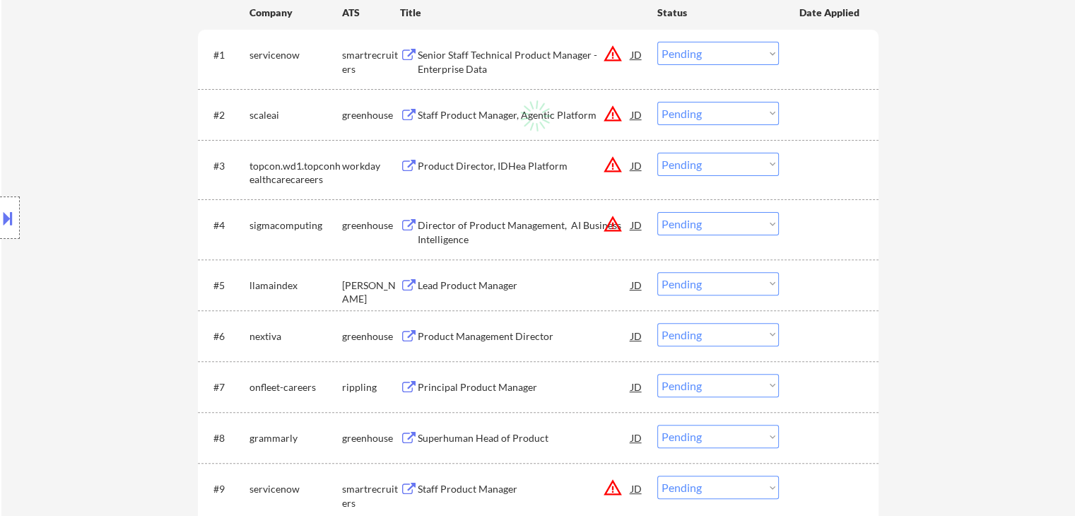
select select ""applied""
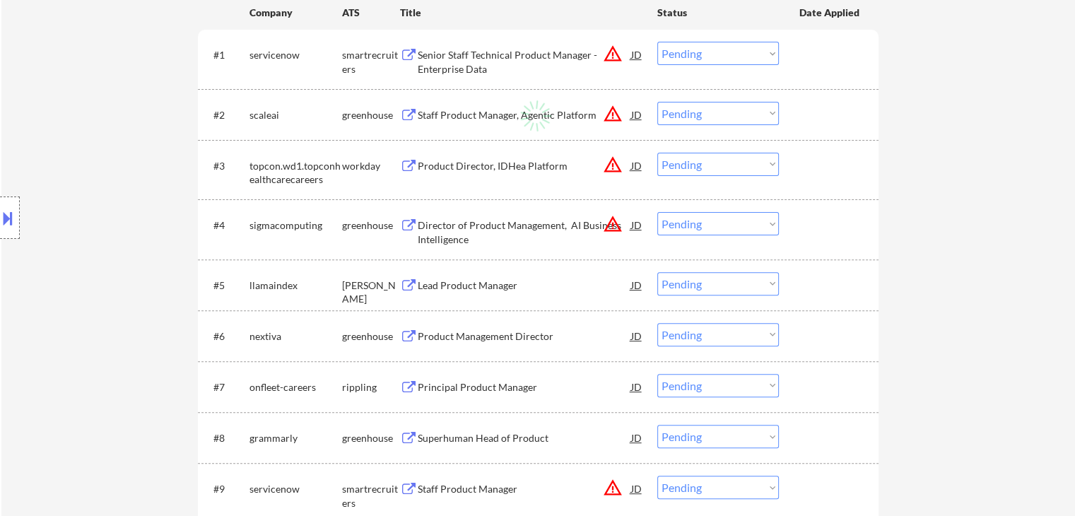
select select ""applied""
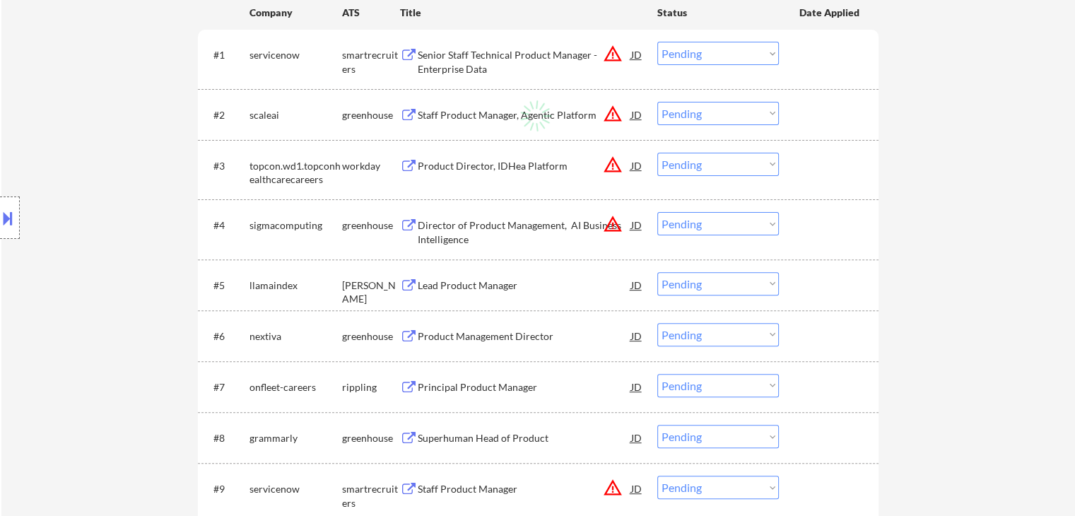
select select ""applied""
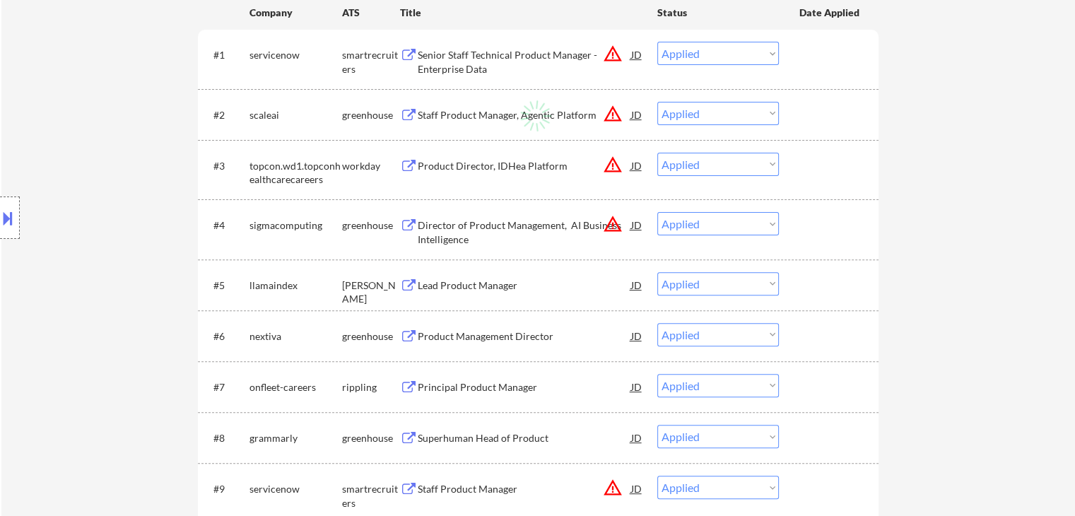
select select ""applied""
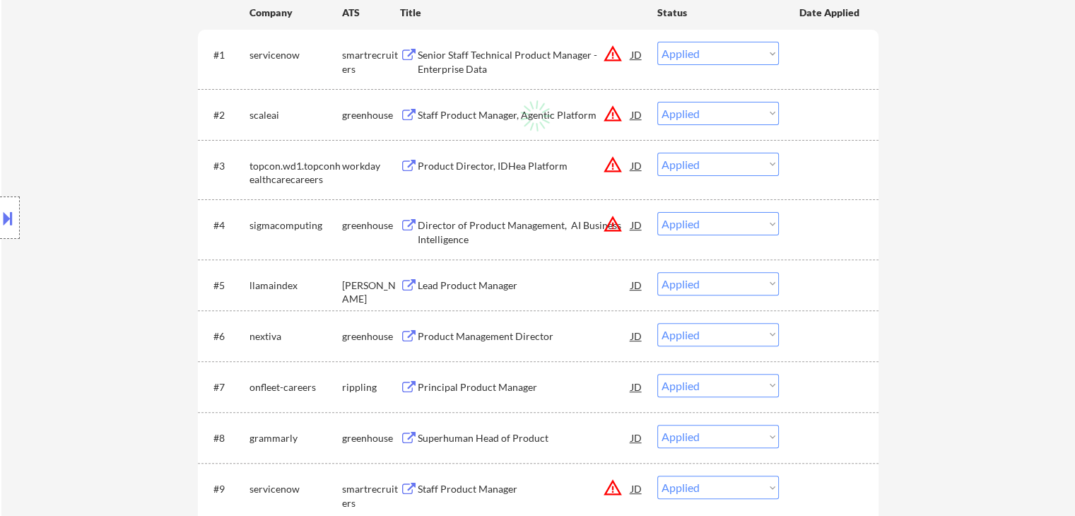
select select ""applied""
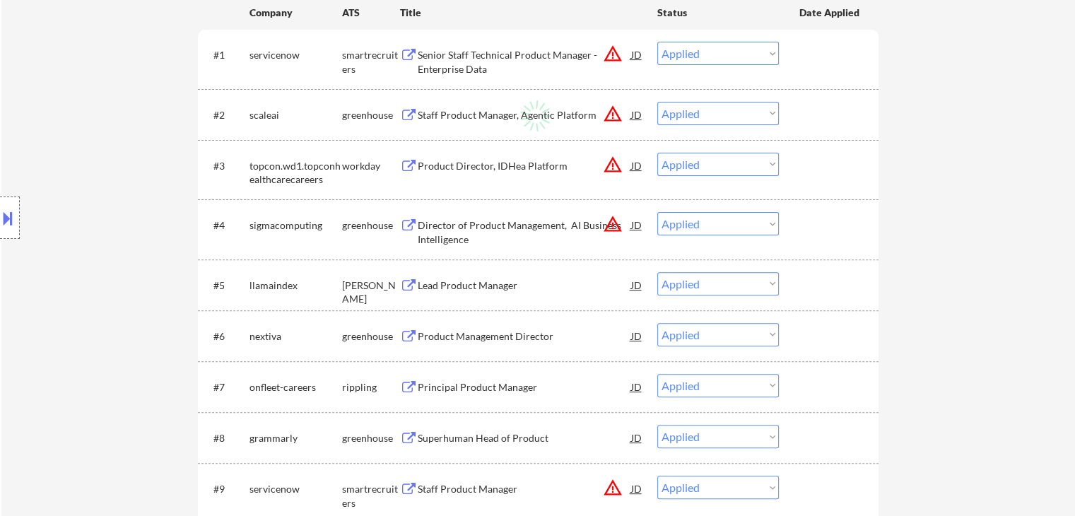
select select ""applied""
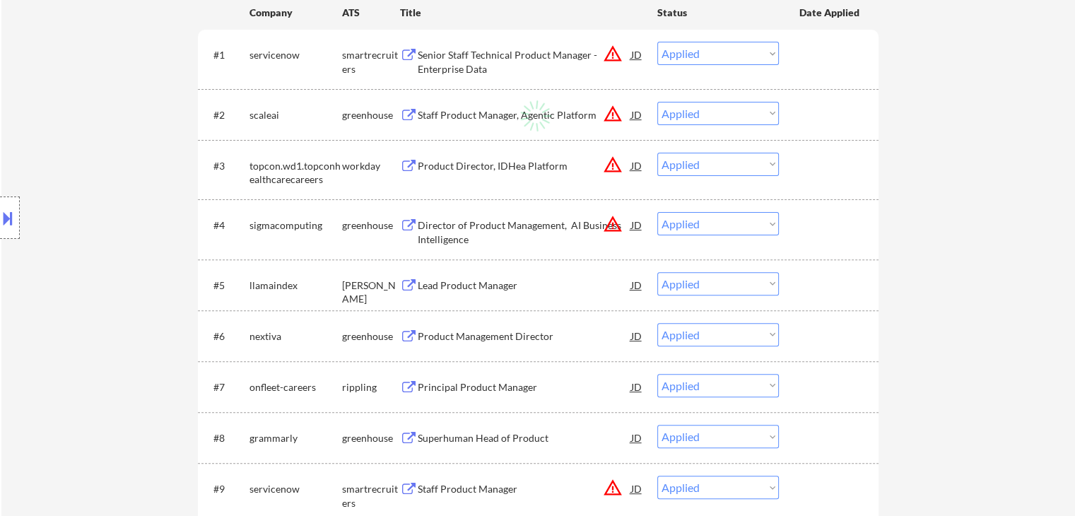
select select ""applied""
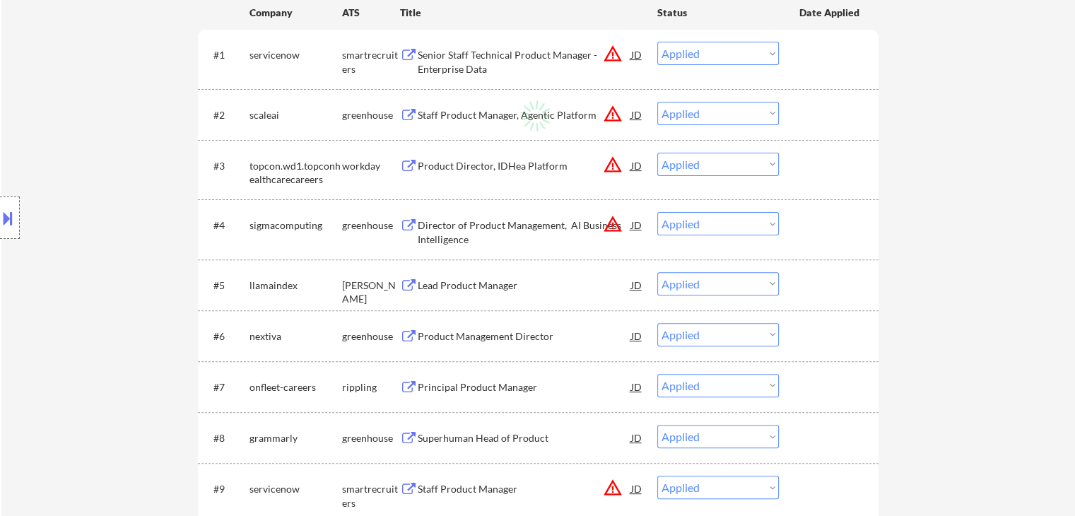
select select ""applied""
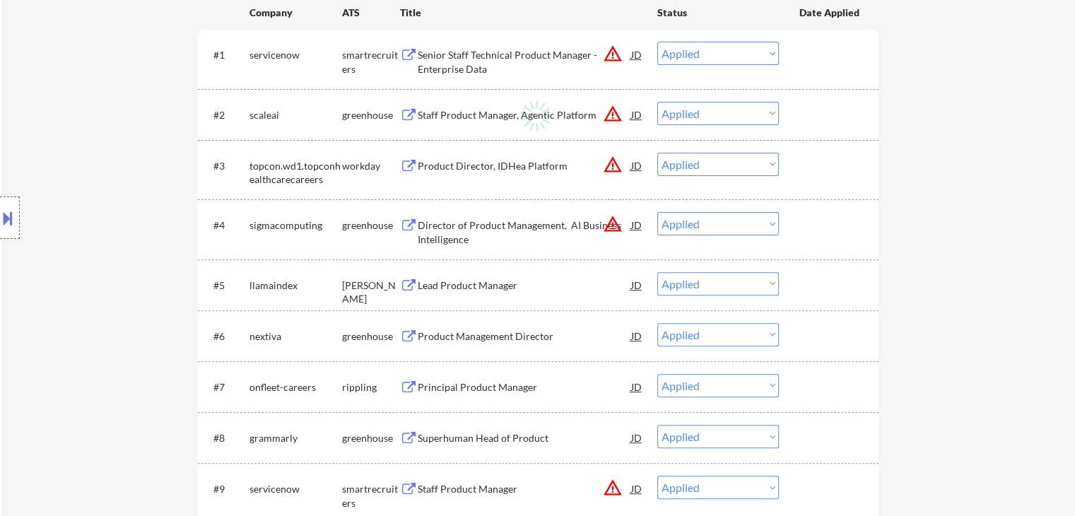
select select ""applied""
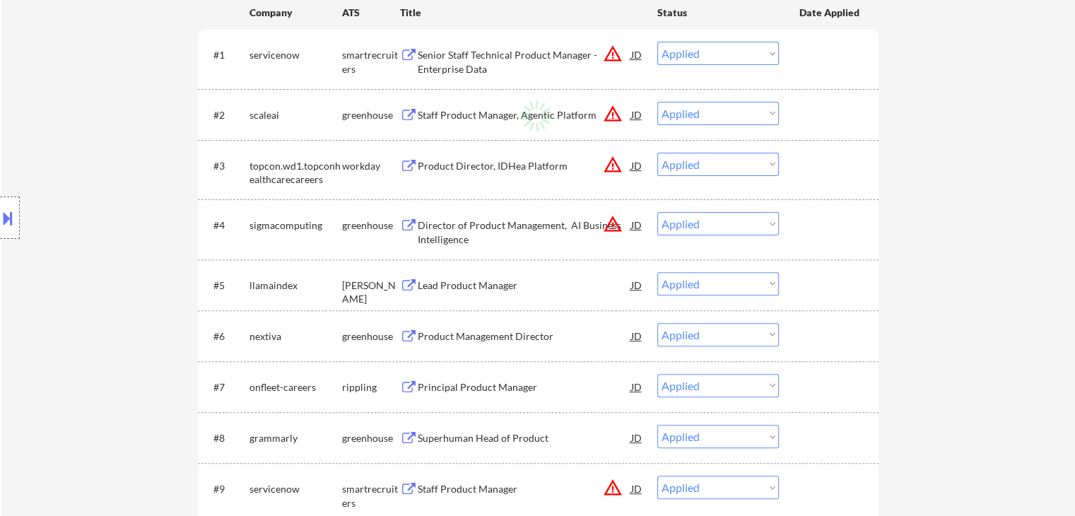
select select ""applied""
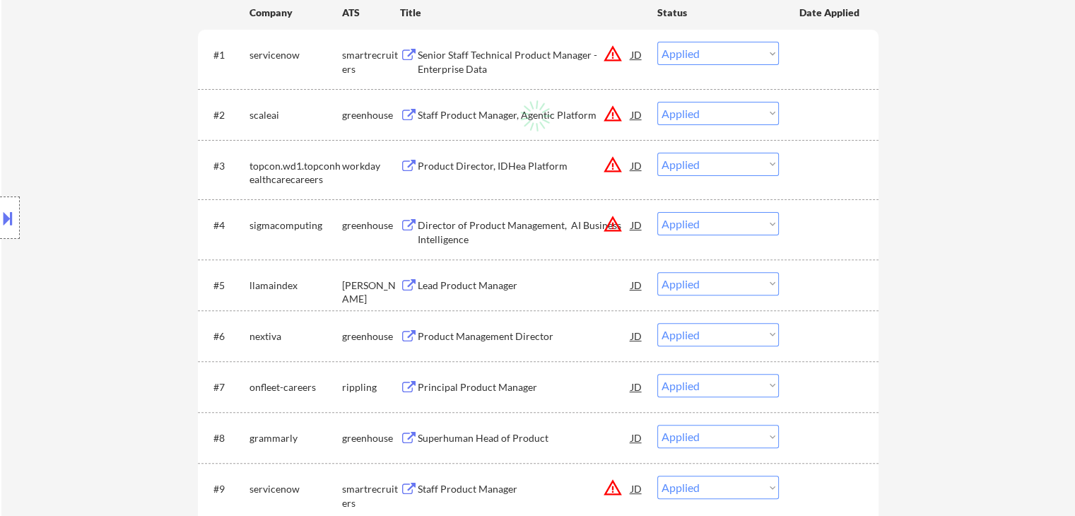
select select ""applied""
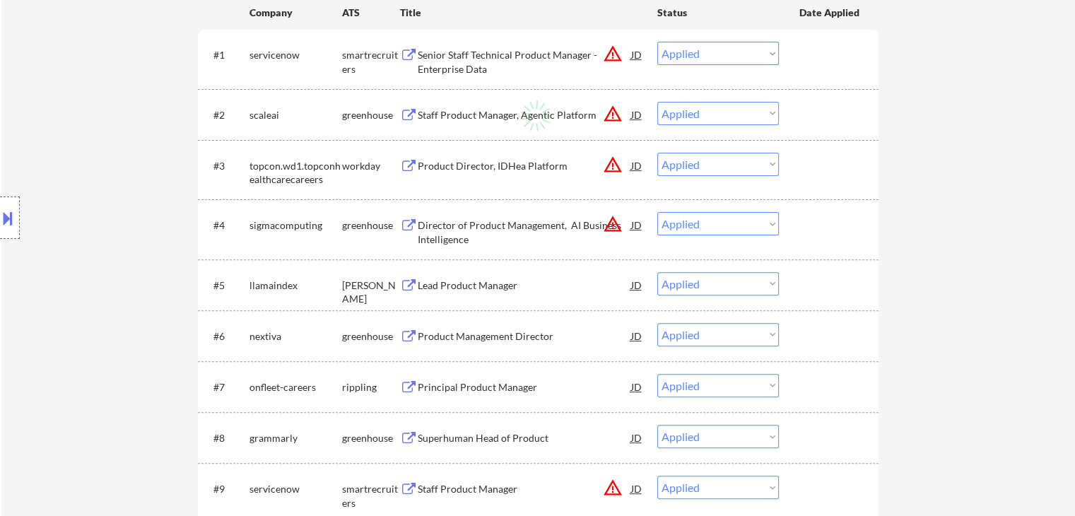
select select ""applied""
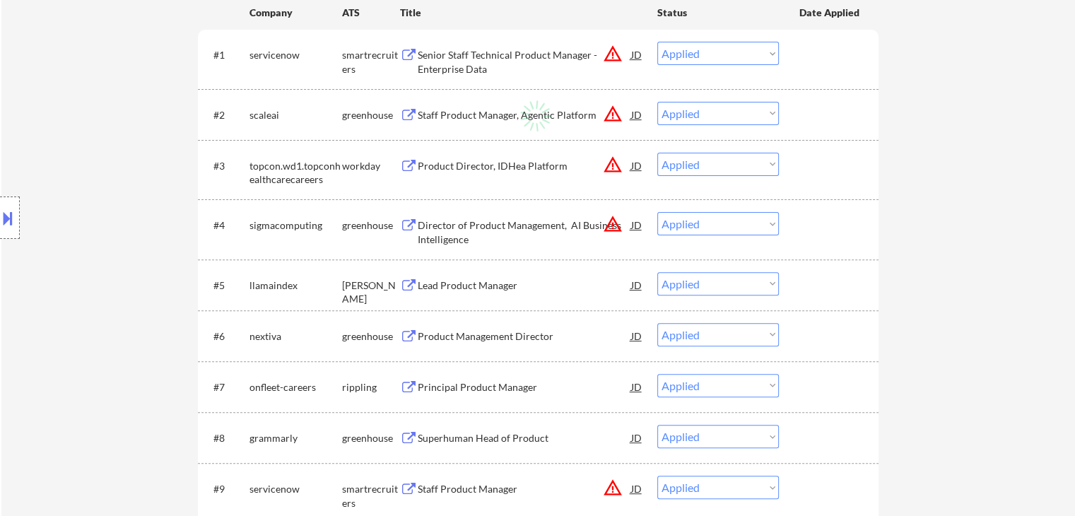
select select ""applied""
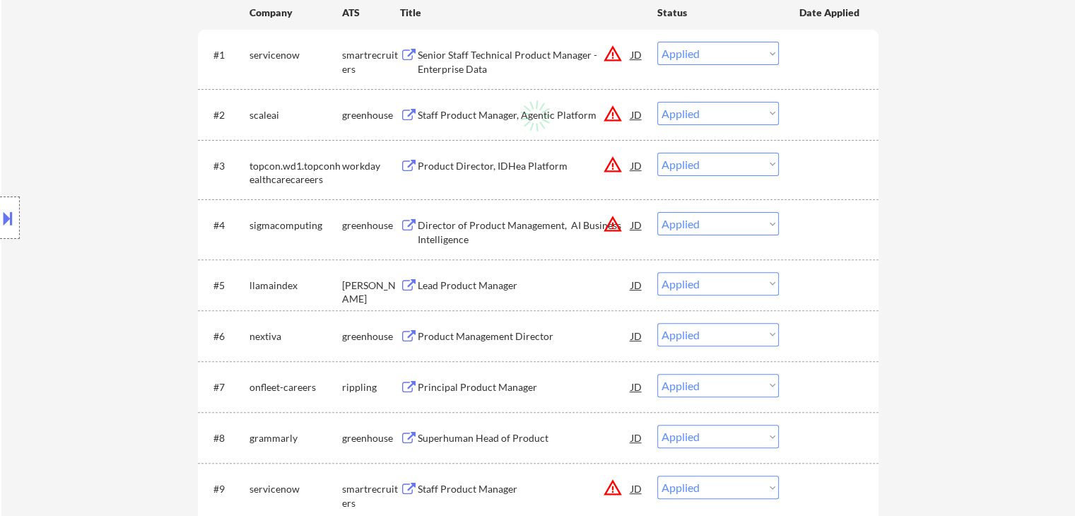
select select ""applied""
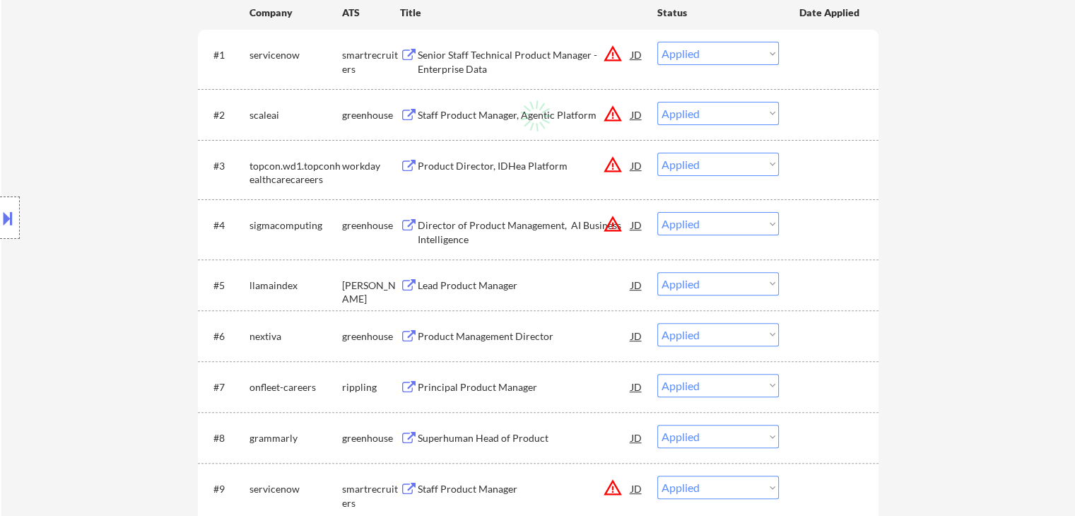
select select ""applied""
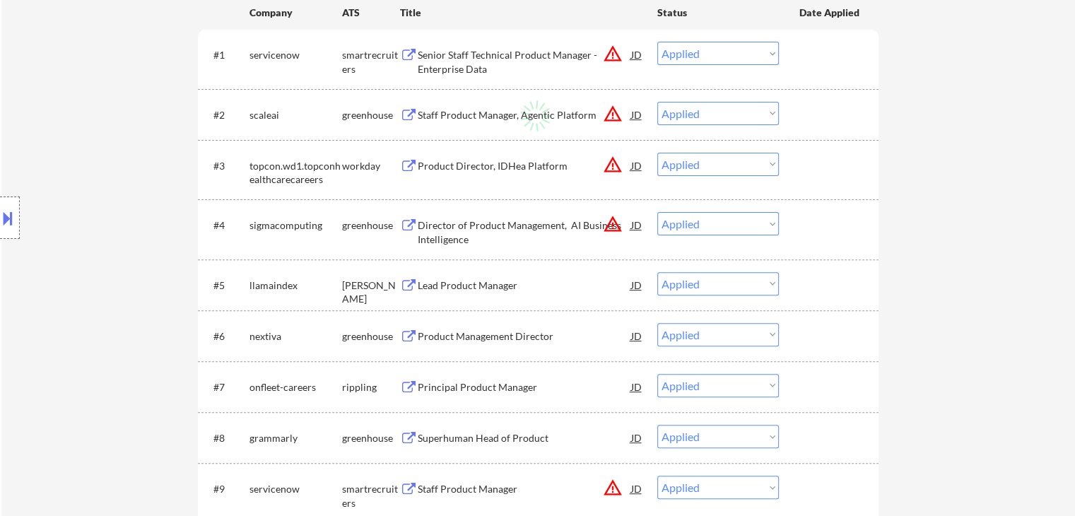
select select ""applied""
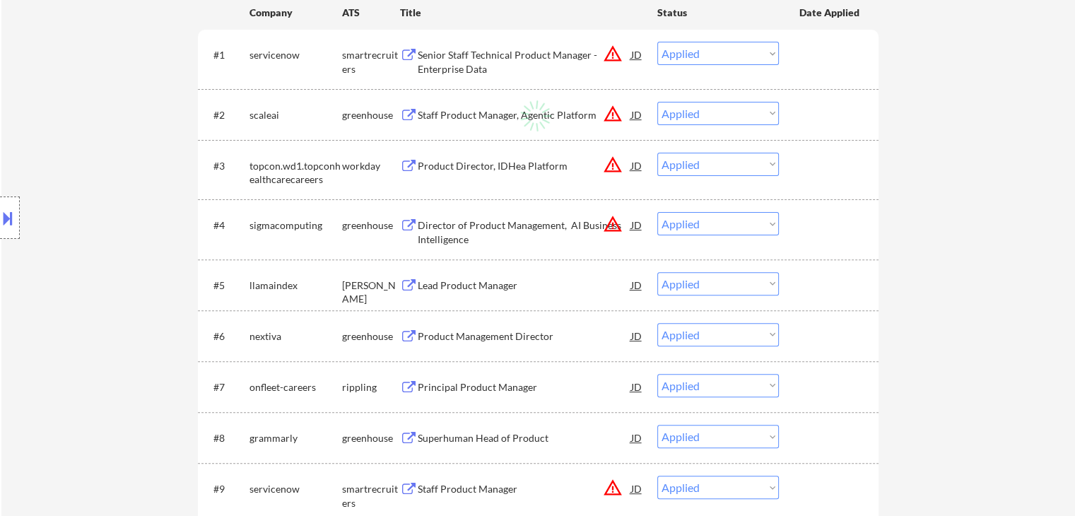
select select ""applied""
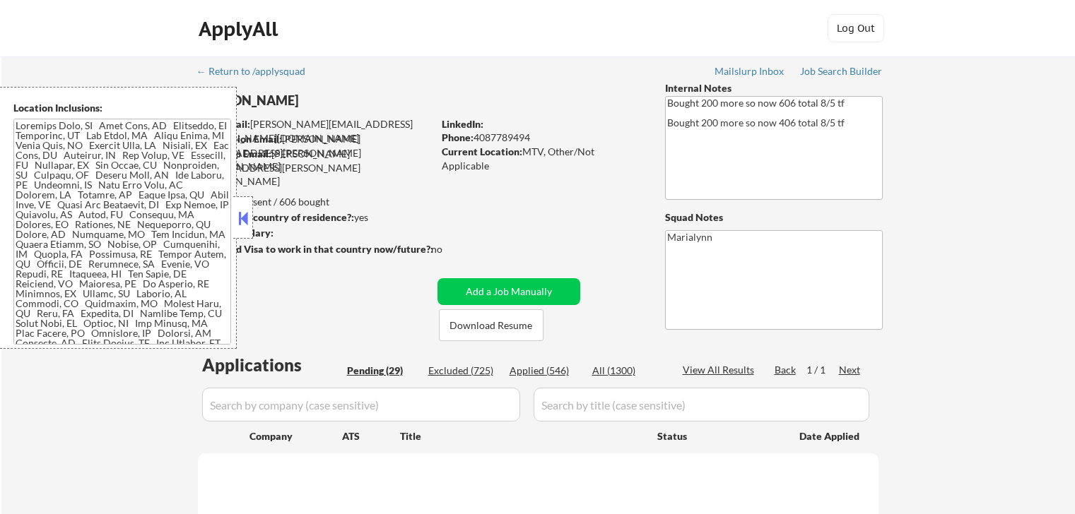
select select ""pending""
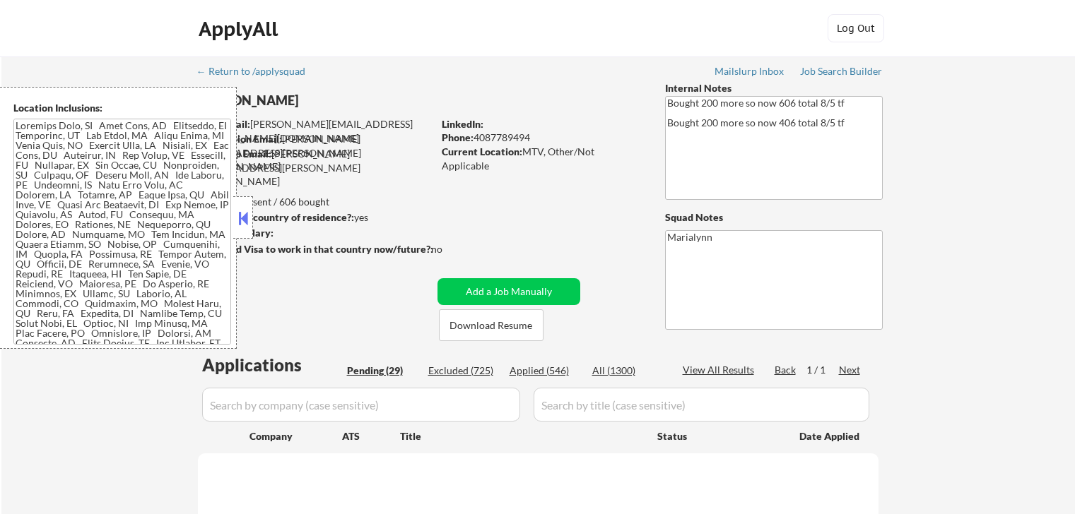
select select ""pending""
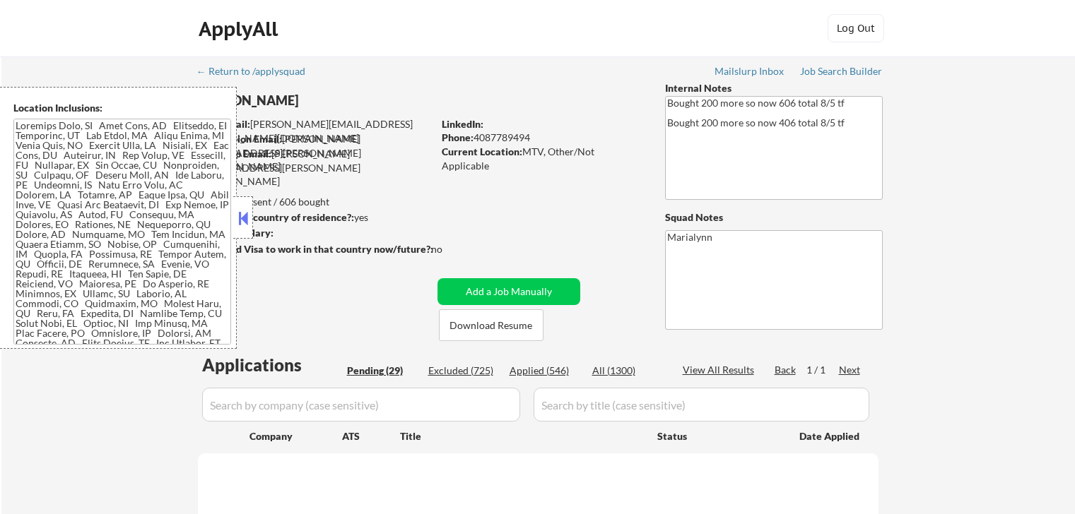
select select ""pending""
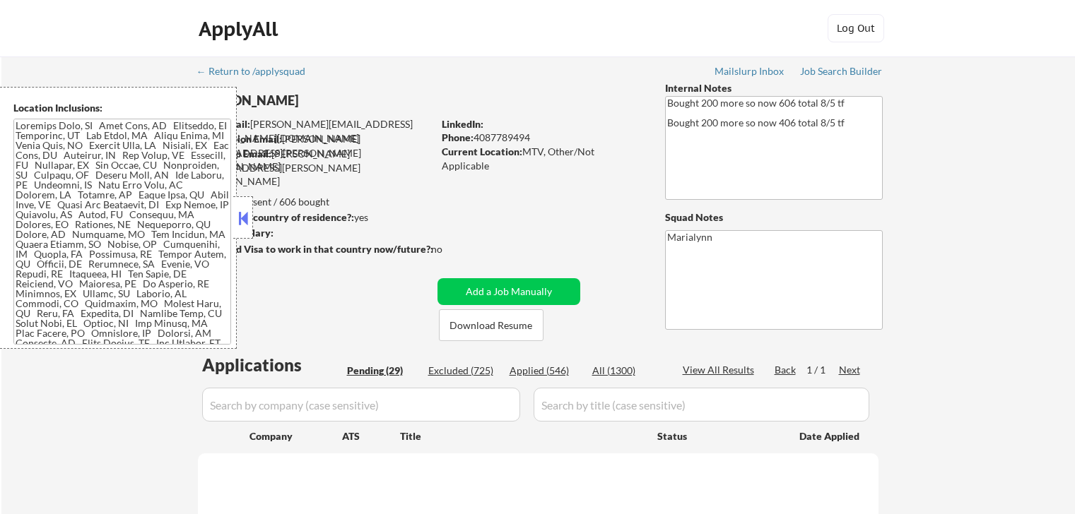
select select ""pending""
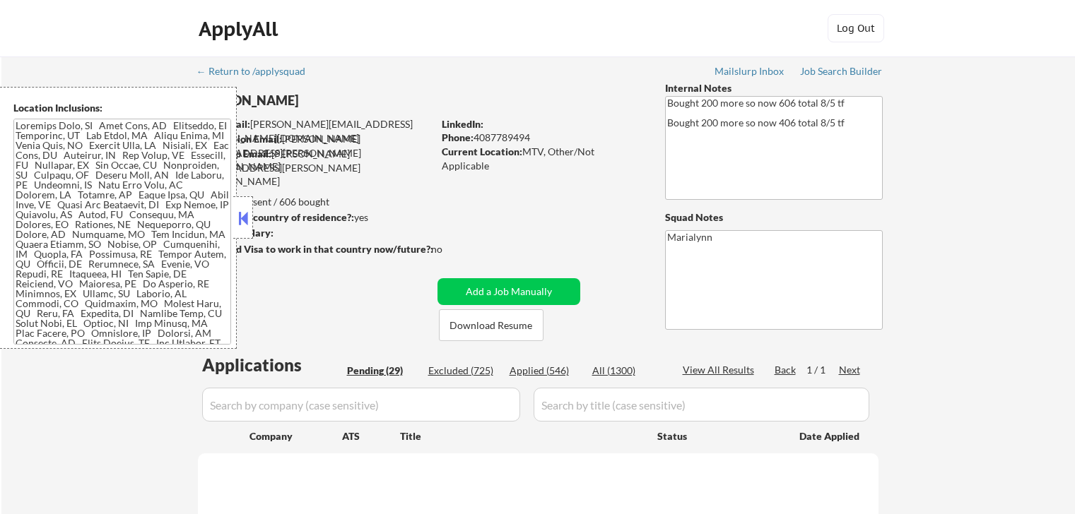
select select ""pending""
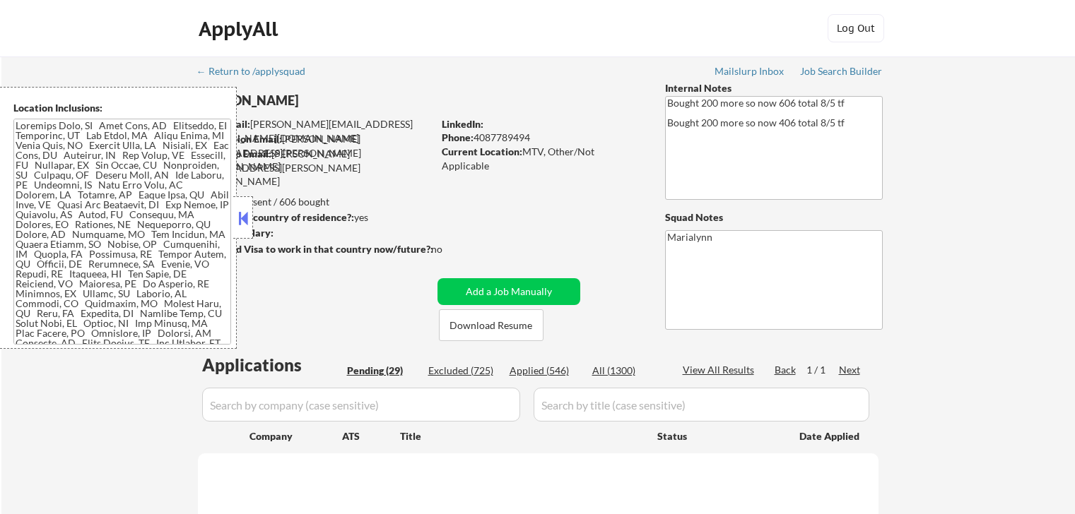
select select ""pending""
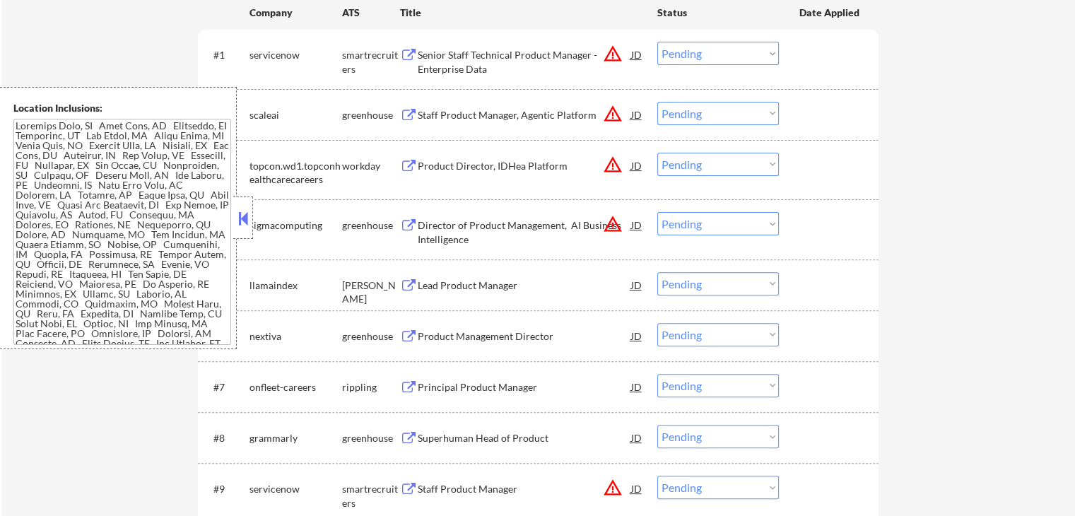
scroll to position [424, 0]
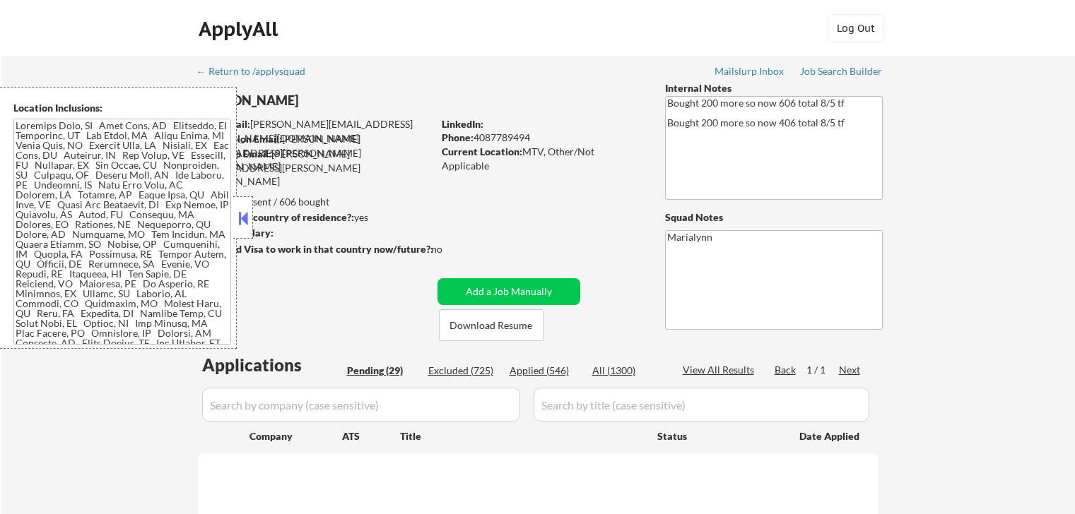
select select ""pending""
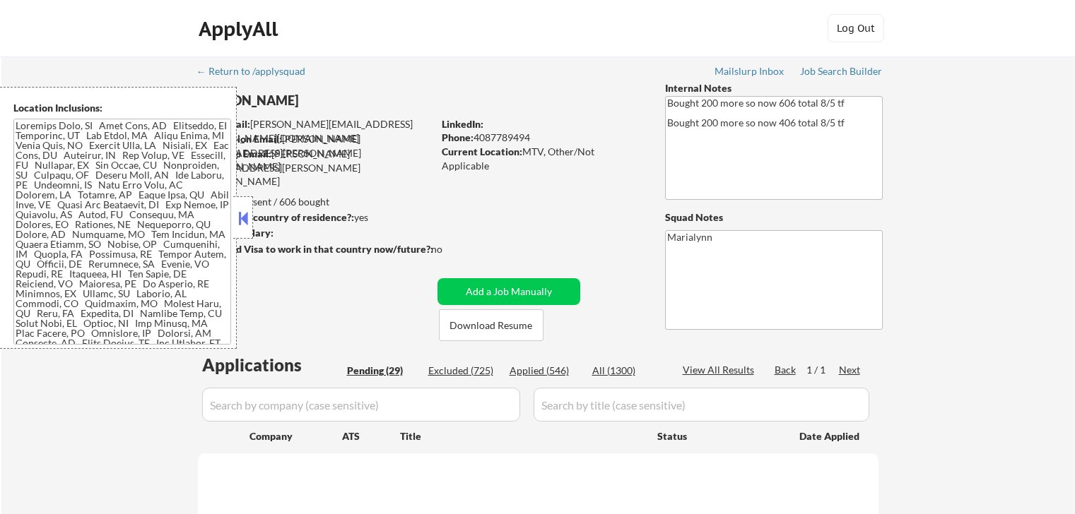
select select ""pending""
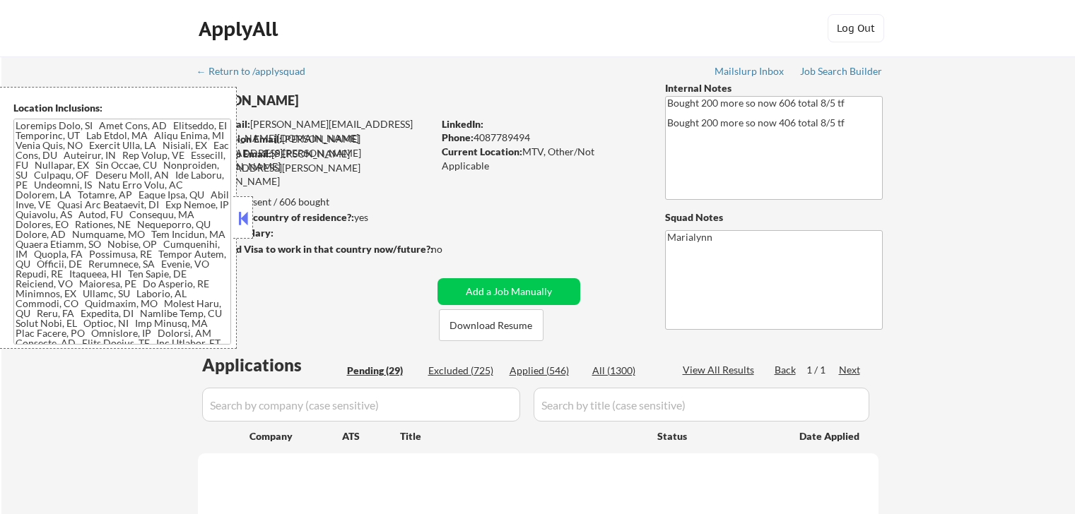
select select ""pending""
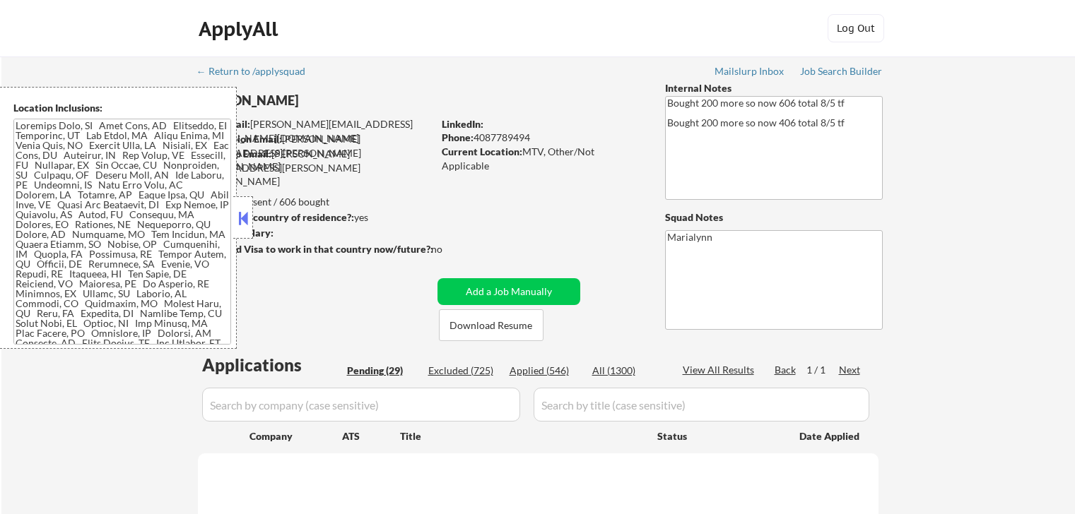
select select ""pending""
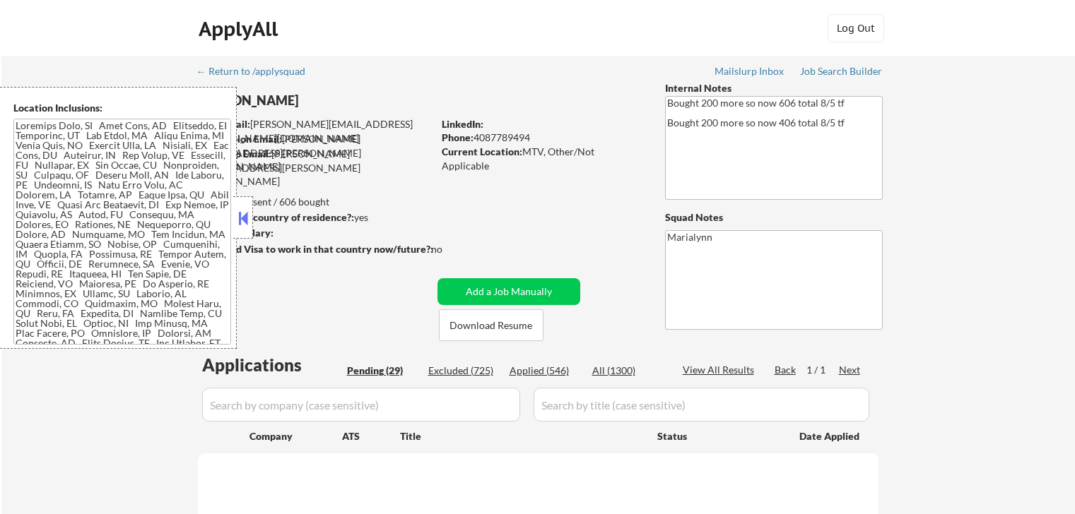
select select ""pending""
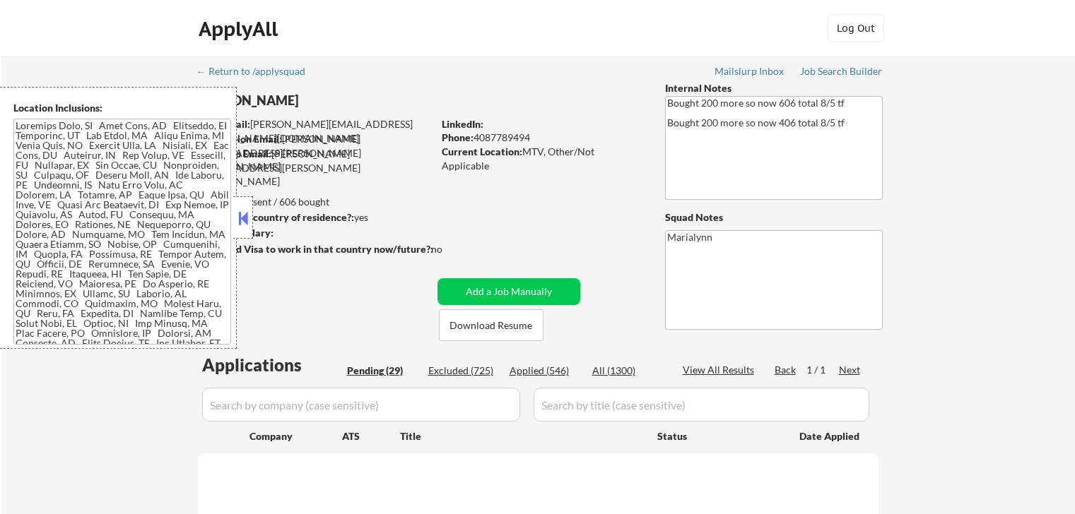
select select ""pending""
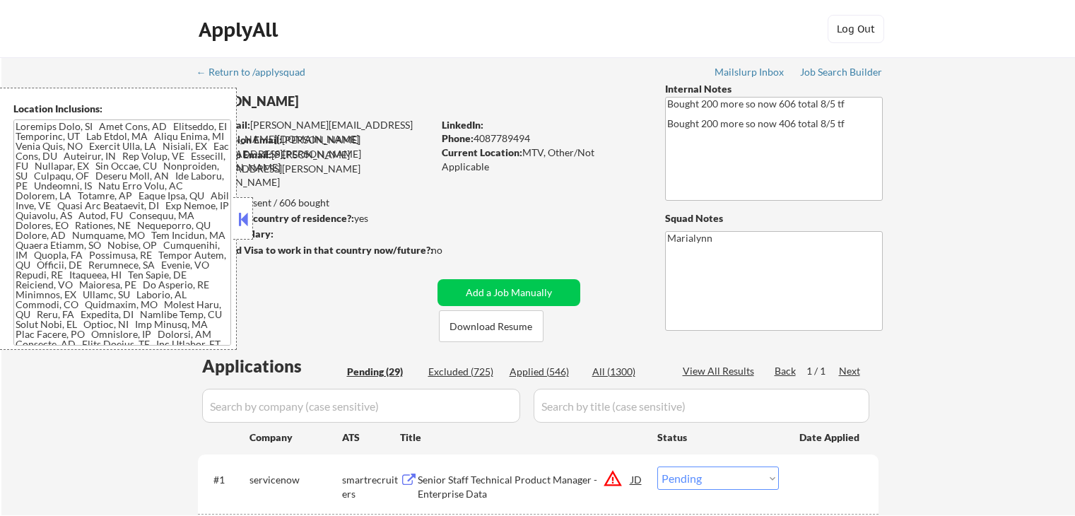
scroll to position [495, 0]
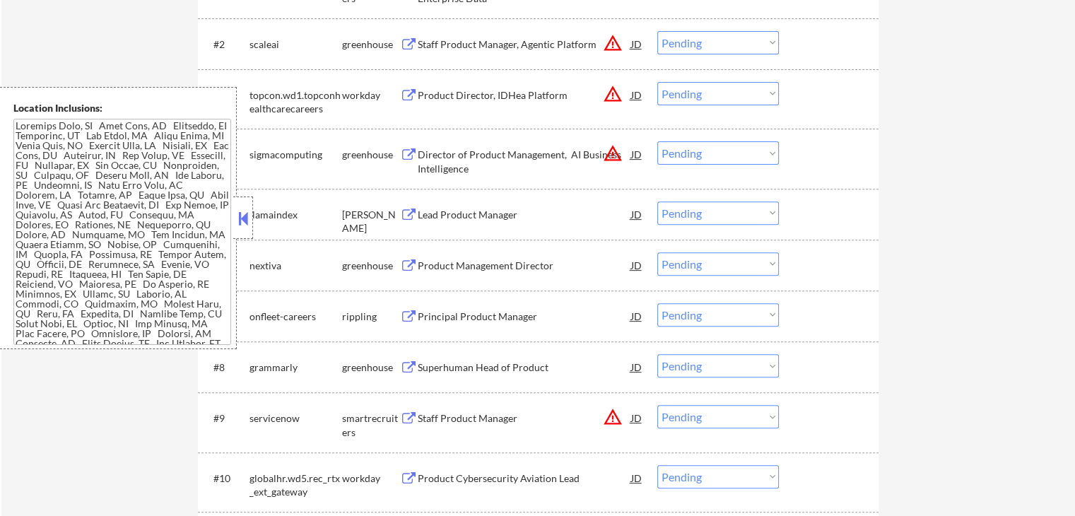
click at [238, 220] on button at bounding box center [243, 218] width 16 height 21
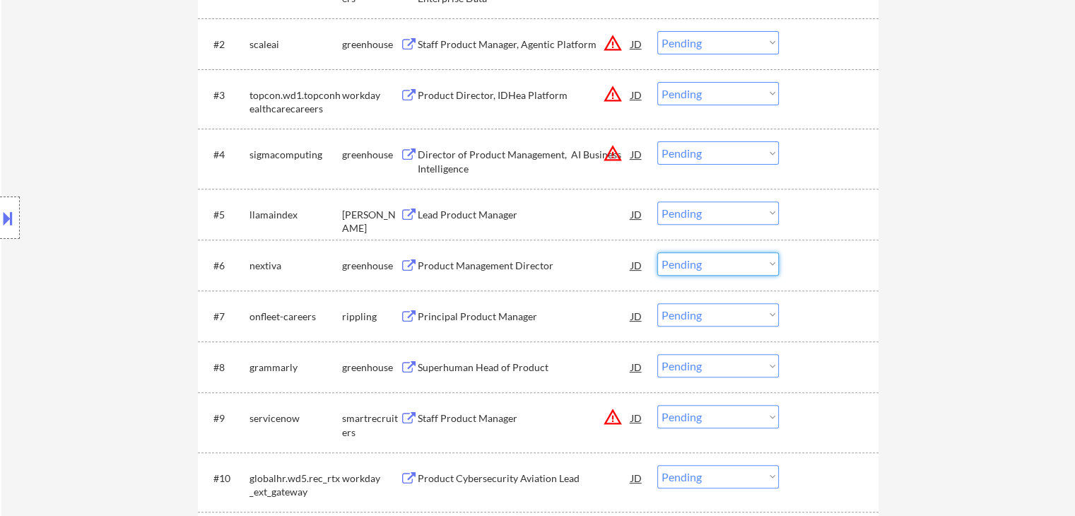
click at [694, 271] on select "Choose an option... Pending Applied Excluded (Questions) Excluded (Expired) Exc…" at bounding box center [718, 263] width 122 height 23
click at [657, 252] on select "Choose an option... Pending Applied Excluded (Questions) Excluded (Expired) Exc…" at bounding box center [718, 263] width 122 height 23
select select ""pending""
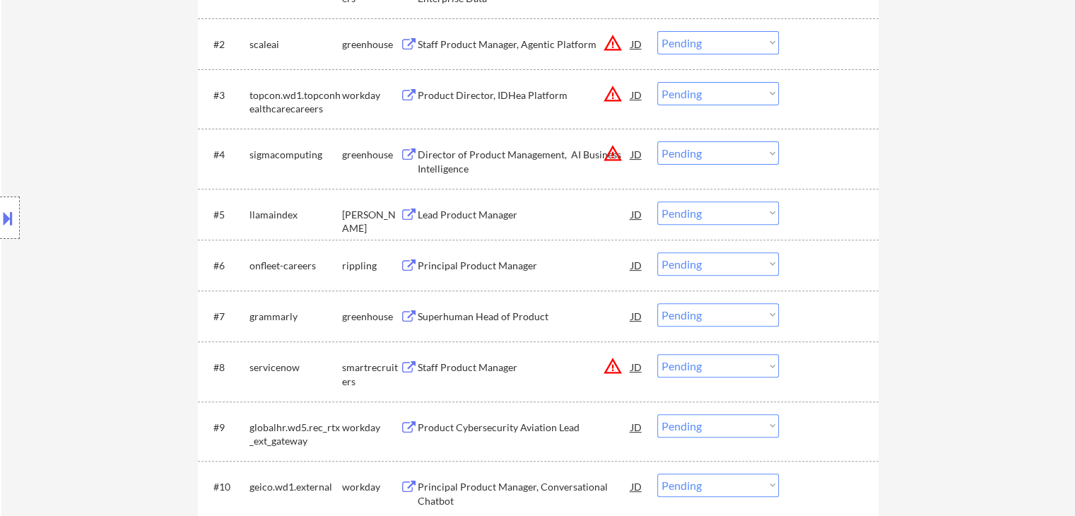
click at [503, 323] on div "Superhuman Head of Product" at bounding box center [524, 317] width 213 height 14
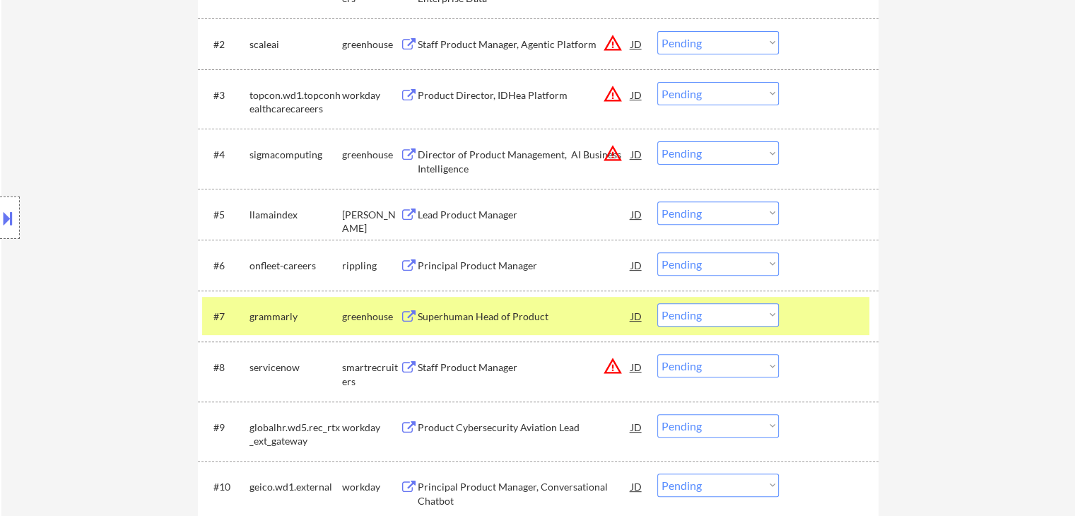
select select ""pending""
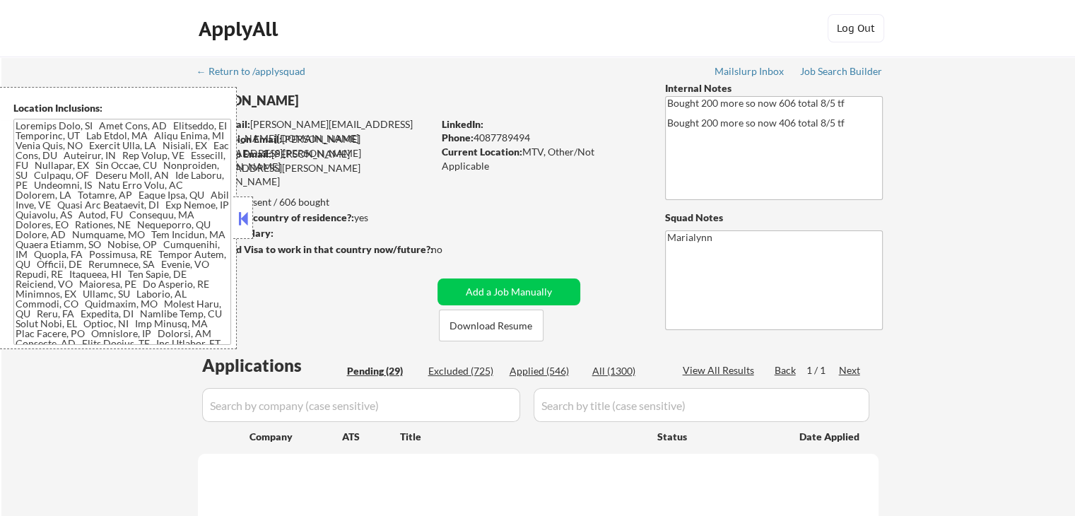
click at [237, 213] on button at bounding box center [243, 218] width 16 height 21
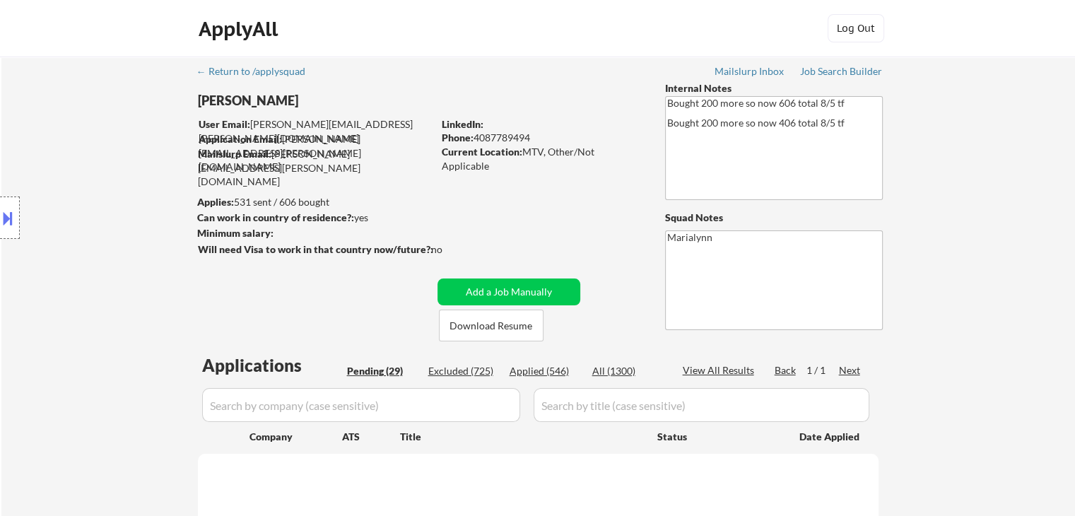
select select ""pending""
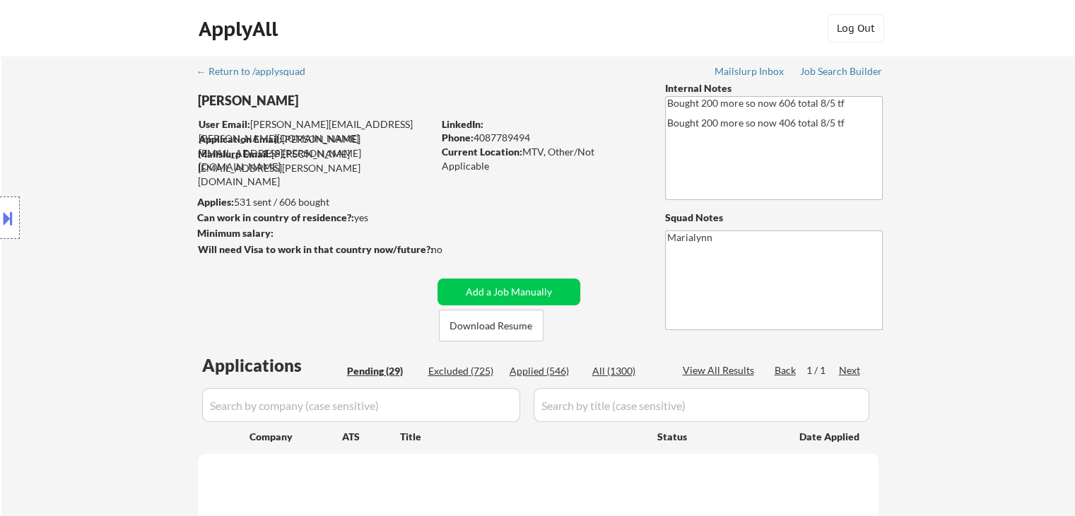
select select ""pending""
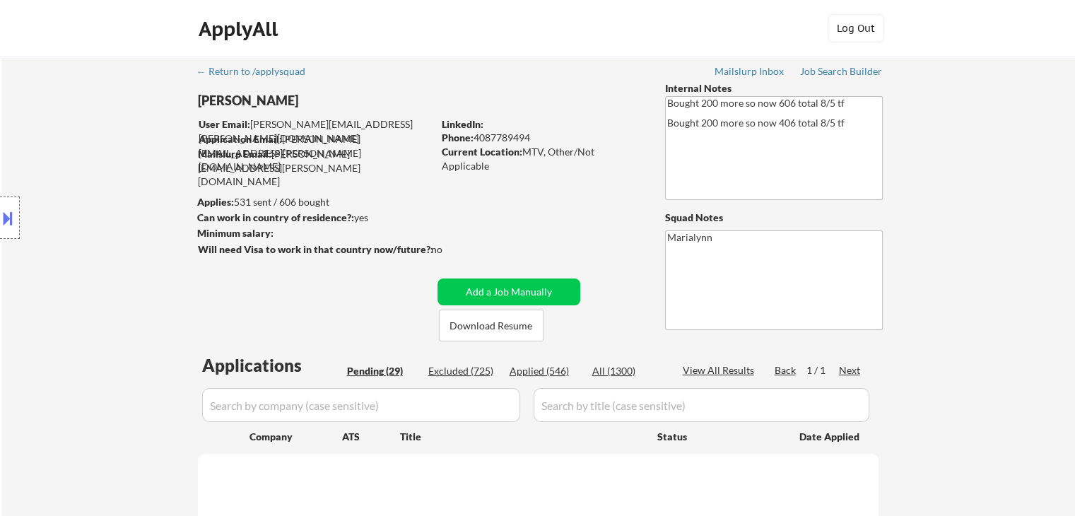
select select ""pending""
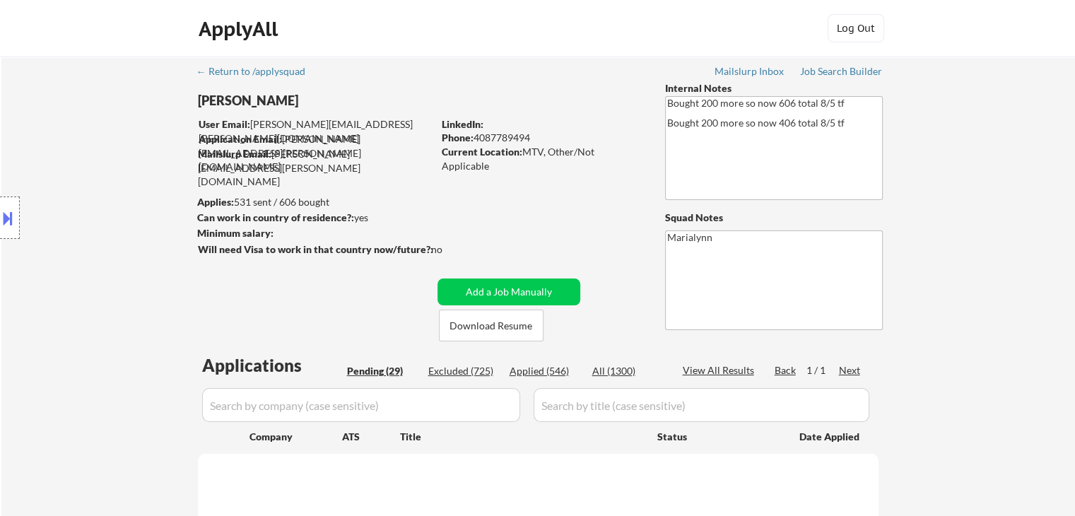
select select ""pending""
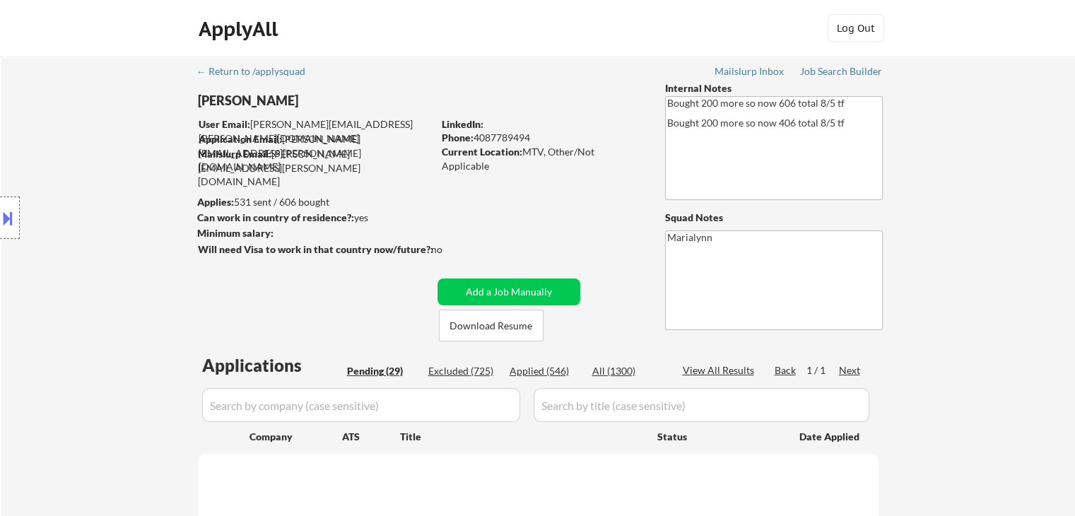
select select ""pending""
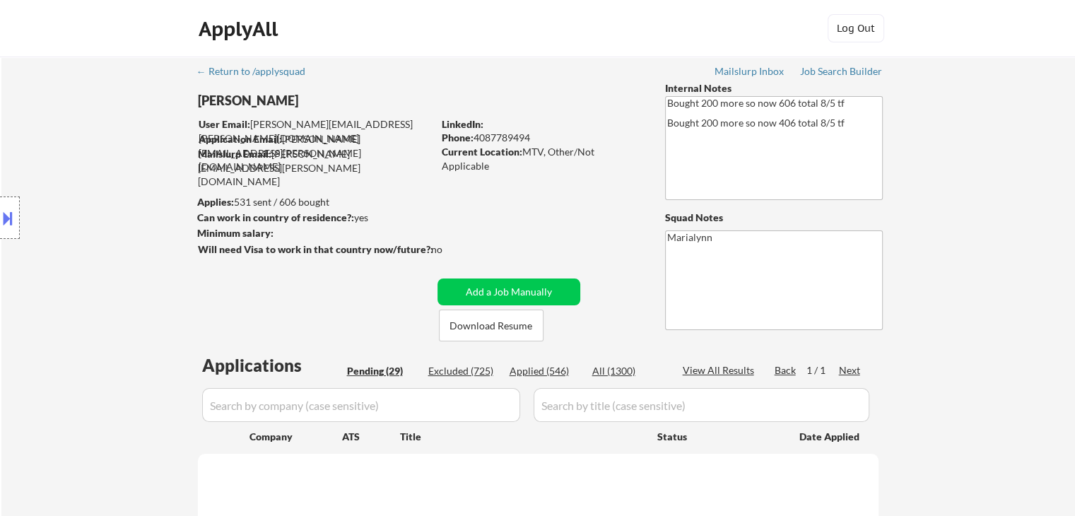
select select ""pending""
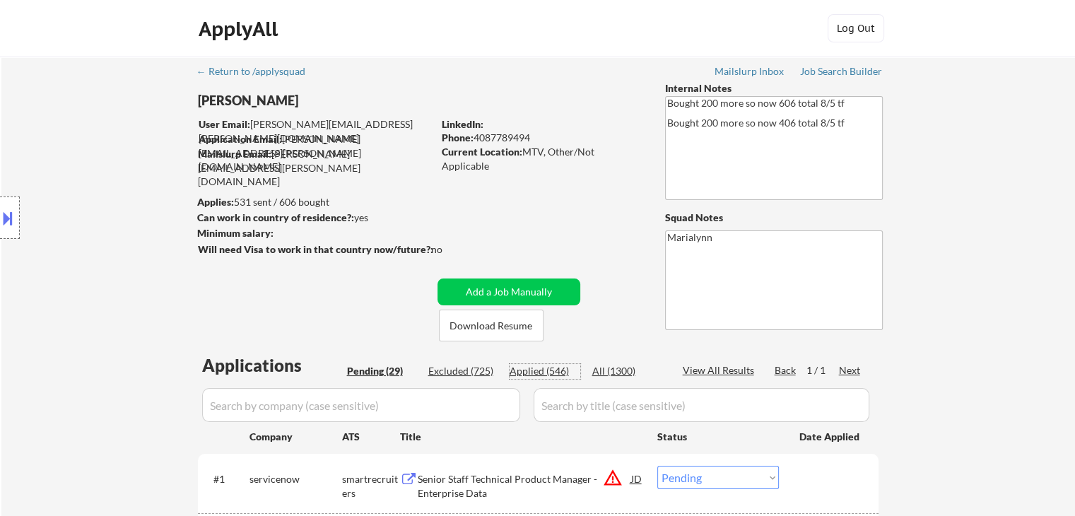
click at [554, 368] on div "Applied (546)" at bounding box center [545, 371] width 71 height 14
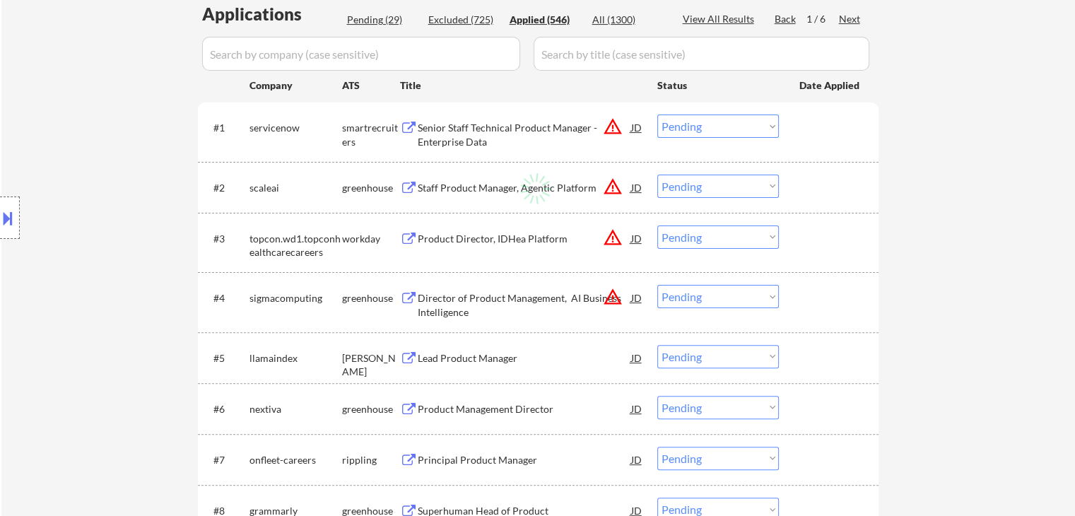
scroll to position [353, 0]
select select ""applied""
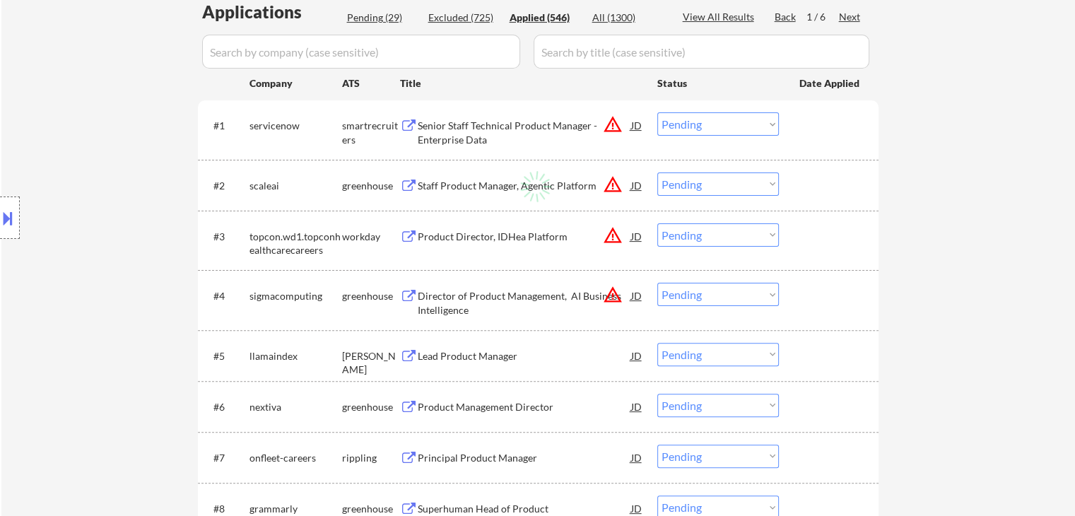
select select ""applied""
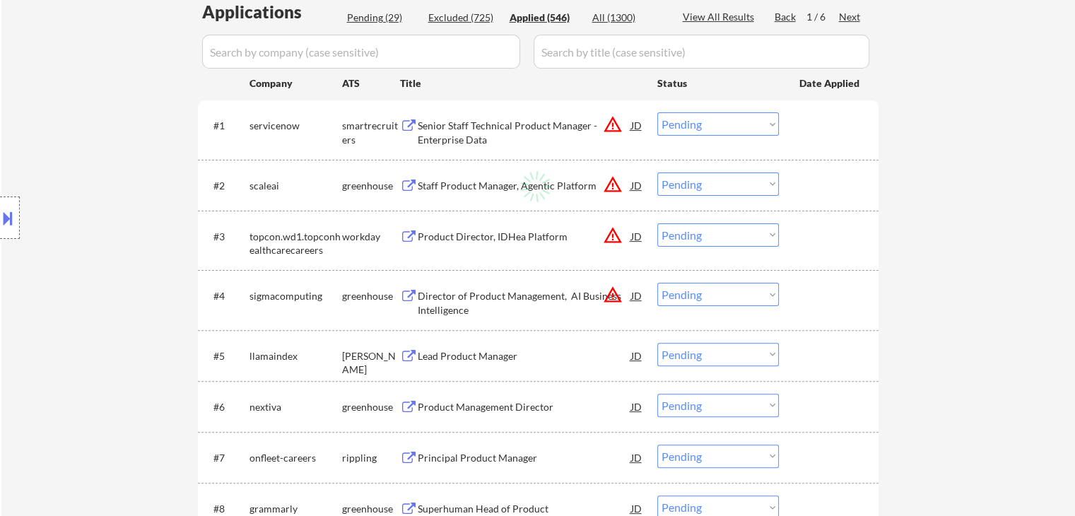
select select ""applied""
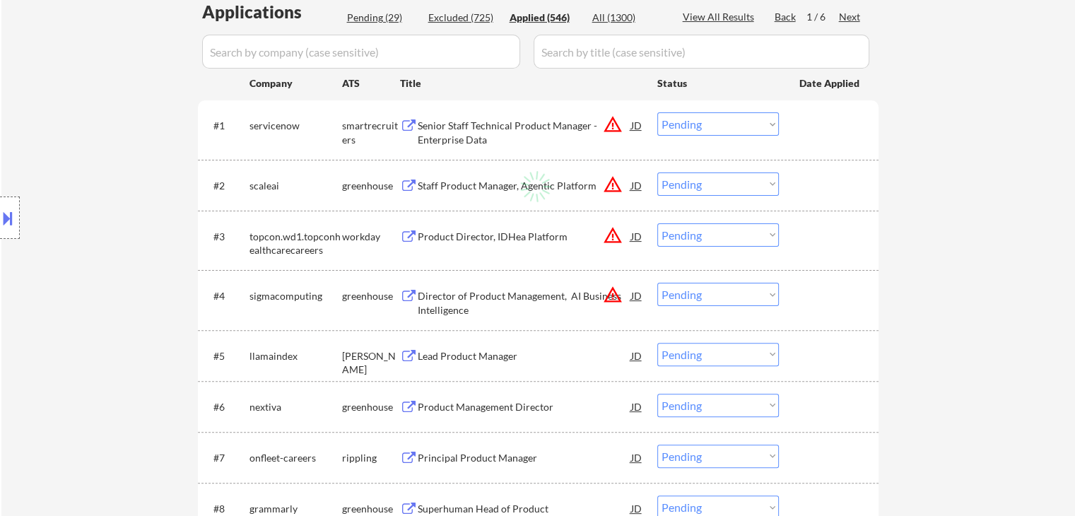
select select ""applied""
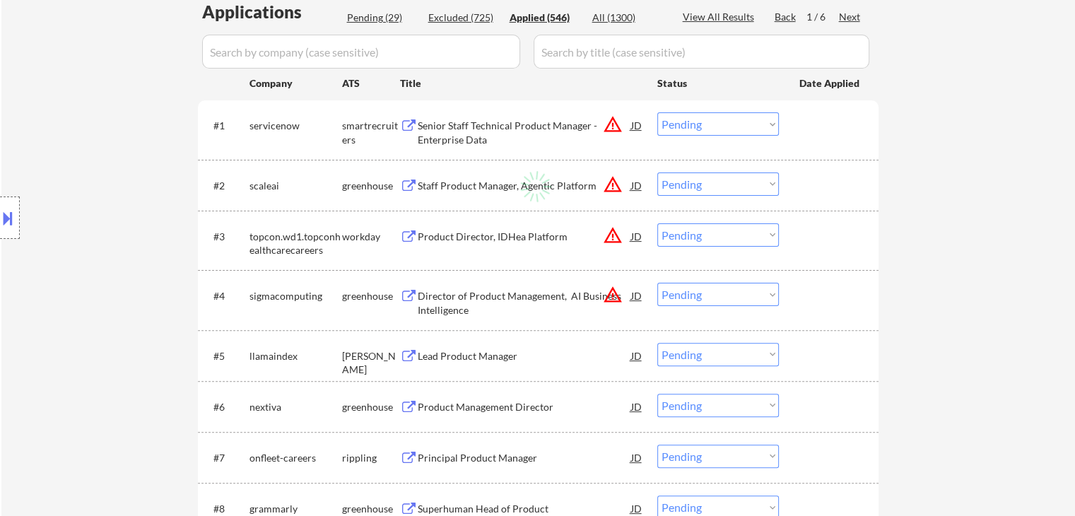
select select ""applied""
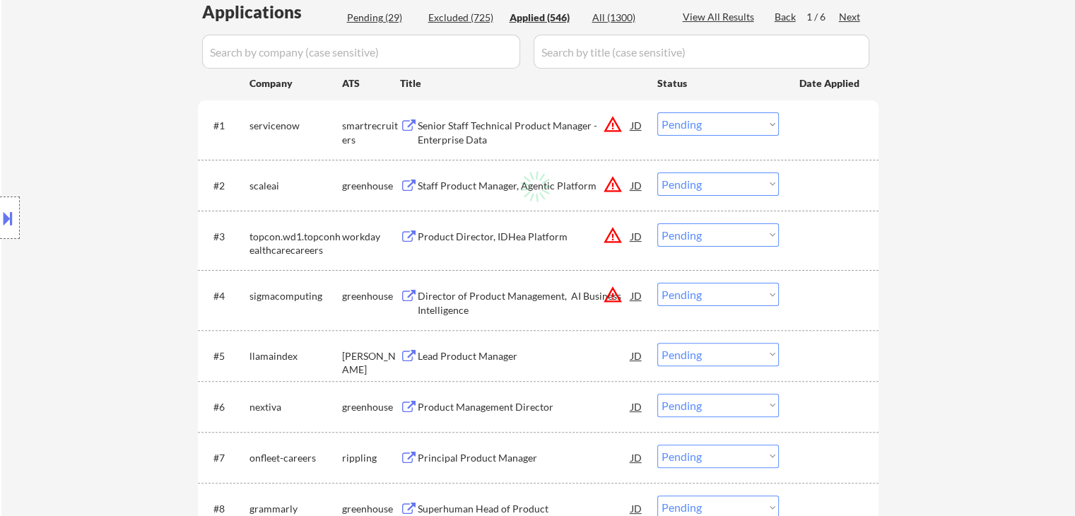
select select ""applied""
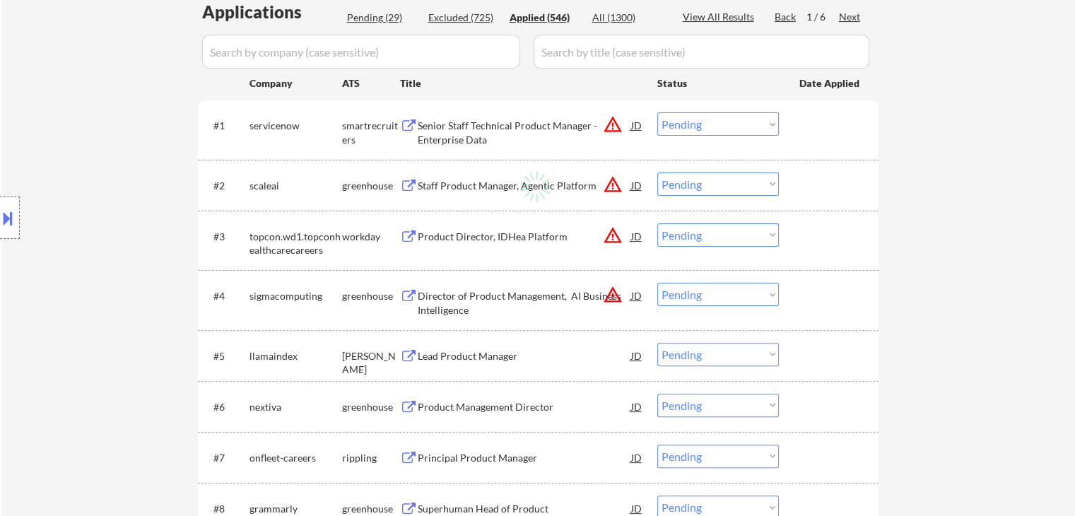
select select ""applied""
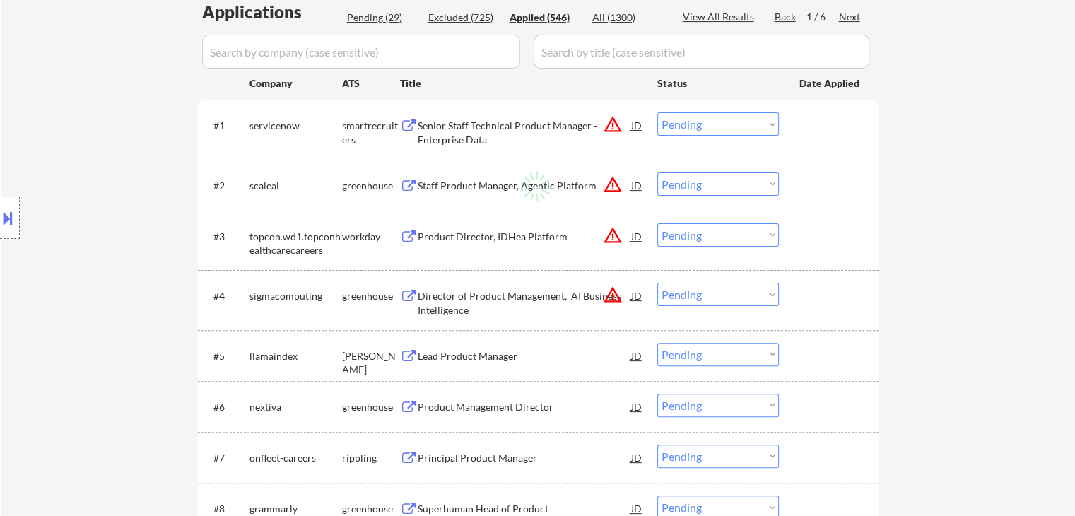
select select ""applied""
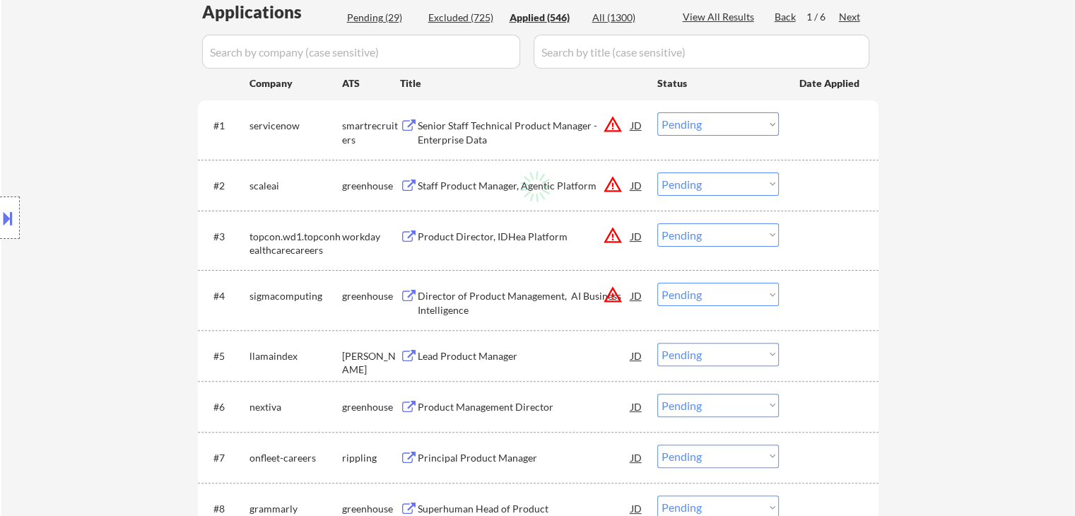
select select ""applied""
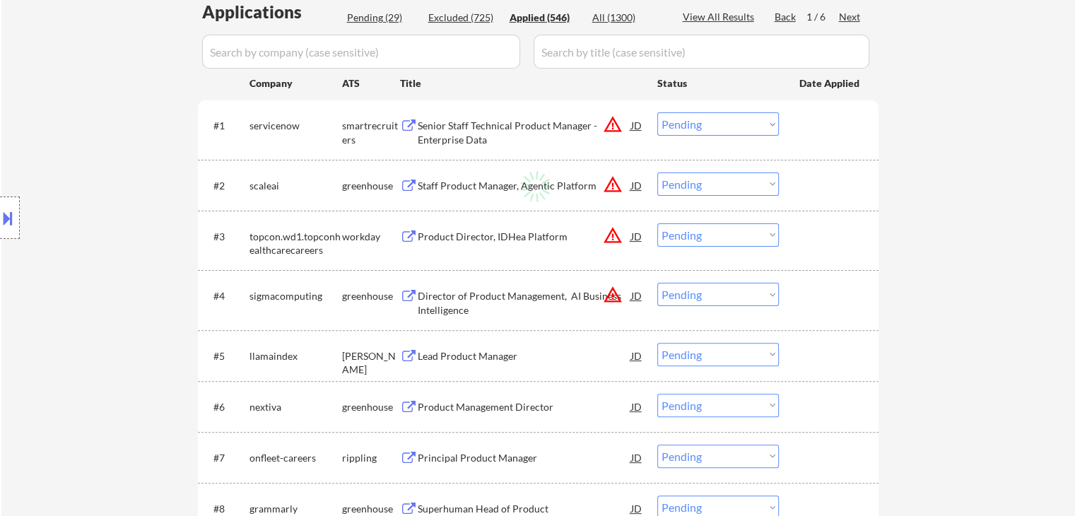
select select ""applied""
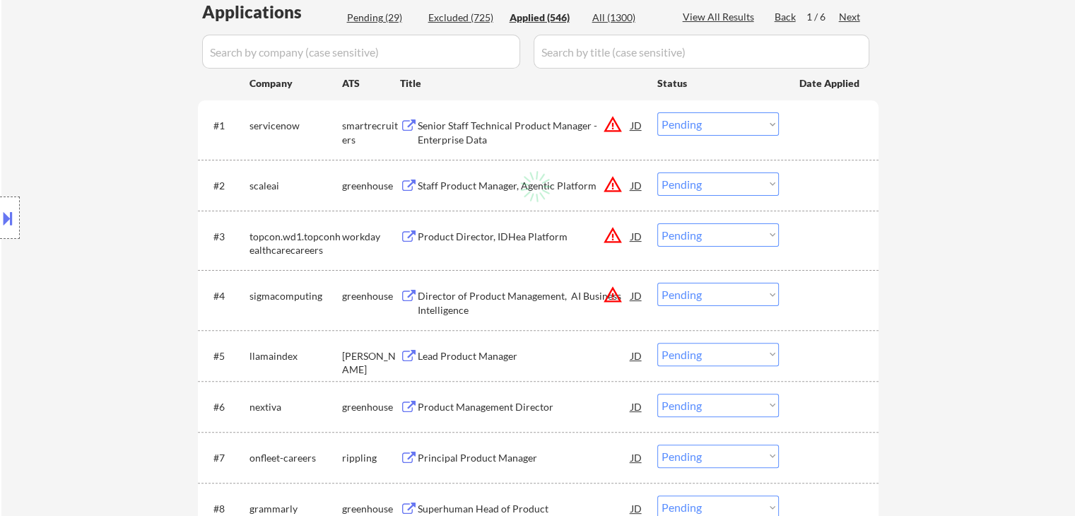
select select ""applied""
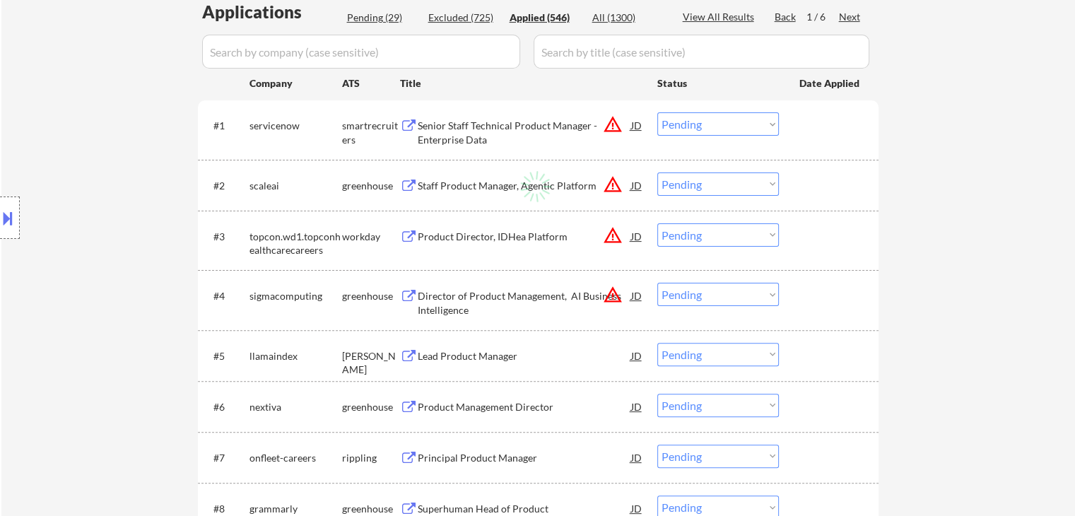
select select ""applied""
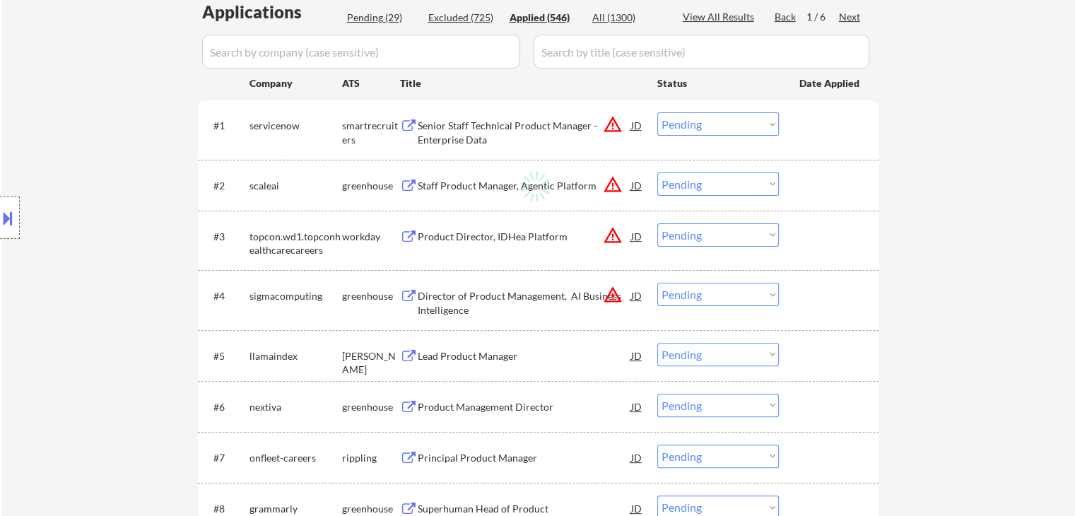
select select ""applied""
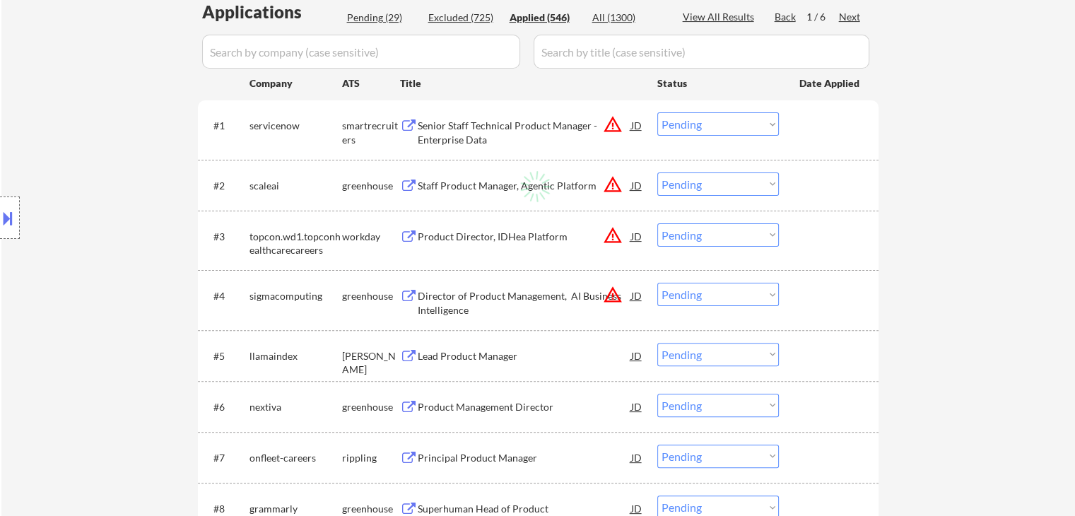
select select ""applied""
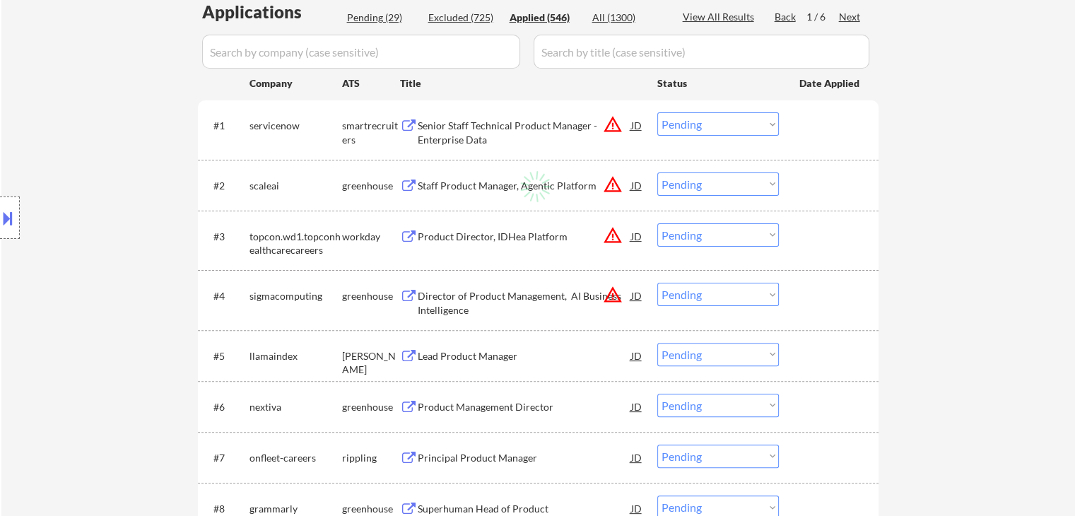
select select ""applied""
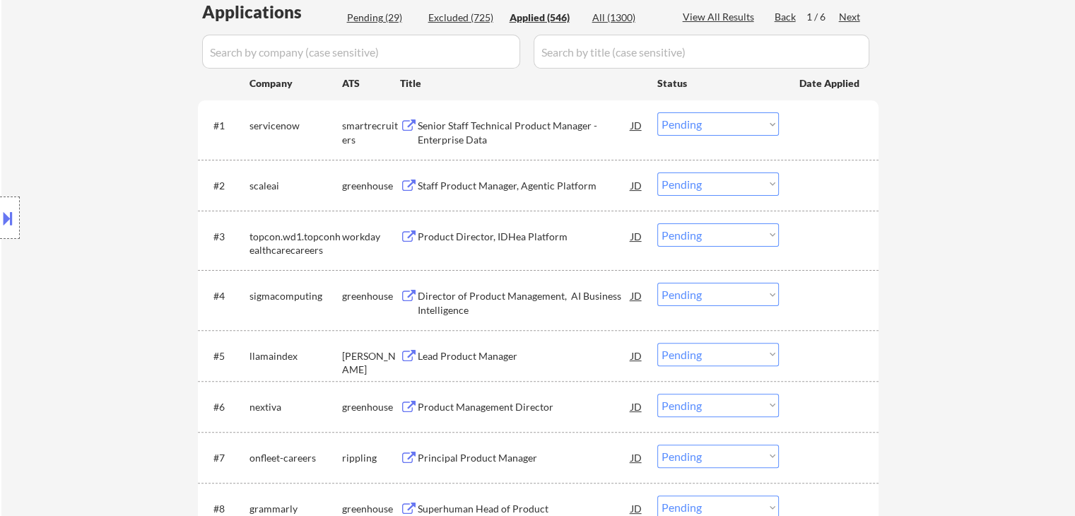
select select ""applied""
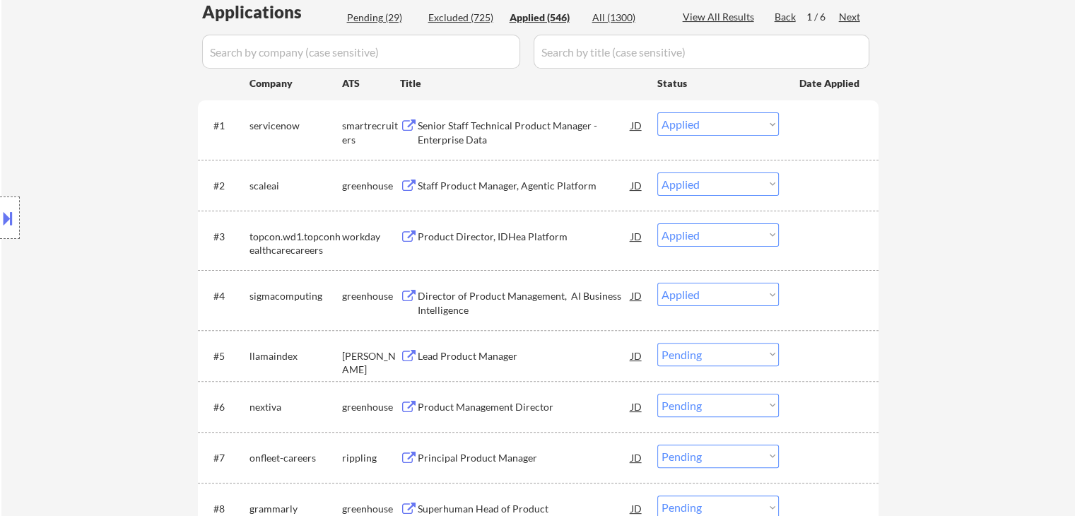
select select ""applied""
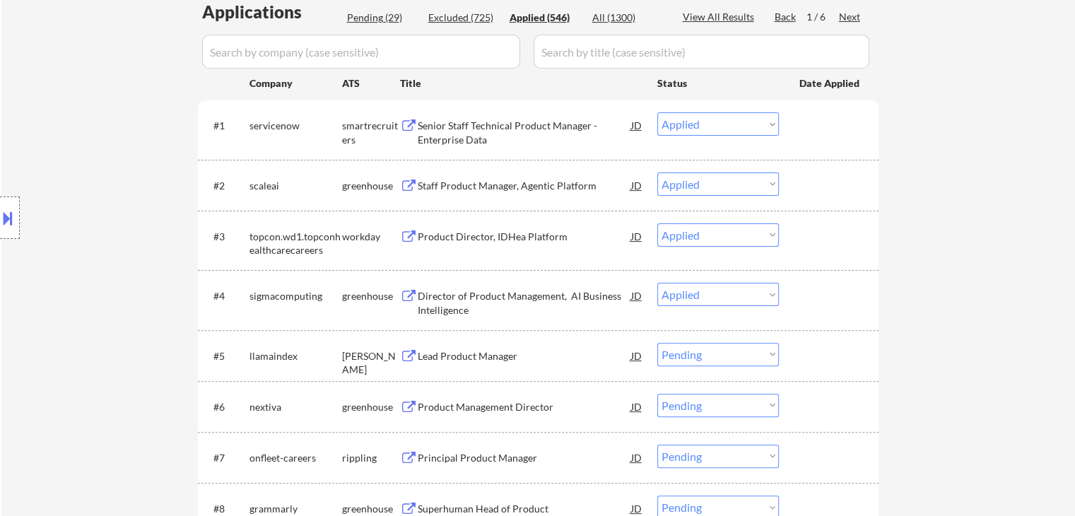
select select ""applied""
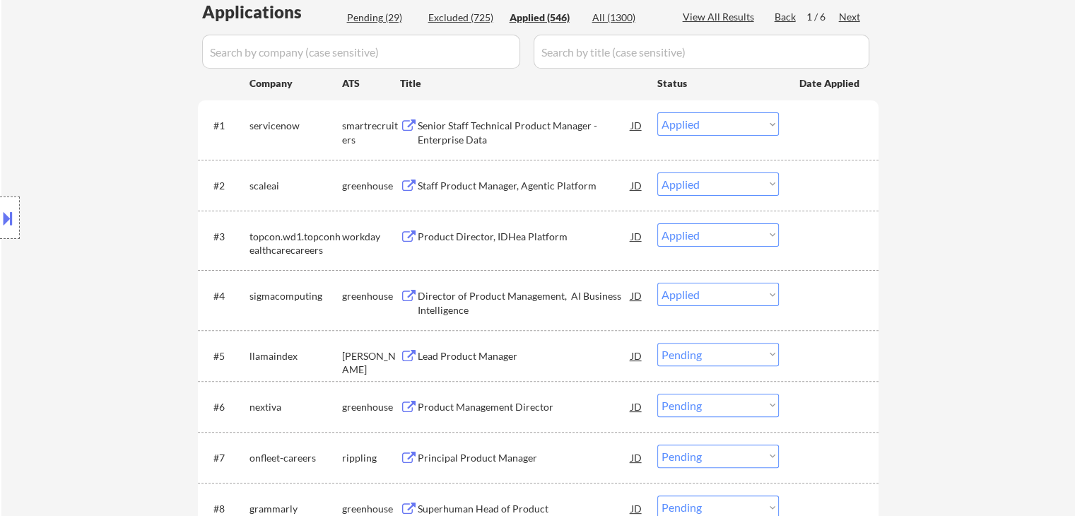
select select ""applied""
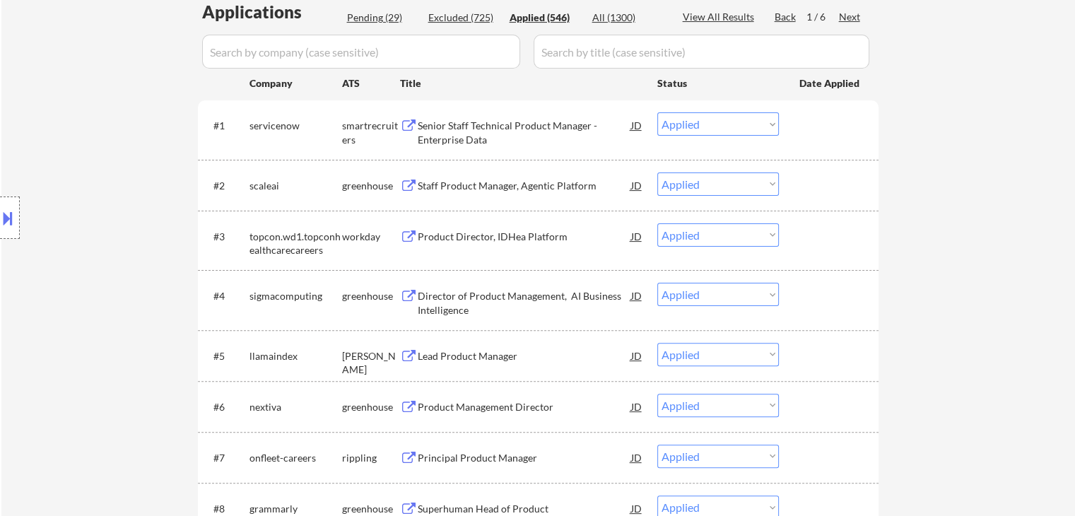
select select ""applied""
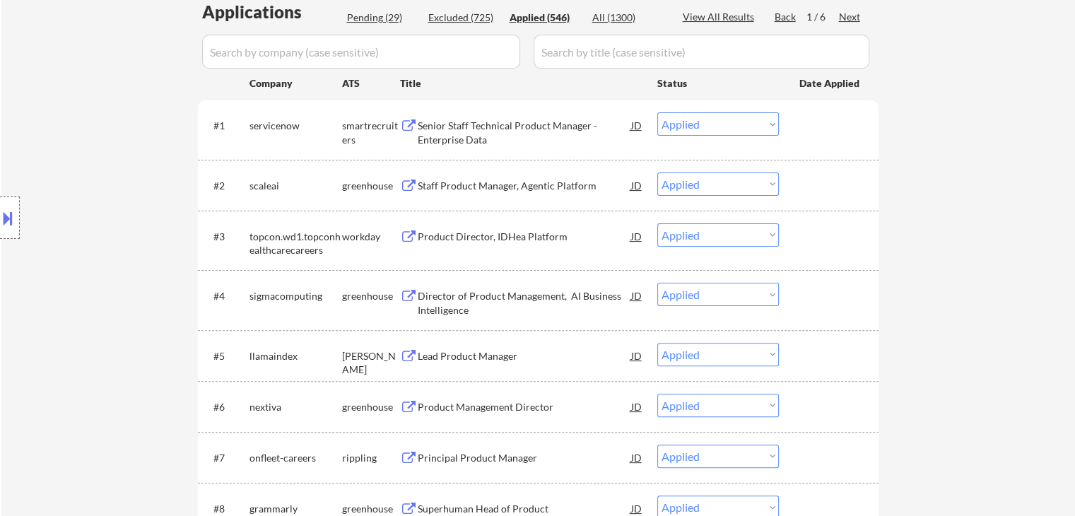
select select ""applied""
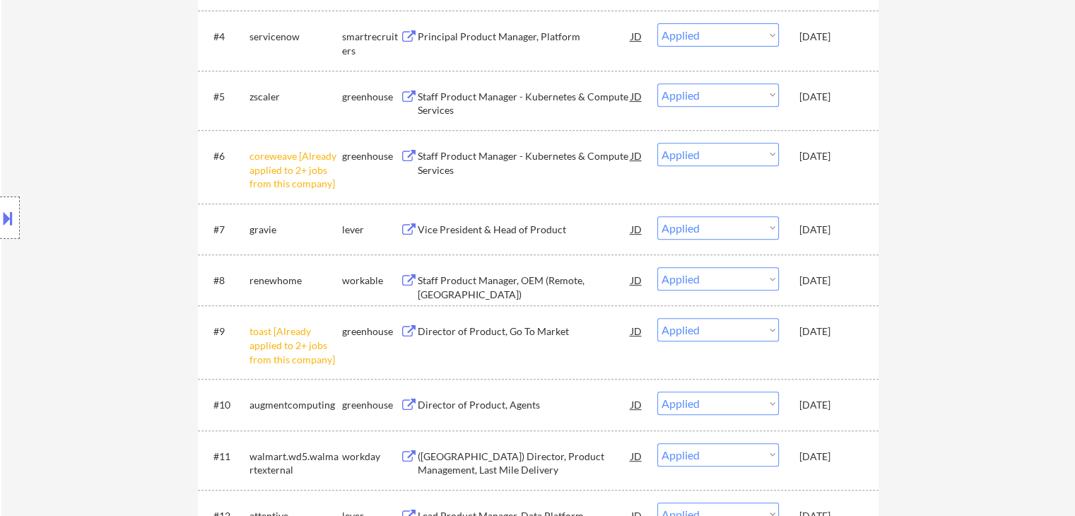
scroll to position [636, 0]
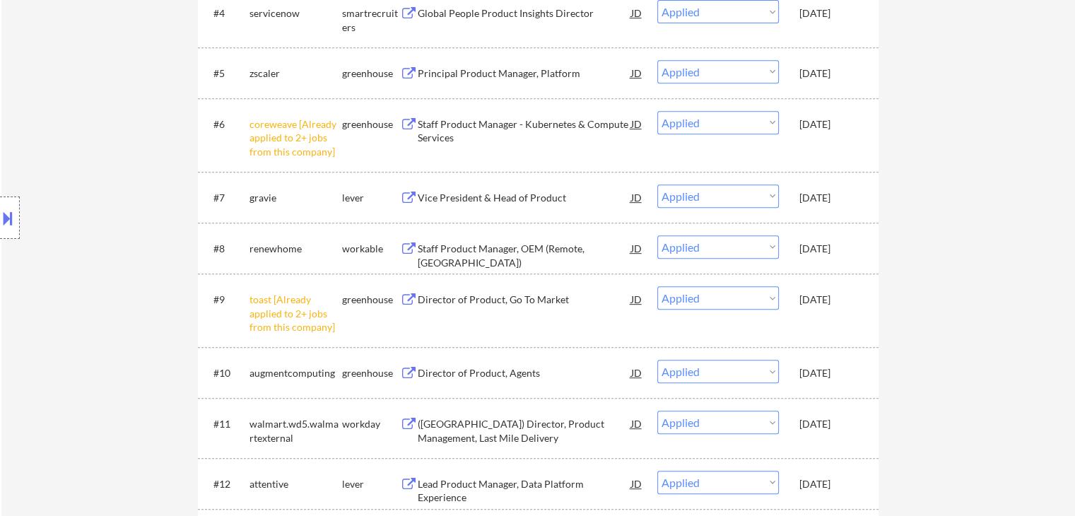
click at [832, 249] on div "[DATE]" at bounding box center [830, 249] width 62 height 14
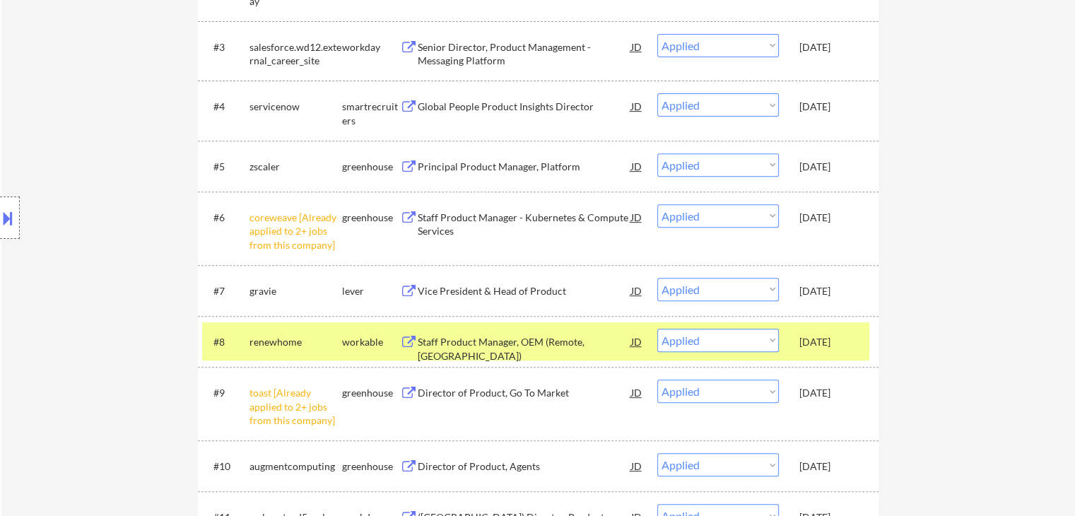
scroll to position [353, 0]
